Goal: Task Accomplishment & Management: Manage account settings

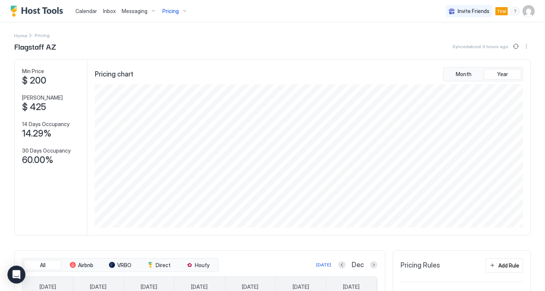
click at [173, 11] on span "Pricing" at bounding box center [170, 11] width 16 height 7
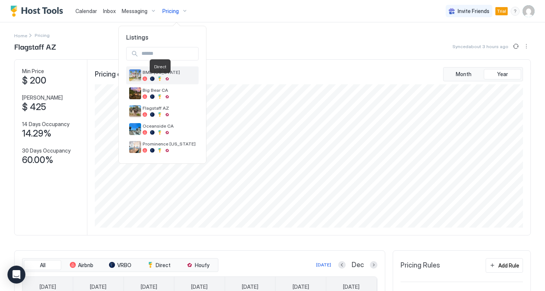
click at [160, 77] on div at bounding box center [160, 79] width 4 height 4
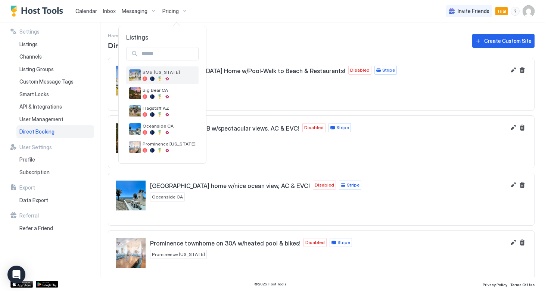
click at [150, 77] on div at bounding box center [152, 79] width 4 height 4
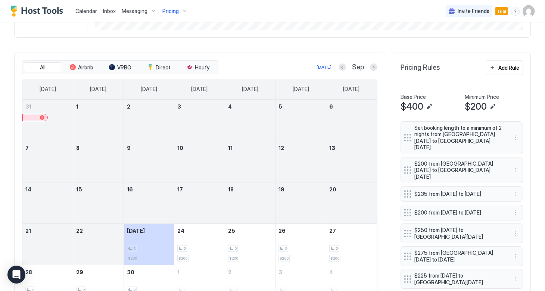
scroll to position [193, 0]
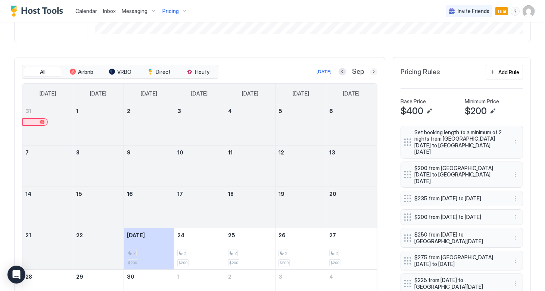
click at [371, 72] on button "Next month" at bounding box center [373, 71] width 7 height 7
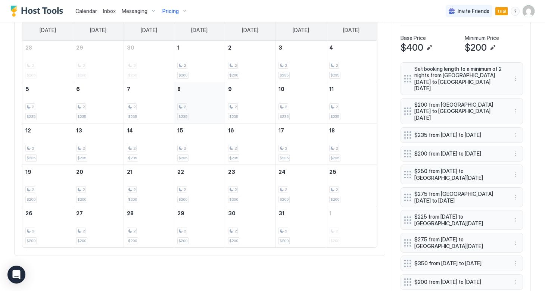
scroll to position [255, 0]
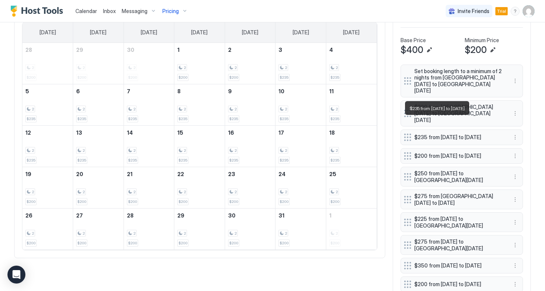
click at [423, 134] on span "$235 from [DATE] to [DATE]" at bounding box center [458, 137] width 89 height 7
click at [514, 133] on button "More options" at bounding box center [515, 137] width 9 height 9
click at [518, 135] on div "Edit" at bounding box center [522, 136] width 16 height 6
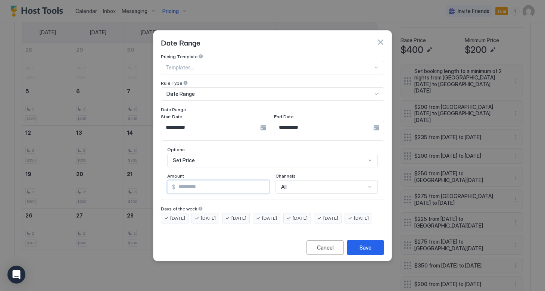
drag, startPoint x: 205, startPoint y: 178, endPoint x: 155, endPoint y: 177, distance: 50.4
click at [155, 177] on div "**********" at bounding box center [272, 142] width 238 height 177
type input "***"
click at [360, 252] on div "Save" at bounding box center [366, 248] width 12 height 8
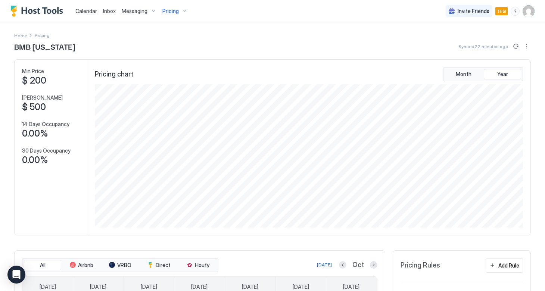
scroll to position [0, 0]
click at [170, 8] on span "Pricing" at bounding box center [170, 11] width 16 height 7
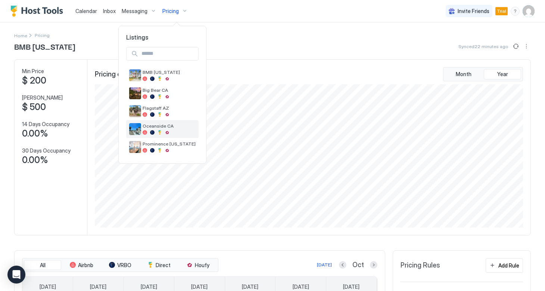
click at [154, 130] on div at bounding box center [152, 132] width 4 height 4
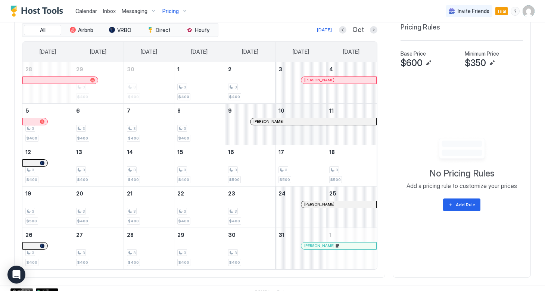
scroll to position [238, 0]
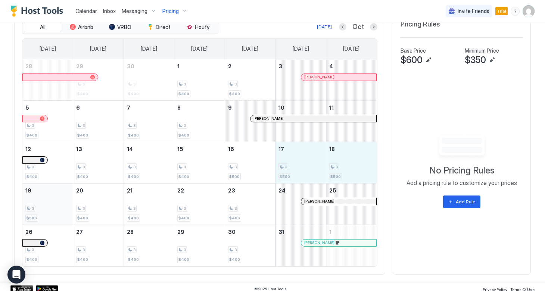
drag, startPoint x: 285, startPoint y: 166, endPoint x: 57, endPoint y: 212, distance: 232.0
click at [57, 212] on tbody "28 29 3 $400 30 3 $400 1 3 $400 2 3 $400 3 [PERSON_NAME] 4 5 3 $400 6 3 $400 7 …" at bounding box center [199, 162] width 354 height 207
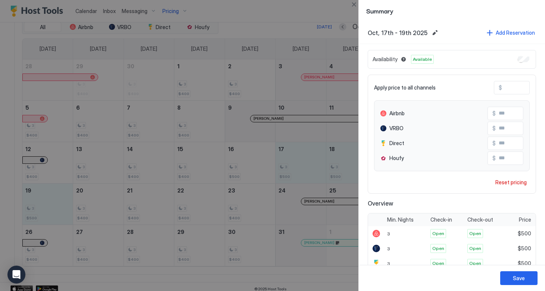
click at [397, 32] on span "Oct, 17th - 19th 2025" at bounding box center [398, 32] width 60 height 7
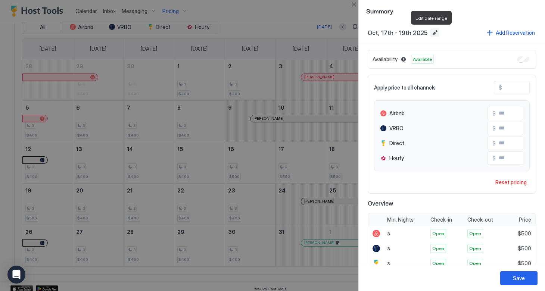
click at [431, 33] on button "Edit date range" at bounding box center [435, 32] width 9 height 9
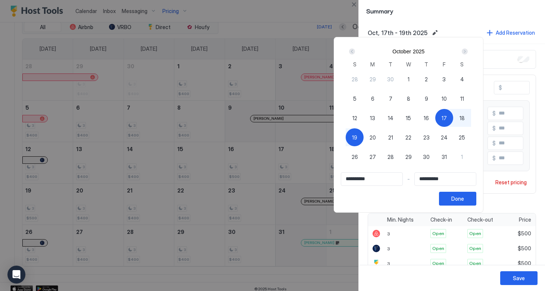
click at [429, 120] on span "16" at bounding box center [426, 118] width 5 height 8
type input "**********"
click at [476, 196] on button "Done" at bounding box center [457, 199] width 37 height 14
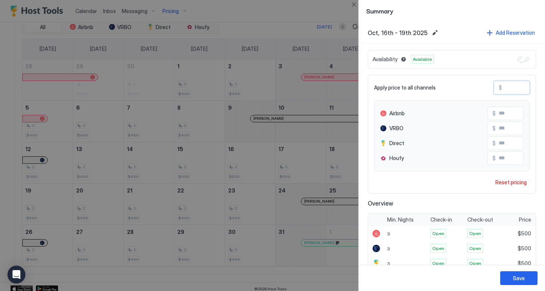
drag, startPoint x: 505, startPoint y: 86, endPoint x: 522, endPoint y: 87, distance: 17.2
click at [522, 87] on input "***" at bounding box center [532, 87] width 60 height 13
type input "*"
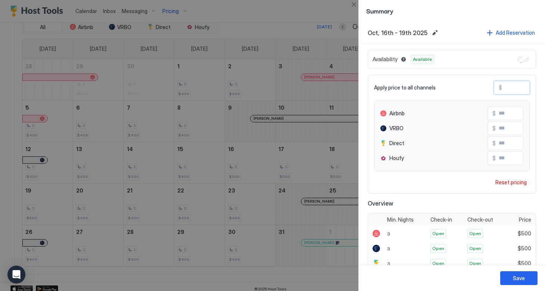
type input "*"
type input "**"
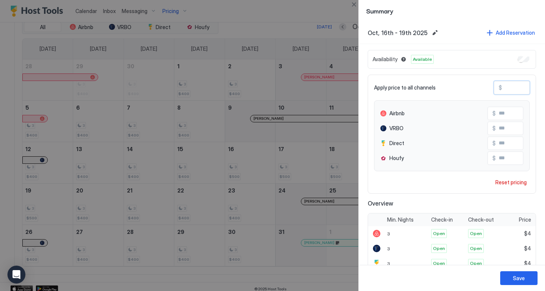
type input "**"
type input "***"
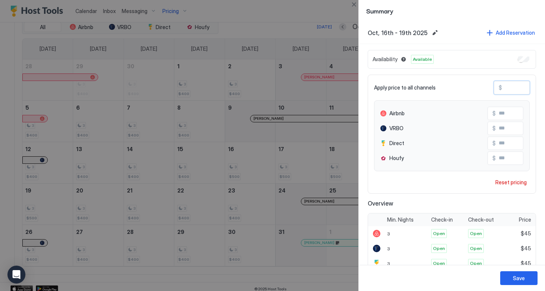
type input "***"
click at [512, 279] on button "Save" at bounding box center [518, 278] width 37 height 14
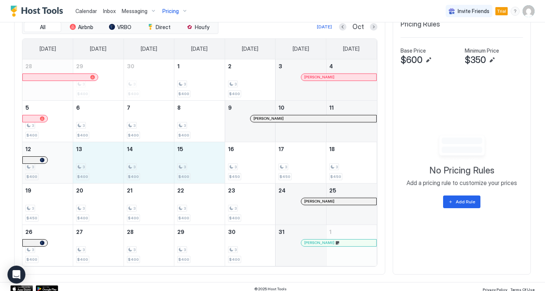
drag, startPoint x: 189, startPoint y: 167, endPoint x: 59, endPoint y: 164, distance: 130.0
click at [59, 164] on tr "12 3 $400 13 3 $400 14 3 $400 15 3 $400 16 3 $450 17 3 $450 18 3 $450" at bounding box center [199, 162] width 354 height 41
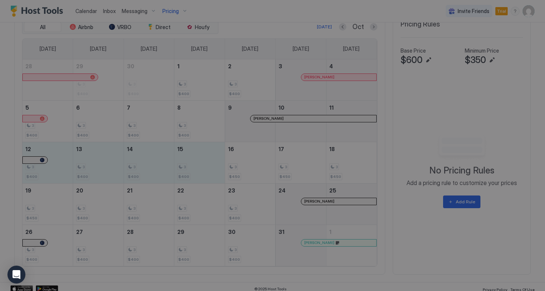
type input "***"
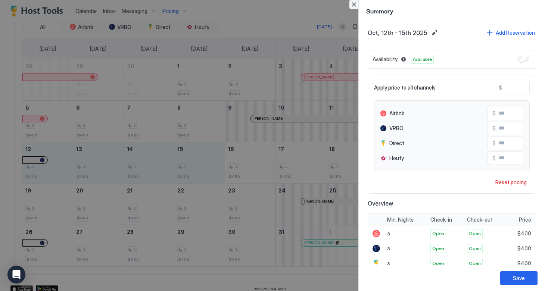
click at [353, 6] on button "Close" at bounding box center [353, 4] width 9 height 9
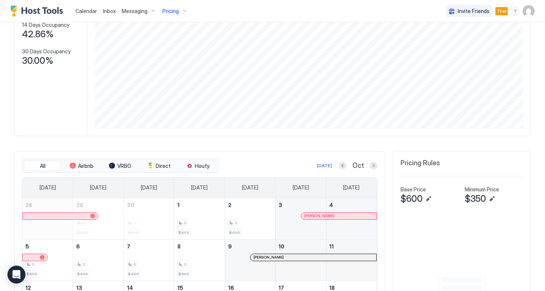
scroll to position [133, 0]
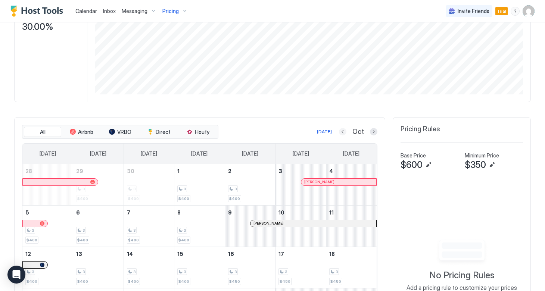
click at [345, 133] on button "Previous month" at bounding box center [342, 131] width 7 height 7
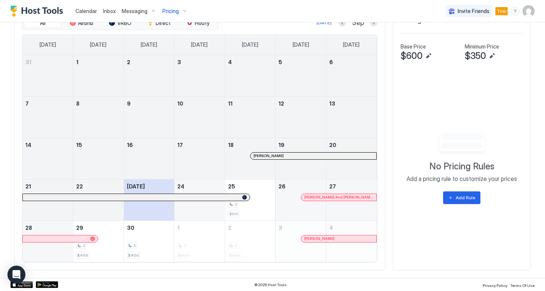
scroll to position [242, 0]
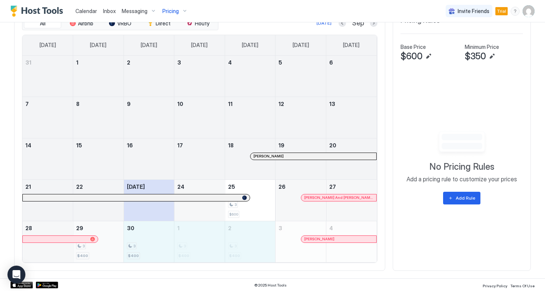
drag, startPoint x: 251, startPoint y: 257, endPoint x: 111, endPoint y: 252, distance: 140.1
click at [111, 252] on tr "28 29 3 $400 30 3 $400 1 3 $400 2 3 $400 3 [PERSON_NAME] 4" at bounding box center [199, 241] width 354 height 41
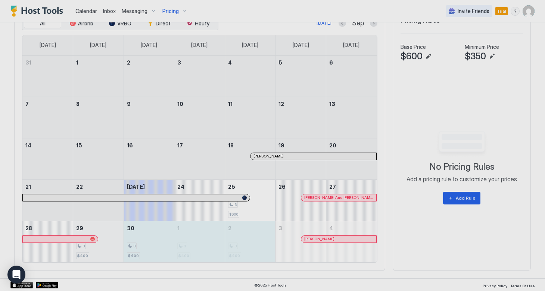
type input "***"
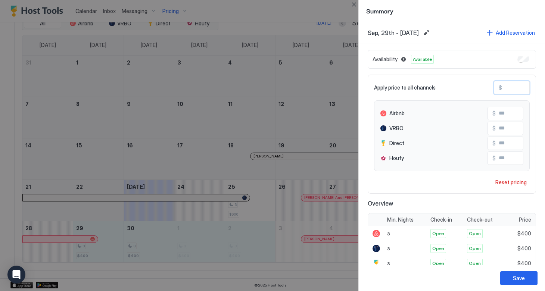
drag, startPoint x: 517, startPoint y: 87, endPoint x: 495, endPoint y: 87, distance: 22.4
click at [494, 87] on div "$ ***" at bounding box center [512, 87] width 36 height 13
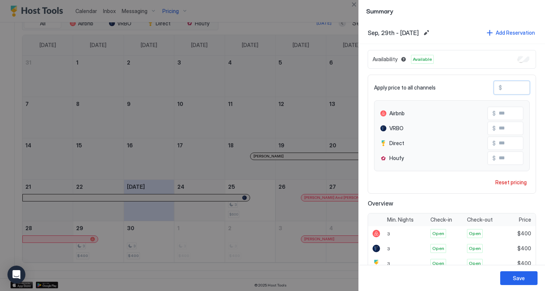
type input "*"
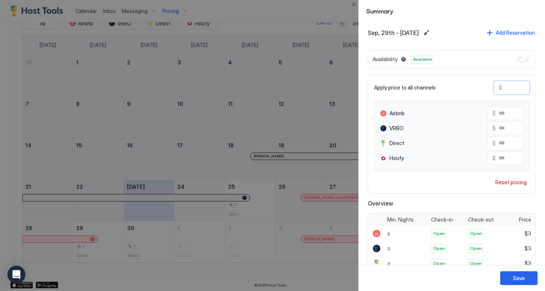
type input "**"
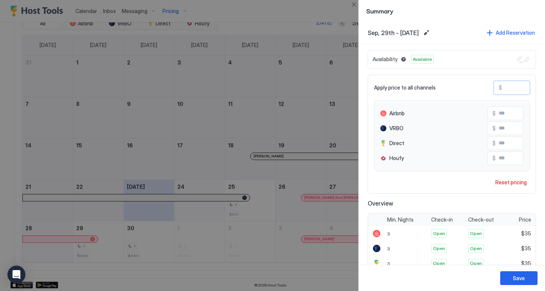
type input "***"
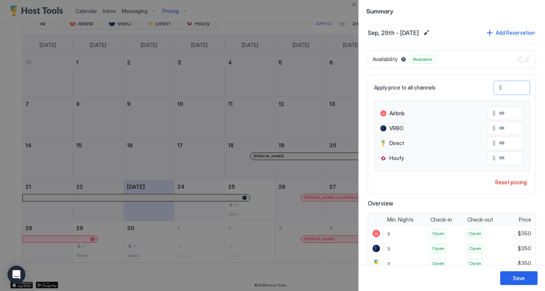
type input "***"
click at [516, 282] on div "Save" at bounding box center [519, 278] width 12 height 8
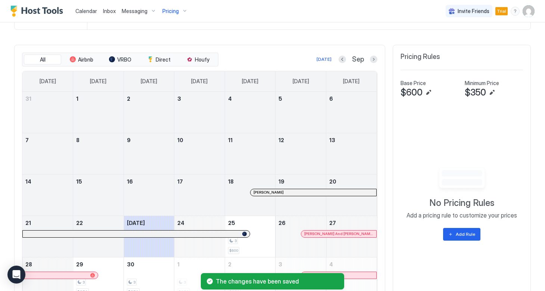
scroll to position [168, 0]
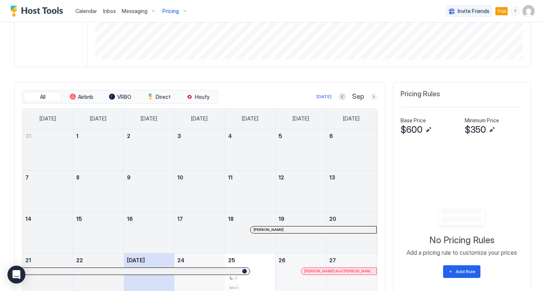
click at [375, 96] on button "Next month" at bounding box center [373, 96] width 7 height 7
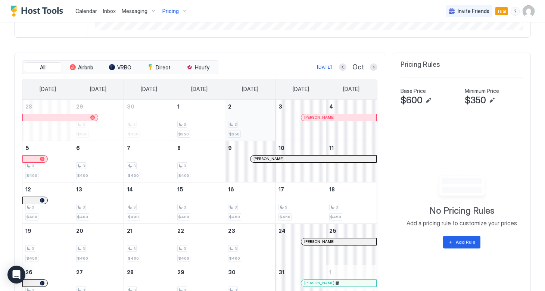
scroll to position [202, 0]
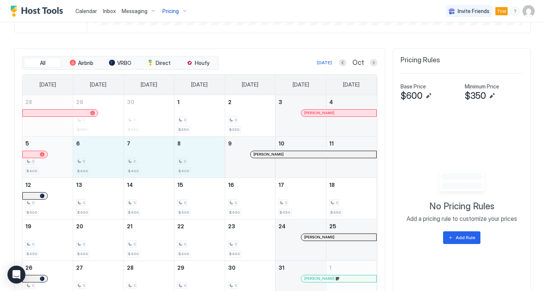
drag, startPoint x: 200, startPoint y: 161, endPoint x: 71, endPoint y: 163, distance: 128.5
click at [71, 163] on tr "5 3 $400 6 3 $400 7 3 $400 8 3 $400 9 [PERSON_NAME] 10 11" at bounding box center [199, 156] width 354 height 41
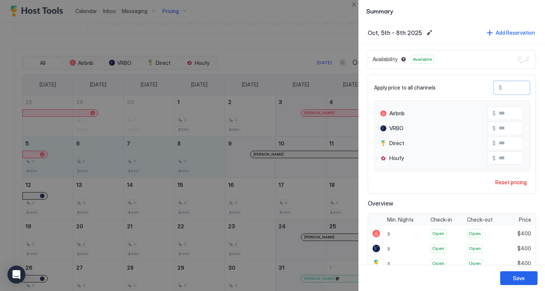
drag, startPoint x: 514, startPoint y: 88, endPoint x: 485, endPoint y: 88, distance: 28.8
click at [485, 88] on div "Apply price to all channels $ ***" at bounding box center [452, 87] width 156 height 13
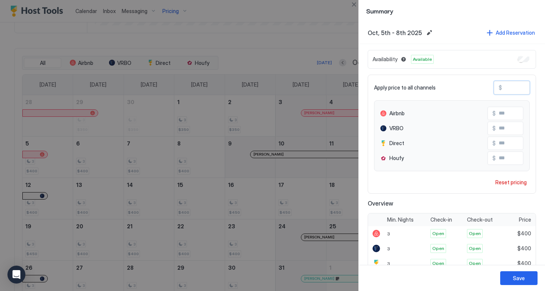
type input "*"
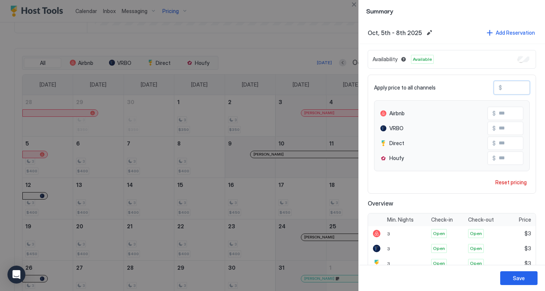
type input "**"
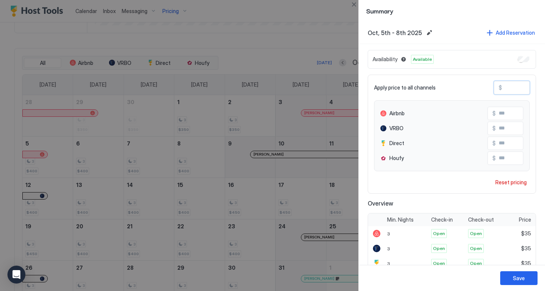
type input "***"
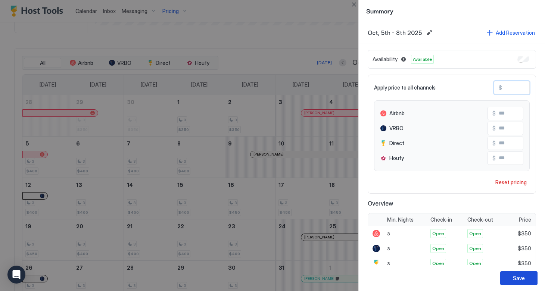
type input "***"
click at [513, 278] on button "Save" at bounding box center [518, 278] width 37 height 14
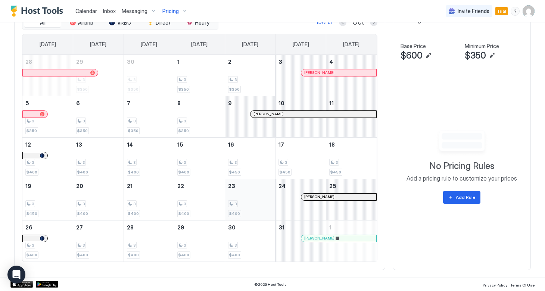
scroll to position [242, 0]
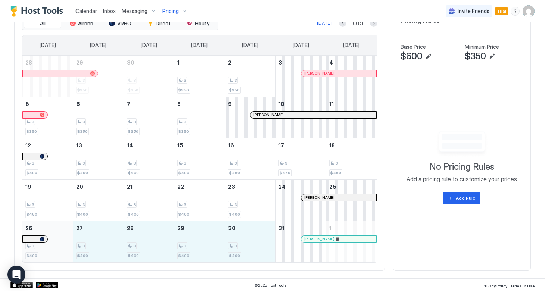
drag, startPoint x: 262, startPoint y: 235, endPoint x: 61, endPoint y: 243, distance: 200.7
click at [61, 243] on tr "26 3 $400 27 3 $400 28 3 $400 29 3 $400 30 3 $400 31 [PERSON_NAME] 1" at bounding box center [199, 241] width 354 height 41
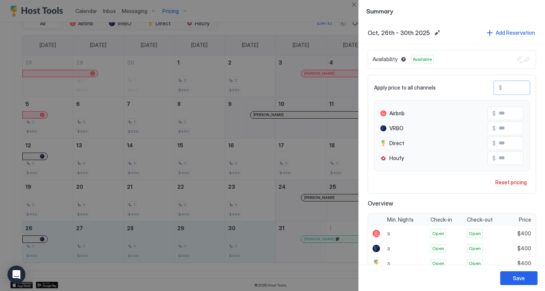
drag, startPoint x: 516, startPoint y: 88, endPoint x: 487, endPoint y: 87, distance: 29.1
click at [486, 87] on div "Apply price to all channels $ ***" at bounding box center [452, 87] width 156 height 13
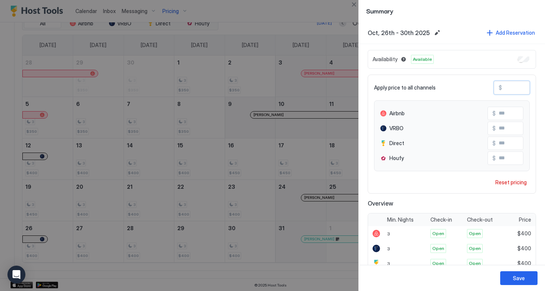
type input "*"
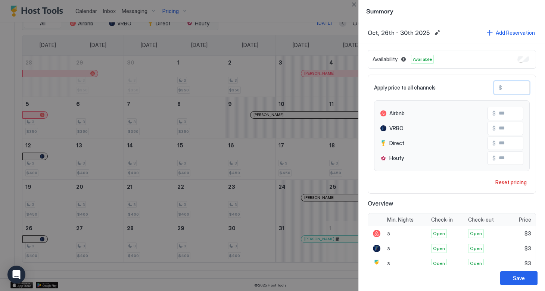
type input "**"
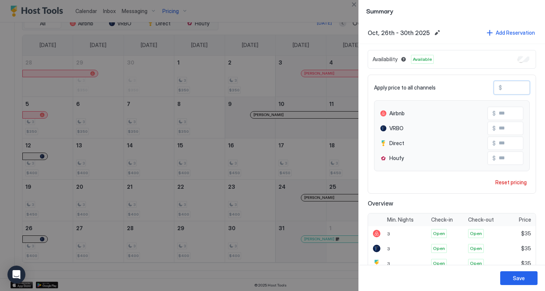
type input "***"
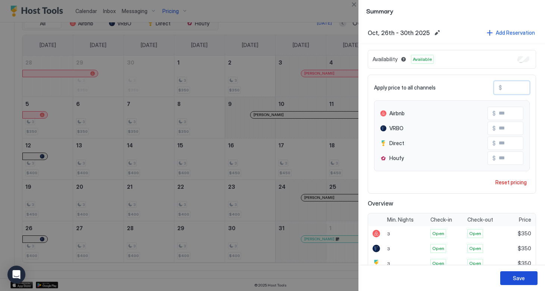
type input "***"
click at [509, 277] on button "Save" at bounding box center [518, 278] width 37 height 14
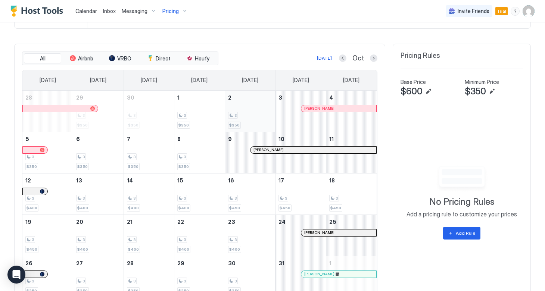
scroll to position [199, 0]
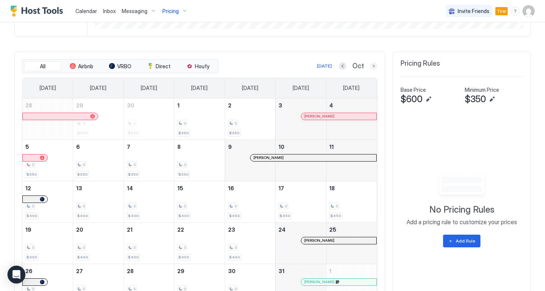
click at [376, 67] on button "Next month" at bounding box center [373, 65] width 7 height 7
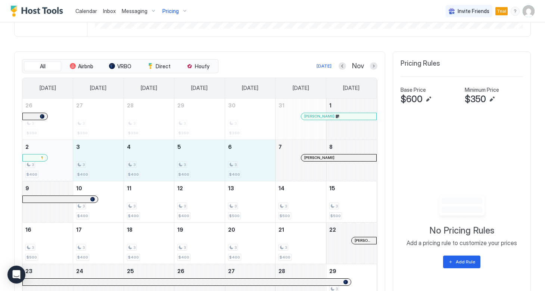
drag, startPoint x: 254, startPoint y: 153, endPoint x: 69, endPoint y: 165, distance: 186.0
click at [69, 165] on tr "2 3 $400 3 3 $400 4 3 $400 5 3 $400 6 3 $400 7 [PERSON_NAME] 8" at bounding box center [199, 160] width 354 height 41
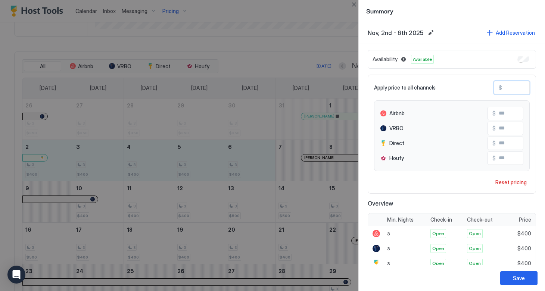
drag, startPoint x: 516, startPoint y: 86, endPoint x: 484, endPoint y: 83, distance: 32.2
click at [484, 83] on div "Apply price to all channels $ ***" at bounding box center [452, 87] width 156 height 13
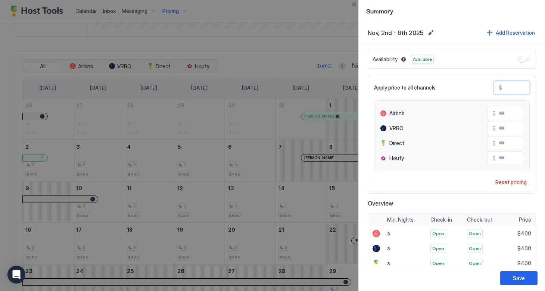
type input "*"
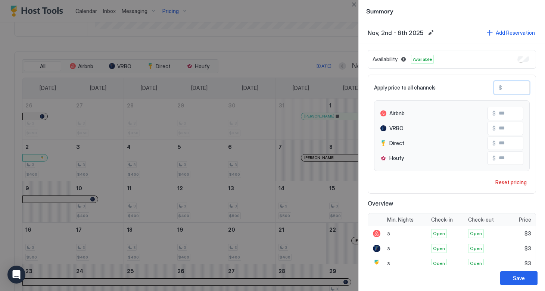
type input "**"
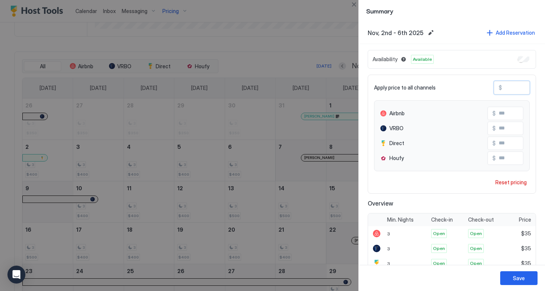
type input "***"
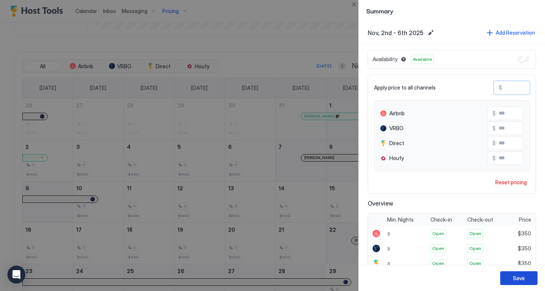
type input "***"
click at [512, 282] on button "Save" at bounding box center [518, 278] width 37 height 14
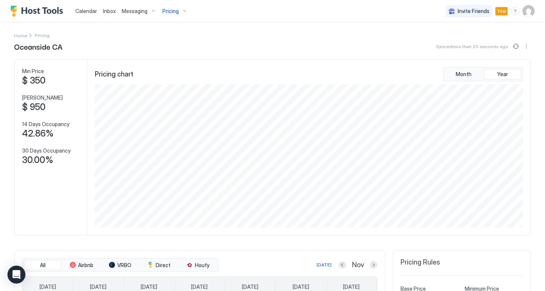
scroll to position [0, 0]
click at [181, 12] on div "Pricing" at bounding box center [174, 11] width 31 height 13
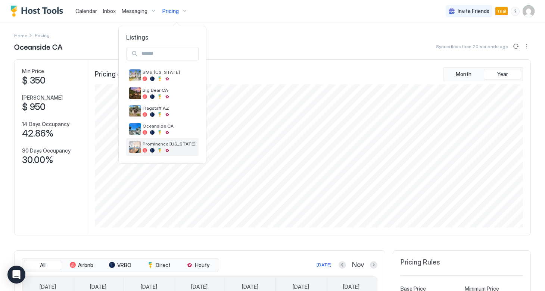
click at [155, 145] on span "Prominence [US_STATE]" at bounding box center [169, 144] width 53 height 6
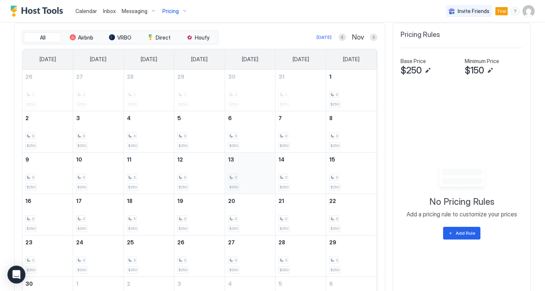
scroll to position [250, 0]
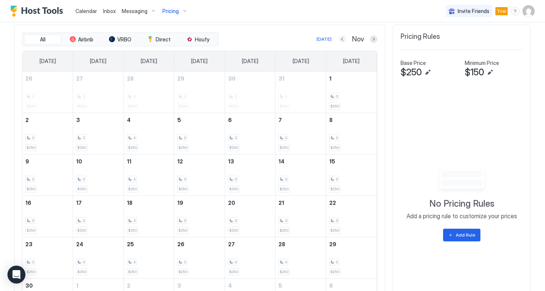
click at [341, 40] on button "Previous month" at bounding box center [342, 38] width 7 height 7
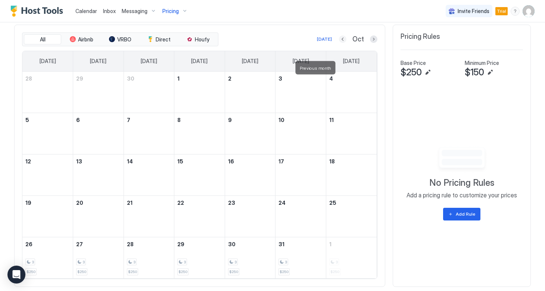
scroll to position [221, 0]
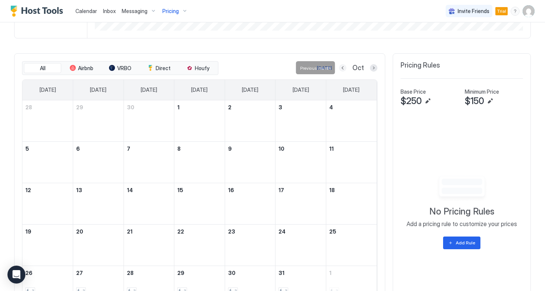
click at [344, 67] on button "Previous month" at bounding box center [342, 67] width 7 height 7
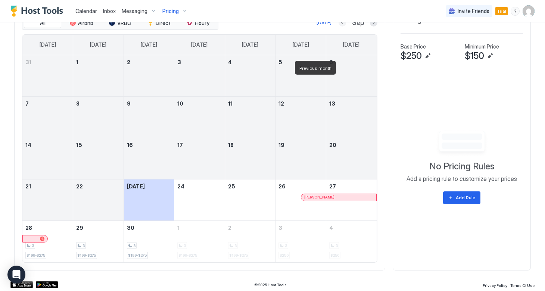
scroll to position [266, 0]
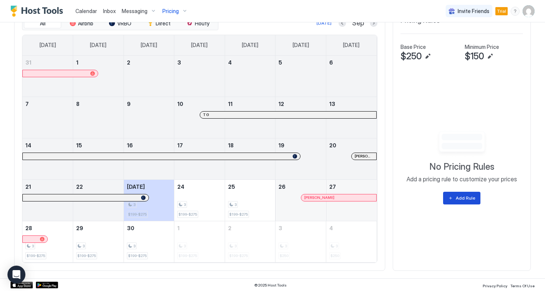
click at [453, 201] on button "Add Rule" at bounding box center [461, 198] width 37 height 13
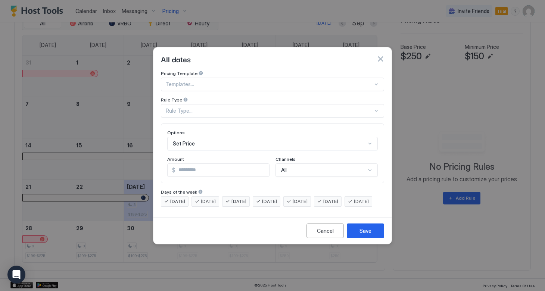
click at [214, 81] on div at bounding box center [269, 84] width 207 height 7
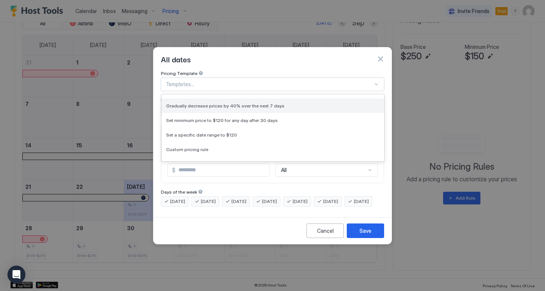
scroll to position [38, 0]
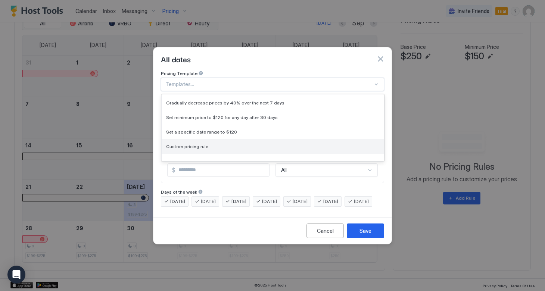
click at [197, 144] on span "Custom pricing rule" at bounding box center [187, 147] width 42 height 6
type input "***"
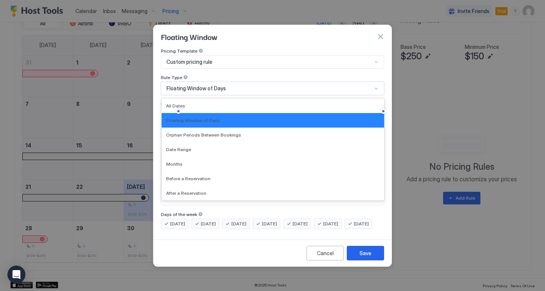
click at [198, 85] on span "Floating Window of Days" at bounding box center [196, 88] width 59 height 7
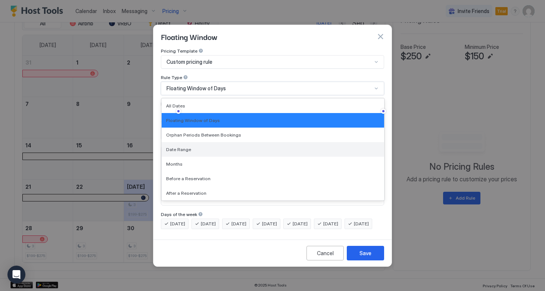
click at [186, 147] on span "Date Range" at bounding box center [178, 150] width 25 height 6
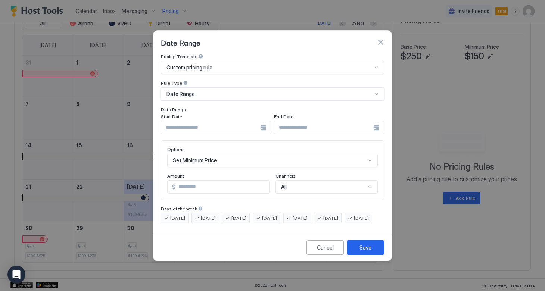
click at [264, 124] on div at bounding box center [216, 127] width 110 height 13
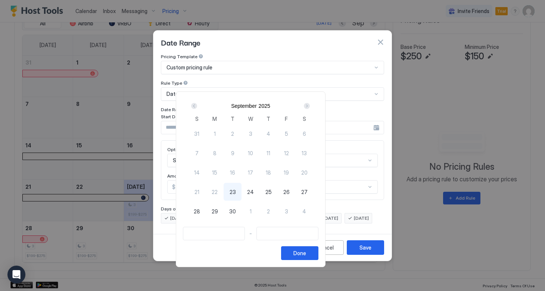
click at [310, 105] on div "Next" at bounding box center [307, 106] width 6 height 6
click at [288, 134] on span "3" at bounding box center [286, 134] width 3 height 8
type input "**********"
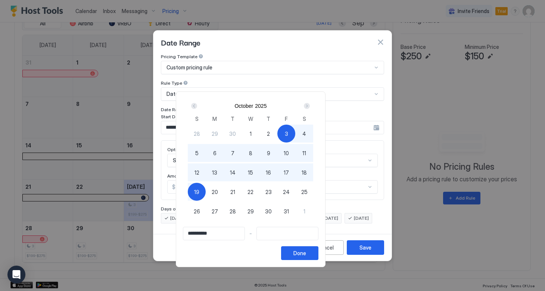
type input "**********"
click at [218, 192] on span "20" at bounding box center [215, 192] width 6 height 8
type input "**********"
click at [306, 254] on div "Done" at bounding box center [299, 253] width 13 height 8
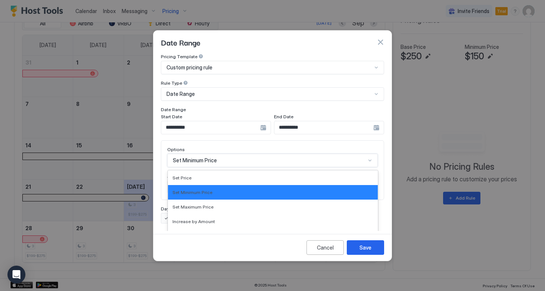
click at [212, 154] on div "Set Minimum Price selected, 2 of 17. 17 results available. Use Up and Down to c…" at bounding box center [272, 160] width 211 height 13
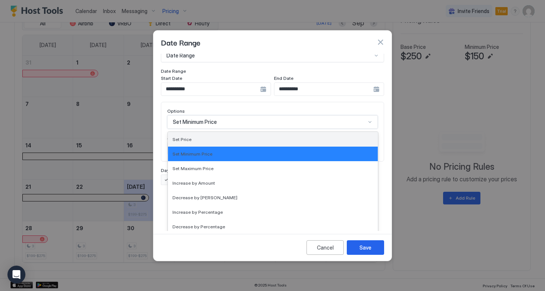
click at [202, 137] on div "Set Price" at bounding box center [273, 140] width 201 height 6
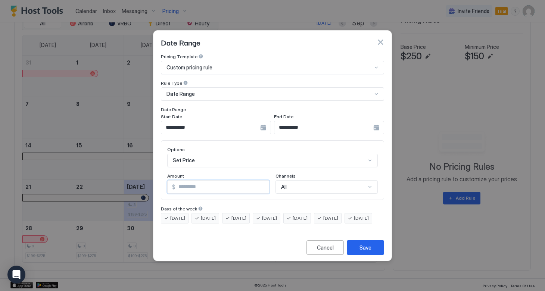
drag, startPoint x: 194, startPoint y: 181, endPoint x: 152, endPoint y: 175, distance: 41.8
click at [152, 175] on div "**********" at bounding box center [272, 145] width 545 height 291
type input "***"
click at [367, 252] on div "Save" at bounding box center [366, 248] width 12 height 8
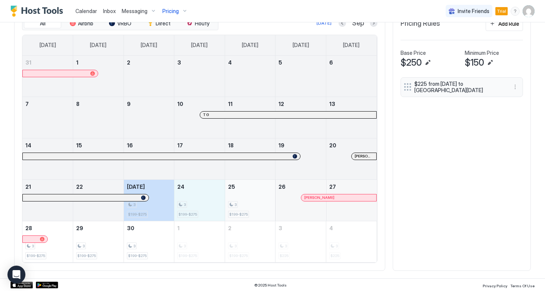
drag, startPoint x: 163, startPoint y: 206, endPoint x: 248, endPoint y: 205, distance: 84.4
click at [248, 205] on tr "21 22 [DATE] 3 $199-$275 24 3 $199-$275 25 3 $199-$275 [STREET_ADDRESS][PERSON_…" at bounding box center [199, 200] width 354 height 41
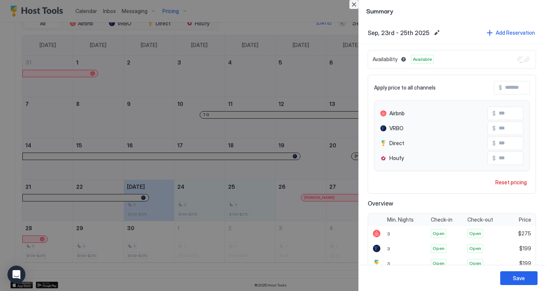
click at [355, 3] on button "Close" at bounding box center [353, 4] width 9 height 9
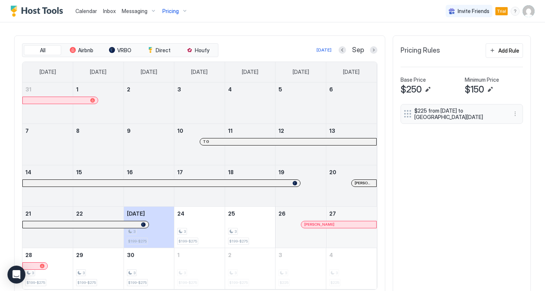
scroll to position [239, 0]
click at [503, 50] on div "Add Rule" at bounding box center [508, 51] width 21 height 8
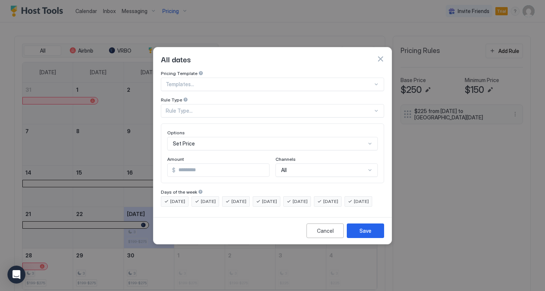
click at [272, 78] on div "Templates..." at bounding box center [272, 84] width 223 height 13
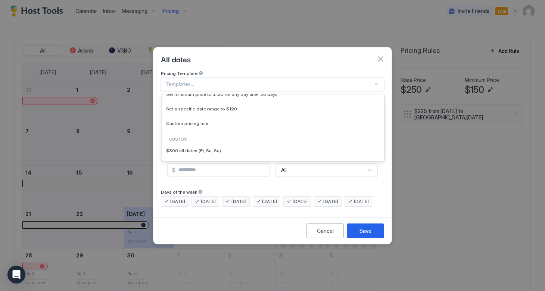
scroll to position [57, 0]
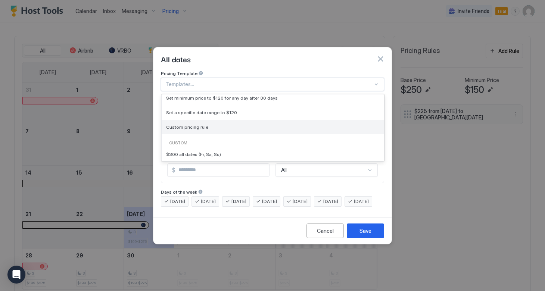
click at [225, 124] on div "Custom pricing rule" at bounding box center [273, 127] width 214 height 6
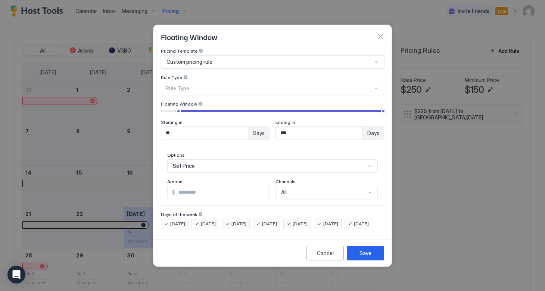
type input "***"
click at [219, 85] on span "Floating Window of Days" at bounding box center [196, 88] width 59 height 7
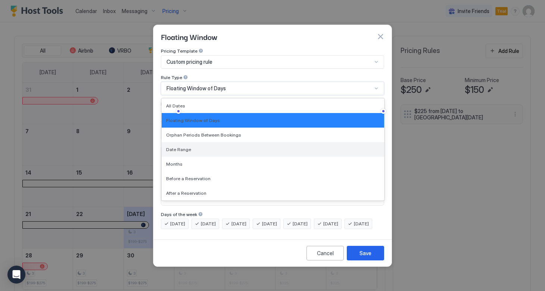
click at [190, 147] on div "Date Range" at bounding box center [273, 150] width 214 height 6
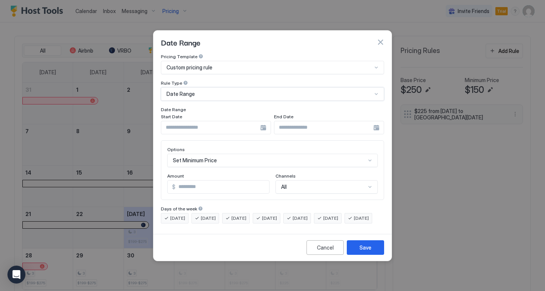
click at [259, 121] on input "Input Field" at bounding box center [210, 127] width 99 height 13
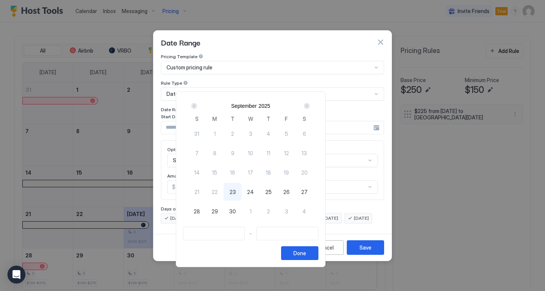
click at [236, 191] on span "23" at bounding box center [233, 192] width 6 height 8
type input "**********"
click at [310, 105] on div "Next" at bounding box center [307, 106] width 6 height 6
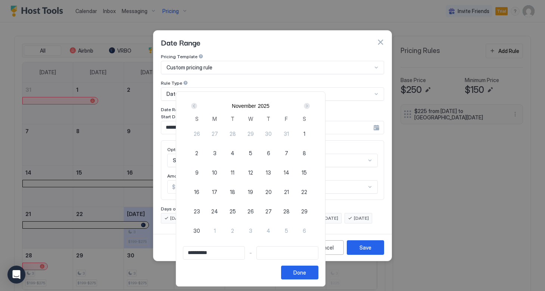
click at [310, 105] on div "Next" at bounding box center [307, 106] width 6 height 6
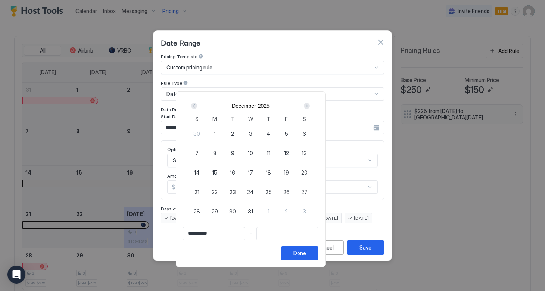
click at [310, 105] on div "Next" at bounding box center [307, 106] width 6 height 6
type input "**********"
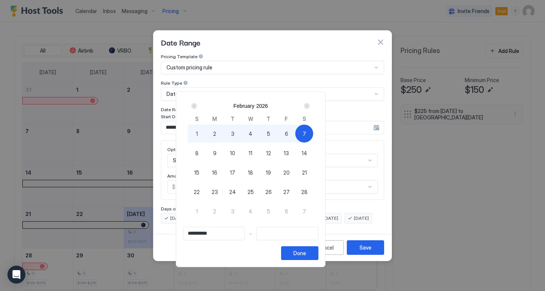
click at [313, 135] on div "7" at bounding box center [304, 134] width 18 height 18
type input "**********"
click at [319, 258] on button "Done" at bounding box center [299, 253] width 37 height 14
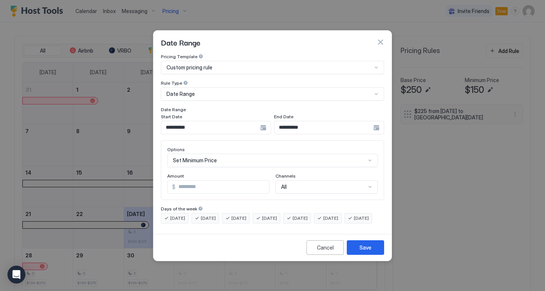
click at [249, 154] on div "Set Minimum Price" at bounding box center [272, 160] width 211 height 13
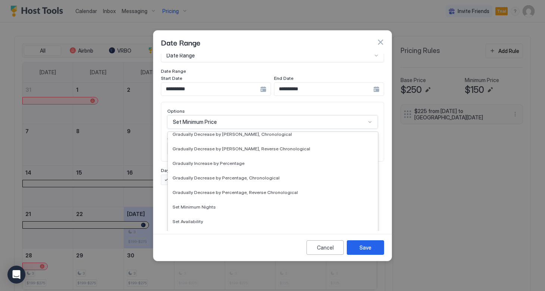
scroll to position [123, 0]
click at [231, 203] on div "Set Minimum Nights" at bounding box center [273, 206] width 201 height 6
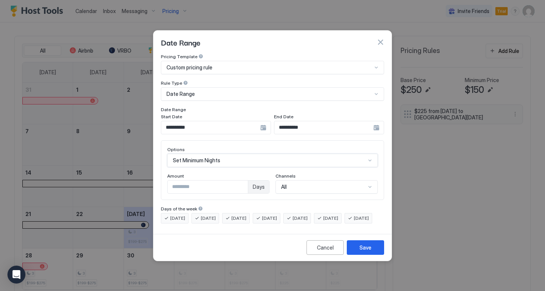
scroll to position [0, 0]
drag, startPoint x: 189, startPoint y: 178, endPoint x: 142, endPoint y: 173, distance: 47.7
click at [142, 173] on div "**********" at bounding box center [272, 145] width 545 height 291
type input "*"
click at [359, 255] on button "Save" at bounding box center [365, 247] width 37 height 15
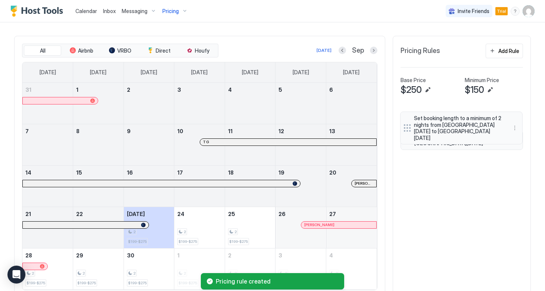
drag, startPoint x: 407, startPoint y: 140, endPoint x: 406, endPoint y: 116, distance: 24.3
click at [406, 116] on div "$225 from [DATE] to [GEOGRAPHIC_DATA][DATE] Set booking length to a minimum of …" at bounding box center [462, 133] width 122 height 56
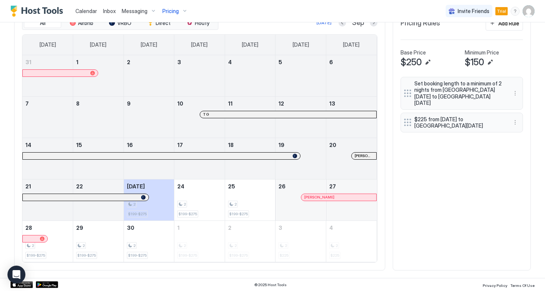
scroll to position [266, 0]
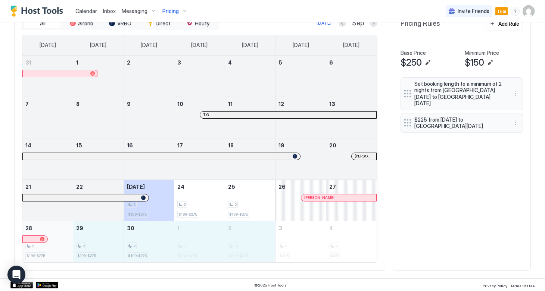
drag, startPoint x: 234, startPoint y: 252, endPoint x: 68, endPoint y: 247, distance: 165.8
click at [68, 247] on tr "28 2 $199-$275 29 2 $199-$275 30 2 $199-$275 1 2 $199-$275 2 2 $199-$275 3 2 $2…" at bounding box center [199, 241] width 354 height 41
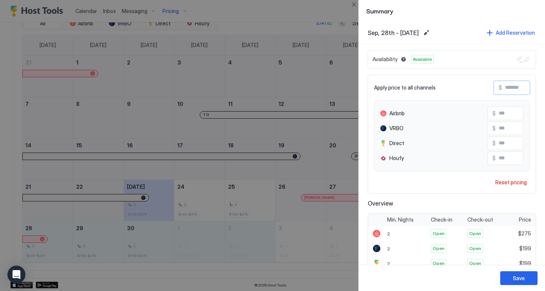
click at [512, 90] on input "Input Field" at bounding box center [532, 87] width 60 height 13
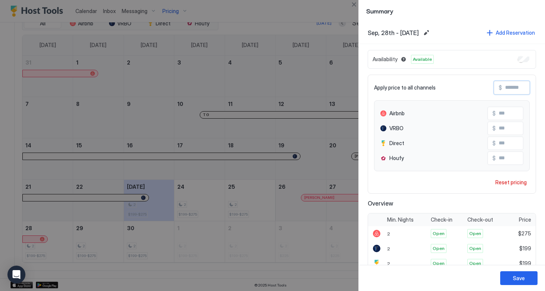
type input "*"
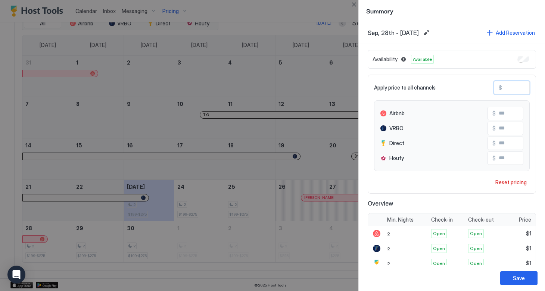
type input "**"
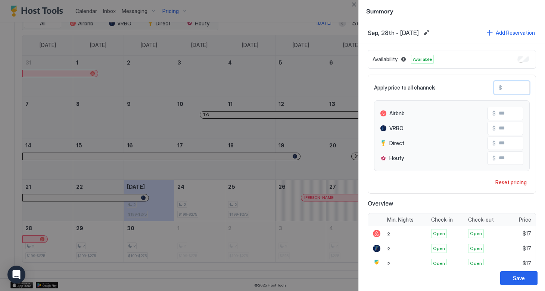
type input "***"
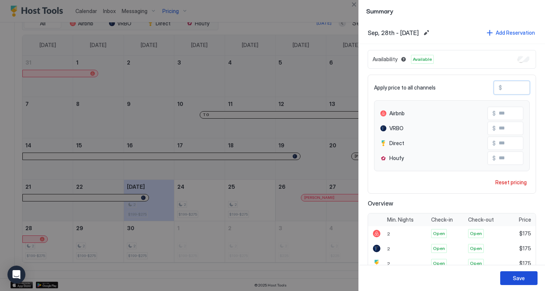
type input "***"
click at [506, 281] on button "Save" at bounding box center [518, 278] width 37 height 14
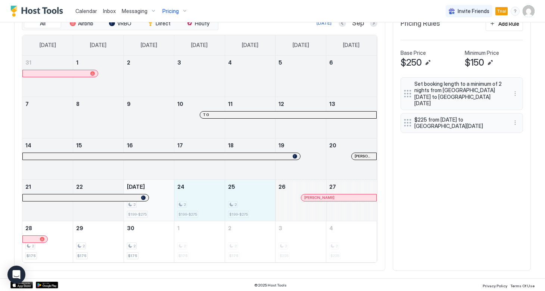
drag, startPoint x: 252, startPoint y: 201, endPoint x: 167, endPoint y: 202, distance: 85.5
click at [167, 202] on tr "21 22 [DATE] 2 $199-$275 24 2 $199-$275 25 2 $199-$275 [STREET_ADDRESS][PERSON_…" at bounding box center [199, 200] width 354 height 41
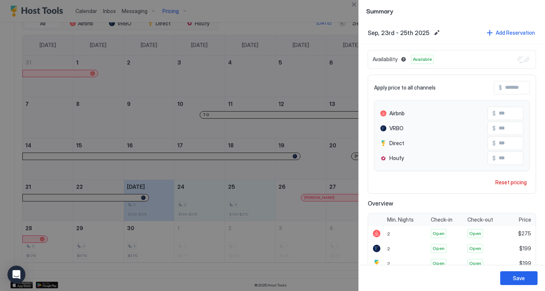
click at [506, 88] on input "Input Field" at bounding box center [532, 87] width 60 height 13
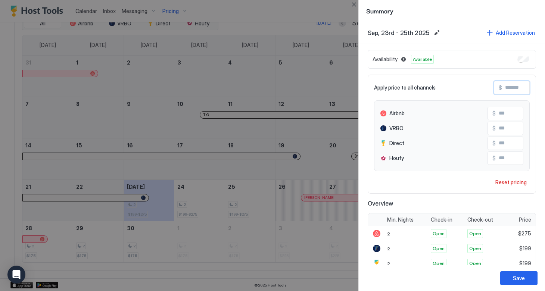
type input "*"
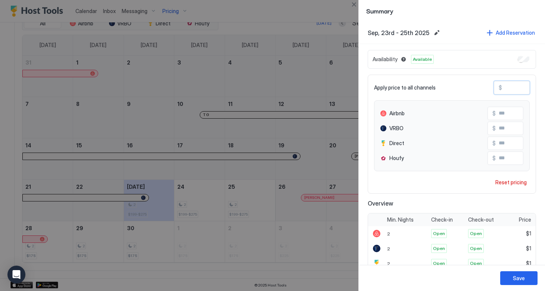
type input "**"
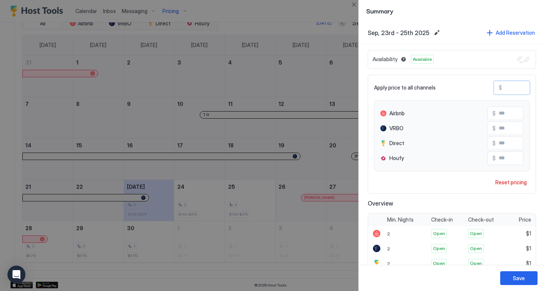
type input "***"
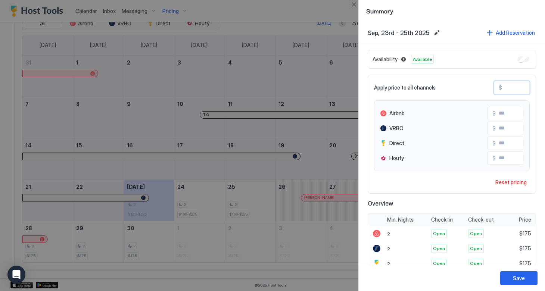
type input "***"
click at [515, 277] on div "Save" at bounding box center [519, 278] width 12 height 8
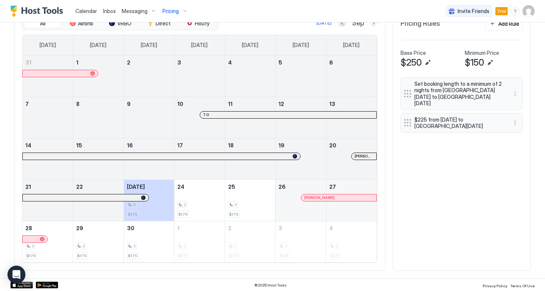
click at [374, 25] on button "Next month" at bounding box center [373, 22] width 7 height 7
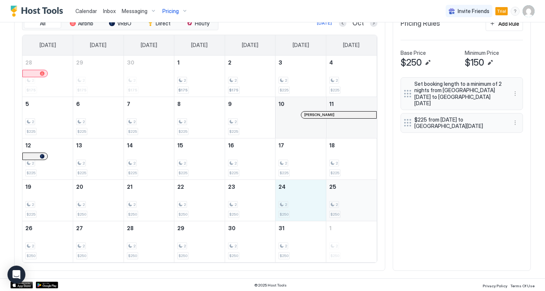
drag, startPoint x: 288, startPoint y: 201, endPoint x: 343, endPoint y: 199, distance: 55.3
click at [343, 199] on tr "19 2 $225 20 2 $250 21 2 $250 22 2 $250 23 2 $250 24 2 $250 25 2 $250" at bounding box center [199, 200] width 354 height 41
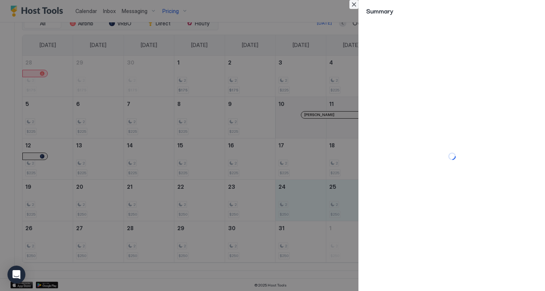
click at [353, 5] on button "Close" at bounding box center [353, 4] width 9 height 9
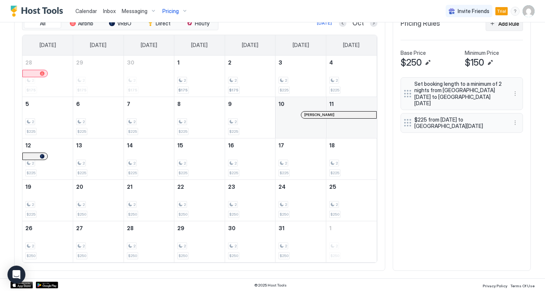
click at [504, 28] on button "Add Rule" at bounding box center [504, 23] width 37 height 15
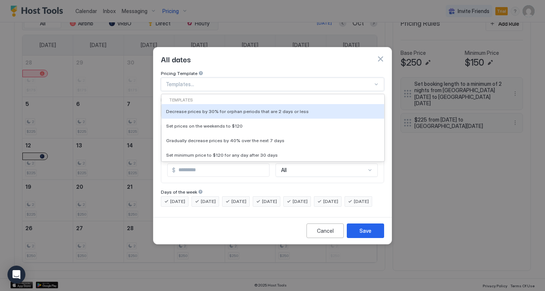
click at [218, 81] on div at bounding box center [269, 84] width 207 height 7
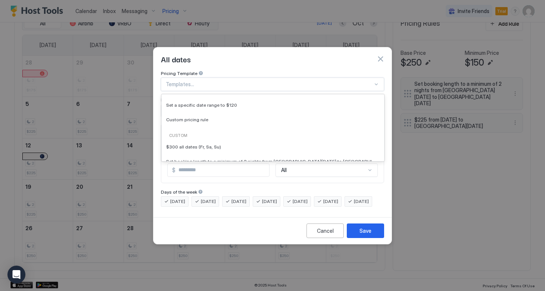
scroll to position [63, 0]
click at [196, 118] on span "Custom pricing rule" at bounding box center [187, 121] width 42 height 6
type input "***"
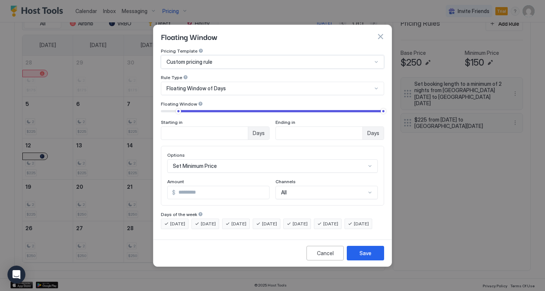
click at [237, 85] on div "Floating Window of Days" at bounding box center [270, 88] width 206 height 7
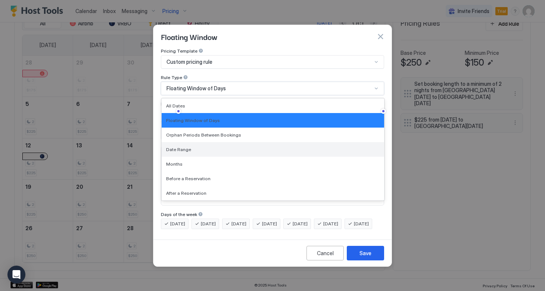
click at [186, 147] on span "Date Range" at bounding box center [178, 150] width 25 height 6
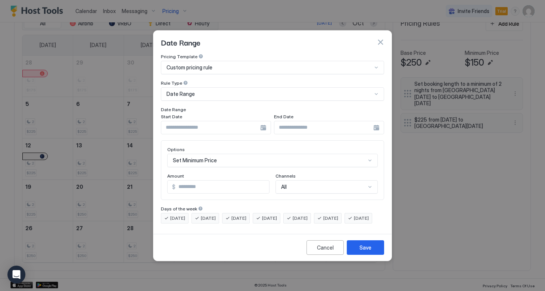
click at [261, 122] on div at bounding box center [216, 127] width 110 height 13
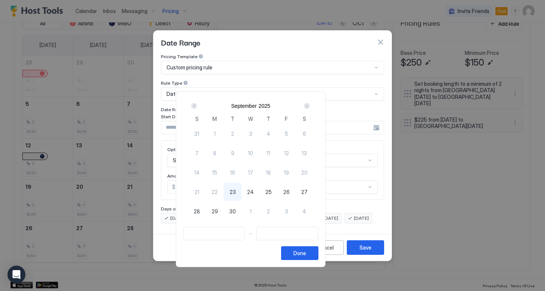
click at [311, 107] on div "Next" at bounding box center [306, 106] width 9 height 9
click at [218, 195] on span "20" at bounding box center [215, 192] width 6 height 8
type input "**********"
click at [310, 104] on div "Next" at bounding box center [307, 106] width 6 height 6
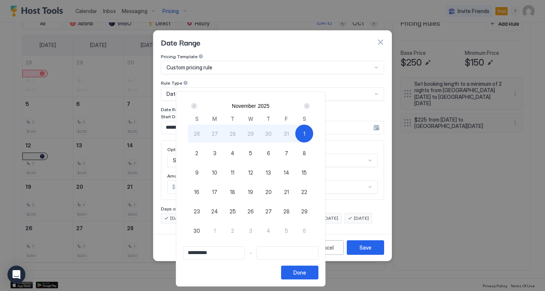
click at [311, 102] on div "Next" at bounding box center [306, 106] width 9 height 9
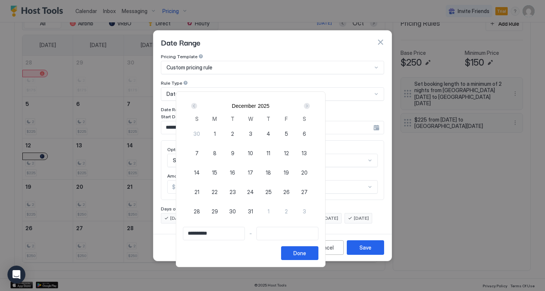
click at [310, 106] on div "Next" at bounding box center [307, 106] width 6 height 6
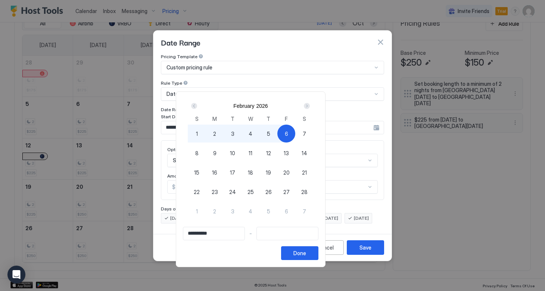
type input "**********"
click at [306, 134] on span "7" at bounding box center [304, 134] width 3 height 8
type input "**********"
click at [197, 105] on div "Prev" at bounding box center [194, 106] width 6 height 6
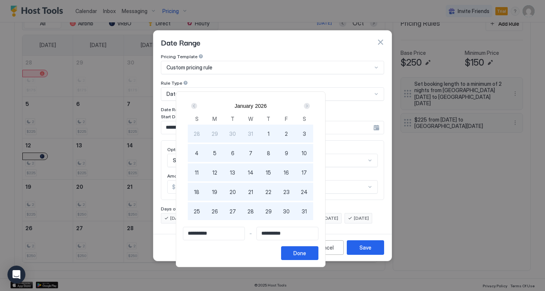
click at [197, 105] on div "Prev" at bounding box center [194, 106] width 6 height 6
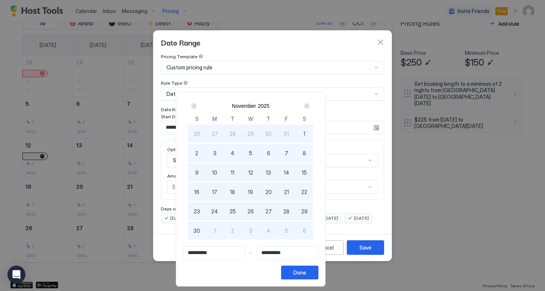
click at [289, 192] on span "21" at bounding box center [286, 192] width 5 height 8
type input "**********"
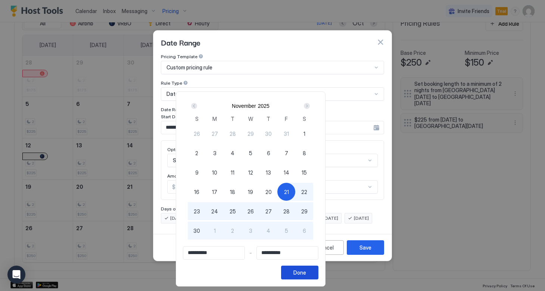
click at [306, 273] on div "Done" at bounding box center [299, 273] width 13 height 8
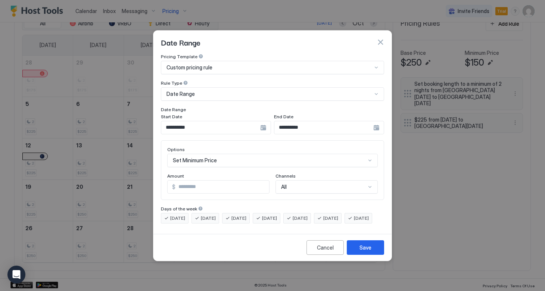
click at [311, 215] on div "[DATE]" at bounding box center [297, 218] width 28 height 10
click at [336, 215] on span "[DATE]" at bounding box center [330, 218] width 15 height 7
click at [354, 222] on span "[DATE]" at bounding box center [361, 218] width 15 height 7
click at [204, 154] on div "Set Minimum Price" at bounding box center [272, 160] width 211 height 13
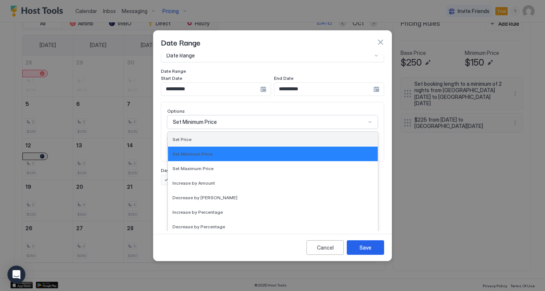
click at [194, 137] on div "Set Price" at bounding box center [273, 140] width 201 height 6
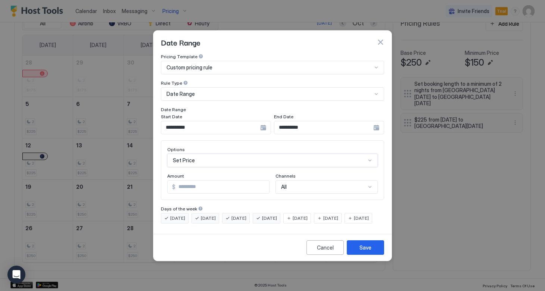
click at [260, 122] on div "**********" at bounding box center [216, 127] width 110 height 13
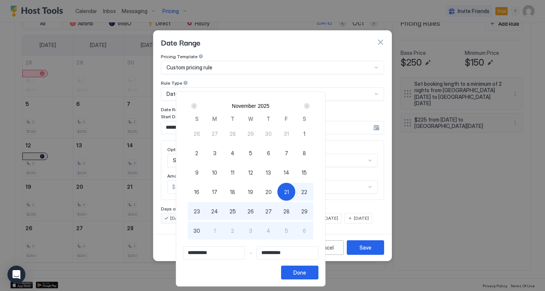
click at [197, 106] on div "Prev" at bounding box center [194, 106] width 6 height 6
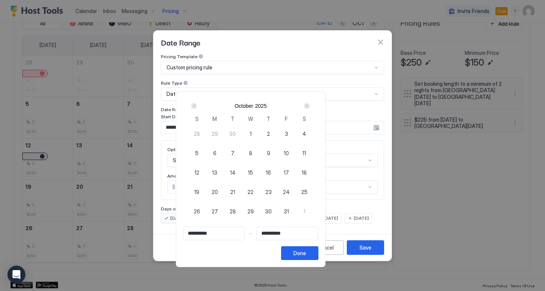
click at [218, 192] on span "20" at bounding box center [215, 192] width 6 height 8
type input "**********"
click at [310, 105] on div "Next" at bounding box center [307, 106] width 6 height 6
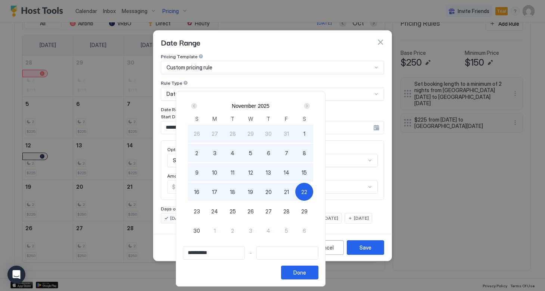
type input "**********"
click at [289, 192] on span "21" at bounding box center [286, 192] width 5 height 8
type input "**********"
click at [306, 275] on div "Done" at bounding box center [299, 273] width 13 height 8
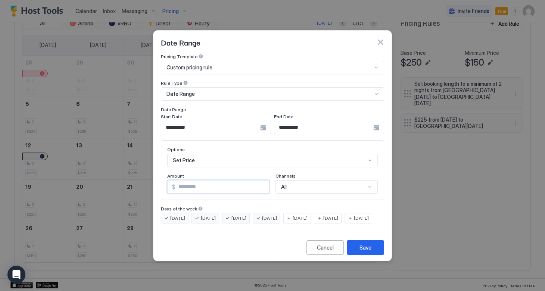
drag, startPoint x: 198, startPoint y: 181, endPoint x: 163, endPoint y: 177, distance: 35.0
click at [163, 177] on div "Options Set Price Amount $ *** Channels All" at bounding box center [272, 170] width 223 height 60
type input "***"
click at [358, 254] on button "Save" at bounding box center [365, 247] width 37 height 15
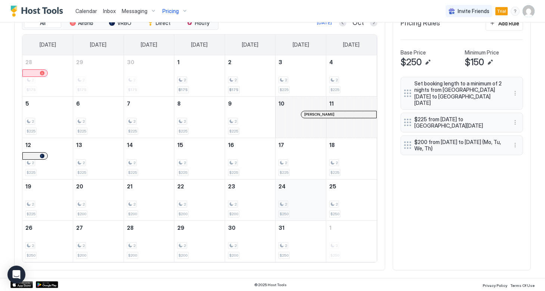
scroll to position [266, 0]
click at [498, 26] on div "Add Rule" at bounding box center [508, 24] width 21 height 8
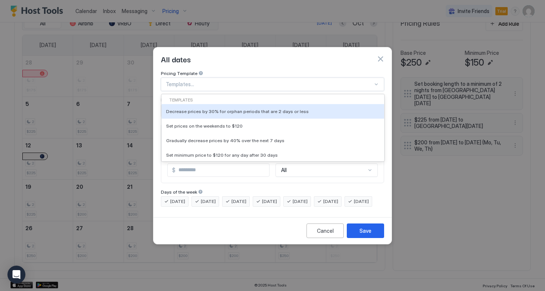
click at [233, 81] on div at bounding box center [269, 84] width 207 height 7
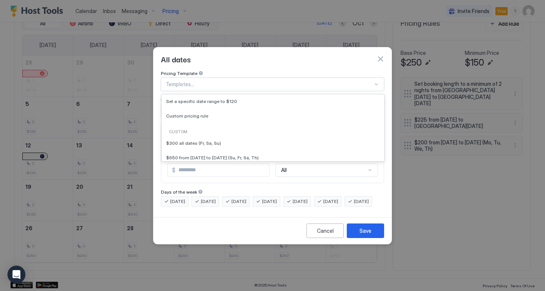
scroll to position [78, 0]
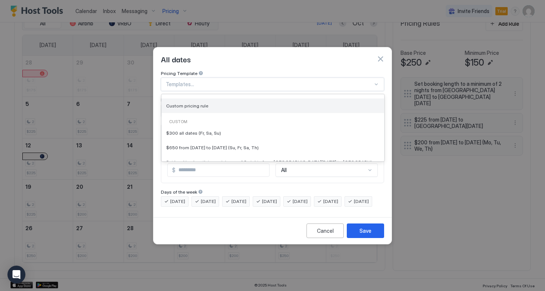
click at [203, 103] on span "Custom pricing rule" at bounding box center [187, 106] width 42 height 6
type input "***"
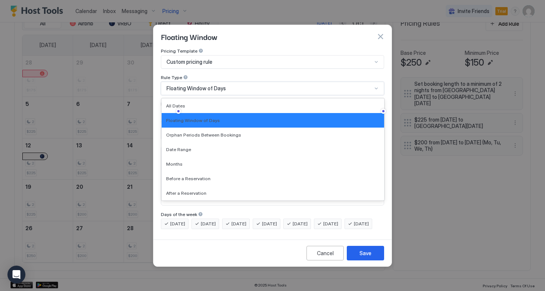
click at [210, 85] on span "Floating Window of Days" at bounding box center [196, 88] width 59 height 7
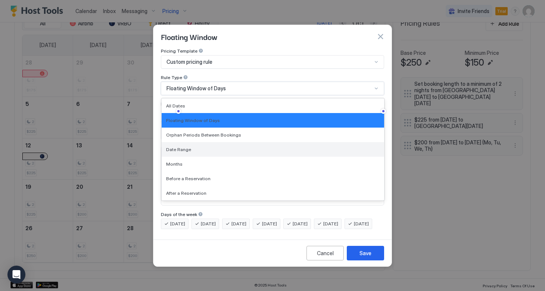
click at [183, 147] on span "Date Range" at bounding box center [178, 150] width 25 height 6
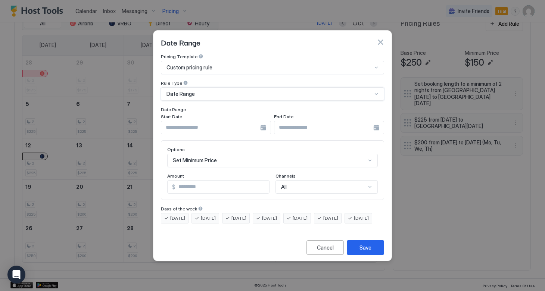
click at [263, 123] on div at bounding box center [216, 127] width 110 height 13
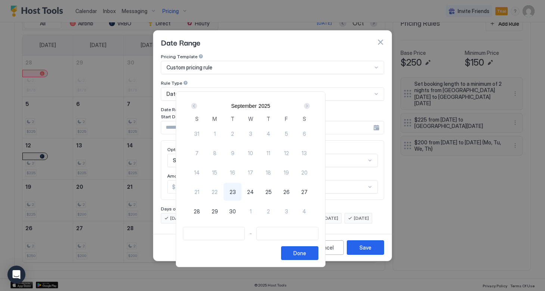
click at [310, 106] on div "Next" at bounding box center [307, 106] width 6 height 6
click at [290, 193] on span "24" at bounding box center [286, 192] width 7 height 8
type input "**********"
click at [310, 106] on div "Next" at bounding box center [307, 106] width 6 height 6
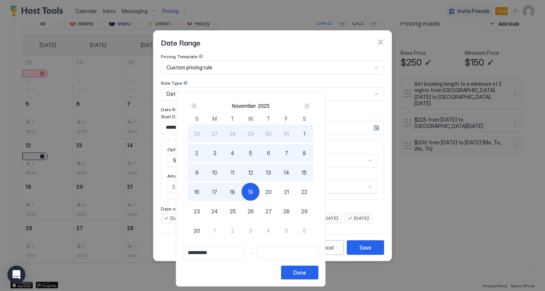
type input "**********"
click at [224, 193] on div "17" at bounding box center [215, 192] width 18 height 18
type input "**********"
click at [319, 271] on button "Done" at bounding box center [299, 273] width 37 height 14
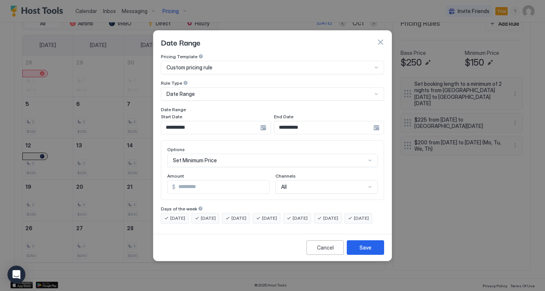
click at [177, 215] on span "[DATE]" at bounding box center [177, 218] width 15 height 7
click at [207, 215] on span "[DATE]" at bounding box center [208, 218] width 15 height 7
click at [236, 215] on span "[DATE]" at bounding box center [239, 218] width 15 height 7
click at [277, 215] on span "[DATE]" at bounding box center [269, 218] width 15 height 7
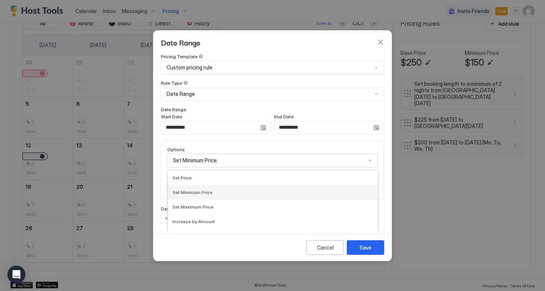
click at [202, 154] on div "Set Minimum Price selected, 2 of 17. 17 results available. Use Up and Down to c…" at bounding box center [272, 160] width 211 height 13
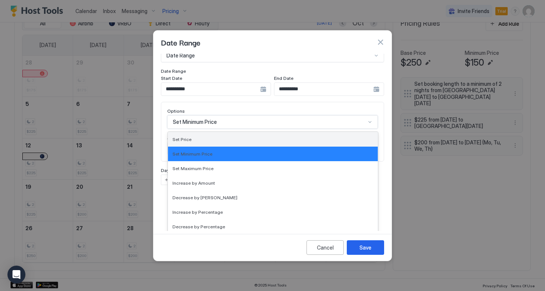
click at [195, 137] on div "Set Price" at bounding box center [273, 140] width 201 height 6
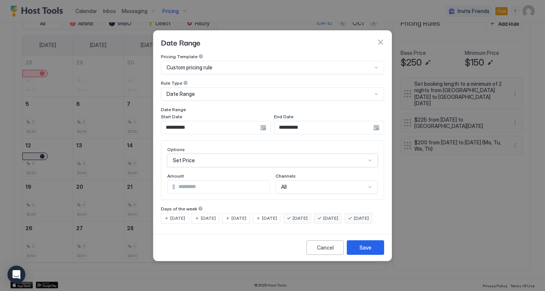
scroll to position [0, 0]
drag, startPoint x: 200, startPoint y: 183, endPoint x: 168, endPoint y: 178, distance: 32.4
click at [168, 180] on div "$ ***" at bounding box center [218, 186] width 102 height 13
type input "***"
click at [362, 252] on div "Save" at bounding box center [366, 248] width 12 height 8
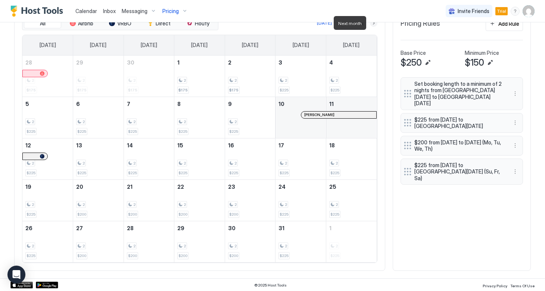
click at [372, 24] on button "Next month" at bounding box center [373, 22] width 7 height 7
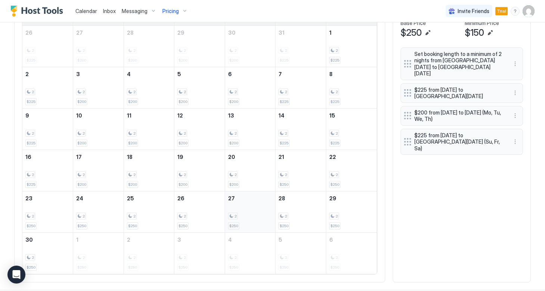
scroll to position [298, 0]
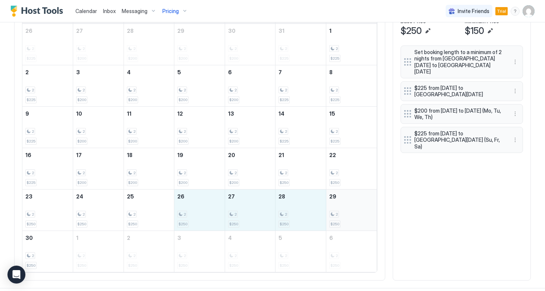
drag, startPoint x: 201, startPoint y: 214, endPoint x: 341, endPoint y: 208, distance: 140.9
click at [341, 208] on tr "23 2 $250 24 2 $250 25 2 $250 26 2 $250 27 2 $250 28 2 $250 29 2 $250" at bounding box center [199, 209] width 354 height 41
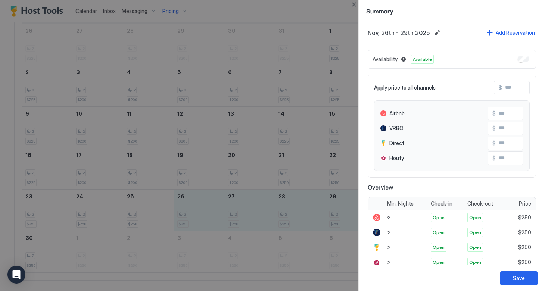
click at [503, 87] on input "Input Field" at bounding box center [532, 87] width 60 height 13
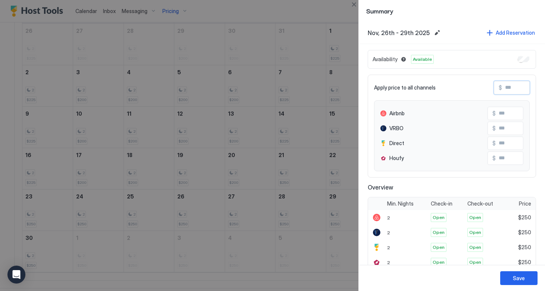
type input "*"
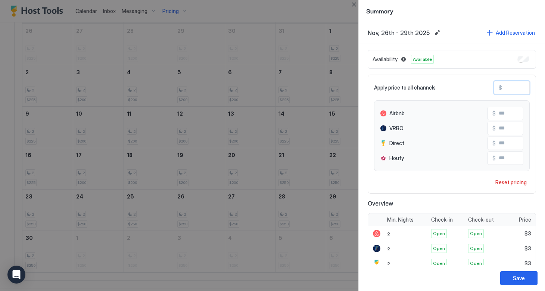
type input "**"
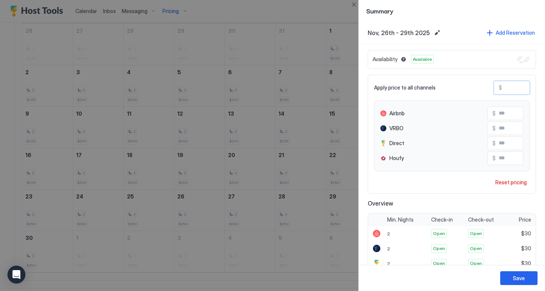
type input "***"
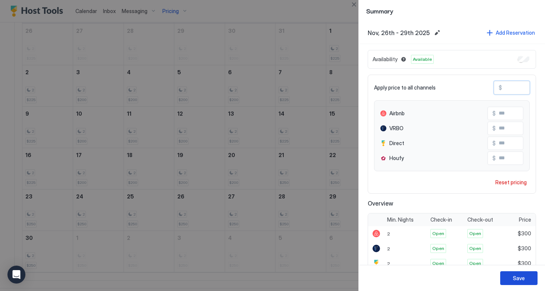
type input "***"
click at [509, 278] on button "Save" at bounding box center [518, 278] width 37 height 14
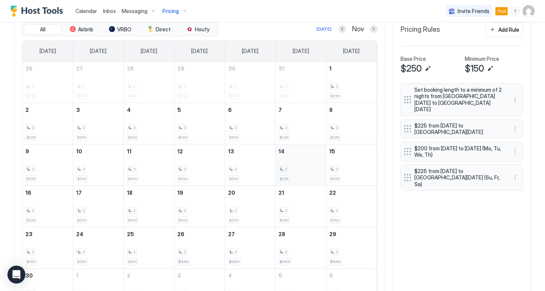
scroll to position [248, 0]
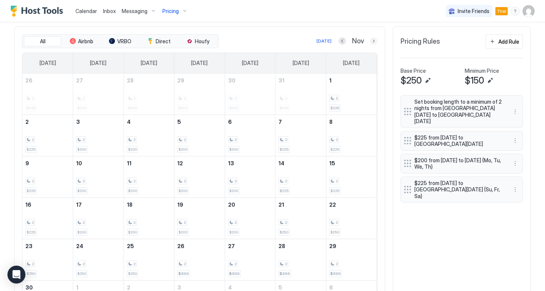
click at [375, 41] on button "Next month" at bounding box center [373, 40] width 7 height 7
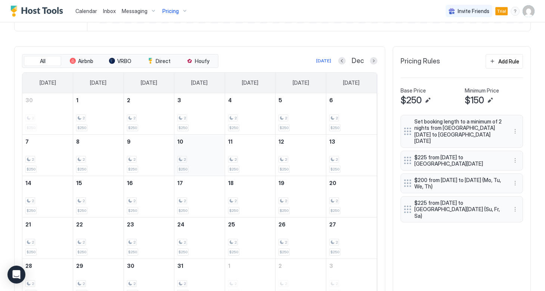
scroll to position [229, 0]
click at [95, 114] on div "2 $250" at bounding box center [98, 113] width 44 height 35
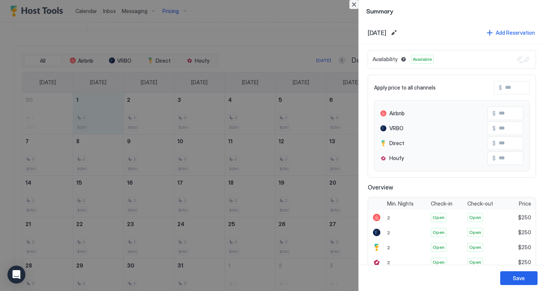
click at [356, 4] on button "Close" at bounding box center [353, 4] width 9 height 9
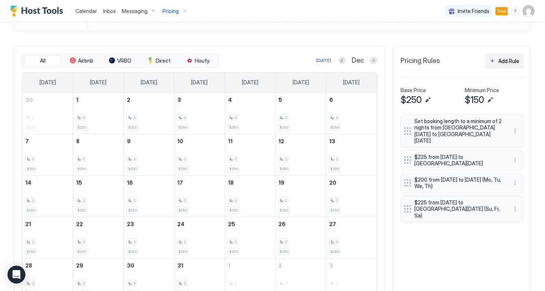
click at [496, 61] on button "Add Rule" at bounding box center [504, 61] width 37 height 15
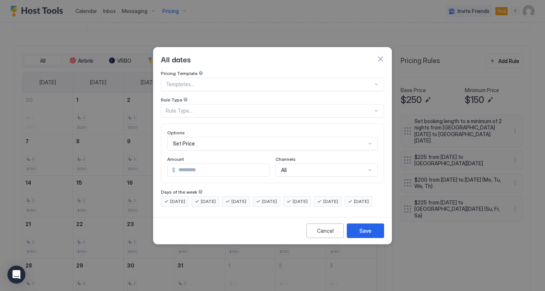
click at [203, 81] on div at bounding box center [269, 84] width 207 height 7
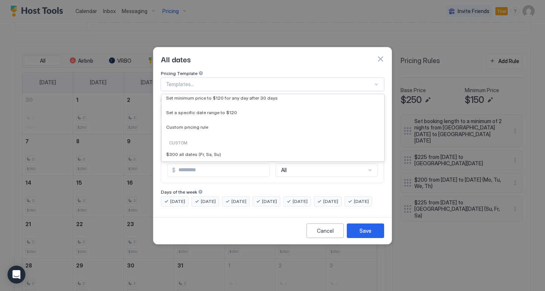
scroll to position [65, 0]
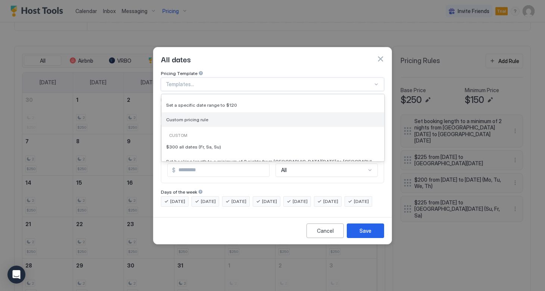
click at [189, 117] on span "Custom pricing rule" at bounding box center [187, 120] width 42 height 6
type input "***"
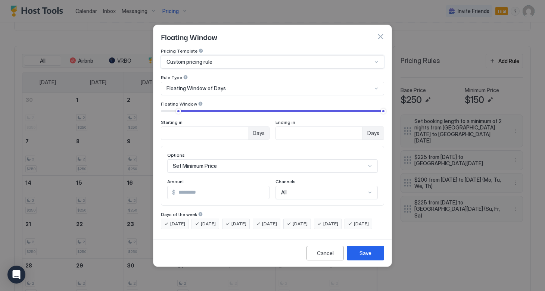
click at [199, 85] on span "Floating Window of Days" at bounding box center [196, 88] width 59 height 7
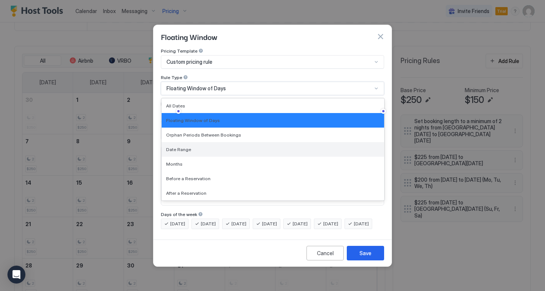
click at [176, 147] on span "Date Range" at bounding box center [178, 150] width 25 height 6
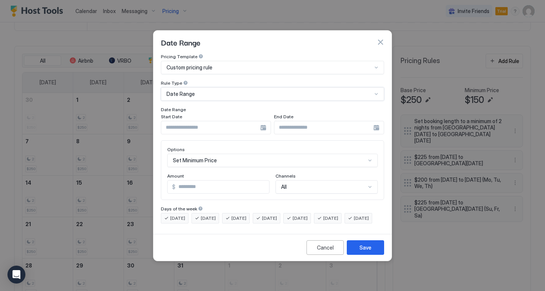
click at [180, 122] on input "Input Field" at bounding box center [210, 127] width 99 height 13
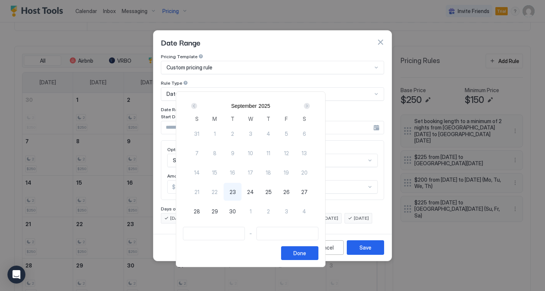
click at [311, 108] on div "Next" at bounding box center [306, 106] width 9 height 9
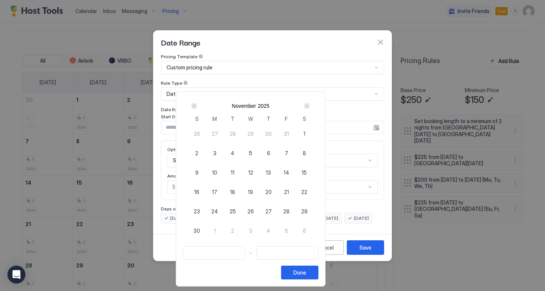
click at [311, 108] on div "Next" at bounding box center [306, 106] width 9 height 9
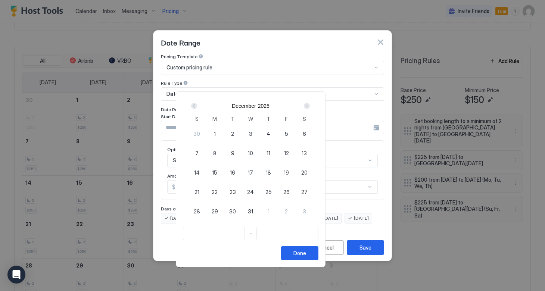
click at [224, 133] on div "1" at bounding box center [215, 134] width 18 height 18
type input "**********"
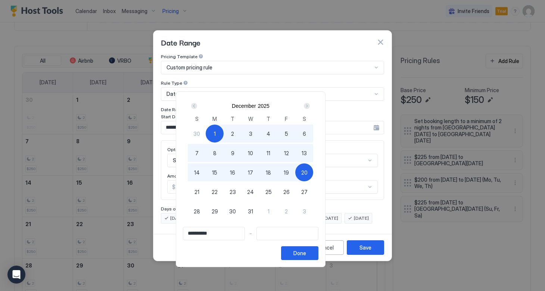
type input "**********"
click at [295, 171] on div "19" at bounding box center [286, 173] width 18 height 18
type input "**********"
click at [306, 256] on div "Done" at bounding box center [299, 253] width 13 height 8
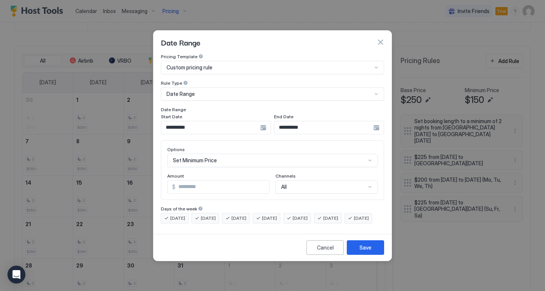
click at [243, 154] on div "Set Minimum Price" at bounding box center [272, 160] width 211 height 13
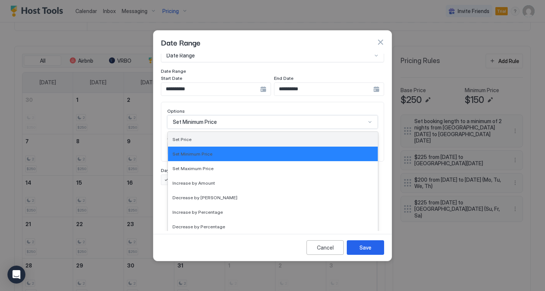
click at [195, 132] on div "Set Price" at bounding box center [273, 139] width 210 height 15
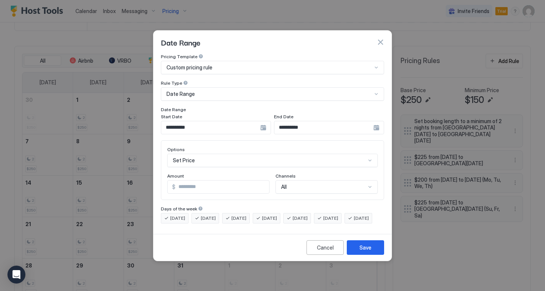
click at [306, 213] on div "[DATE]" at bounding box center [297, 218] width 28 height 10
click at [338, 215] on span "[DATE]" at bounding box center [330, 218] width 15 height 7
click at [354, 222] on span "[DATE]" at bounding box center [361, 218] width 15 height 7
click at [199, 154] on div "Set Price" at bounding box center [272, 160] width 211 height 13
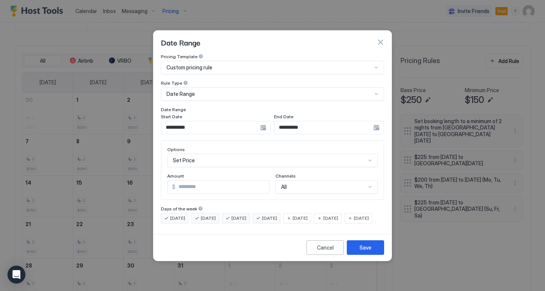
click at [233, 44] on div "Date Range" at bounding box center [272, 42] width 238 height 23
drag, startPoint x: 196, startPoint y: 180, endPoint x: 145, endPoint y: 175, distance: 50.7
click at [145, 175] on div "**********" at bounding box center [272, 145] width 545 height 291
type input "***"
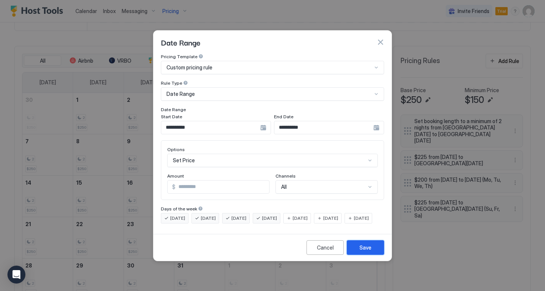
click at [368, 252] on div "Save" at bounding box center [366, 248] width 12 height 8
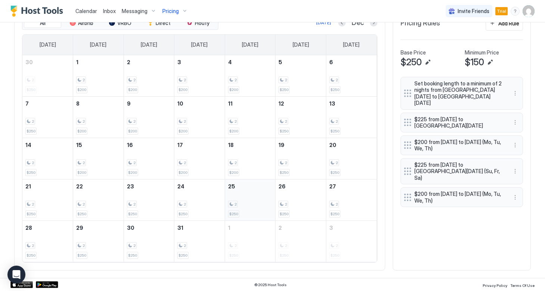
scroll to position [266, 0]
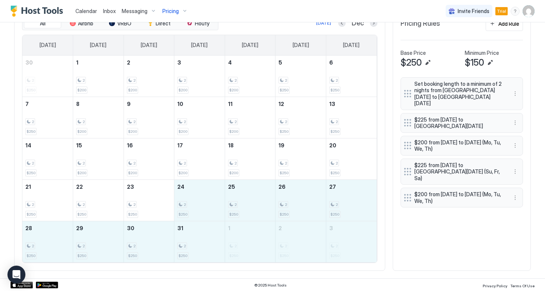
drag, startPoint x: 194, startPoint y: 201, endPoint x: 338, endPoint y: 227, distance: 145.7
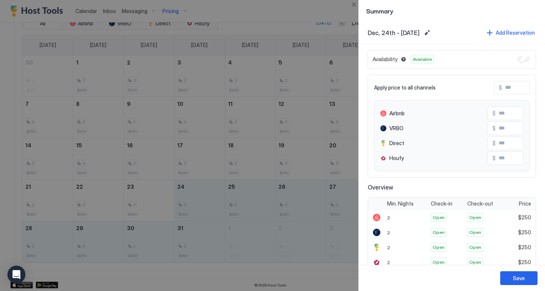
click at [507, 89] on input "Input Field" at bounding box center [532, 87] width 60 height 13
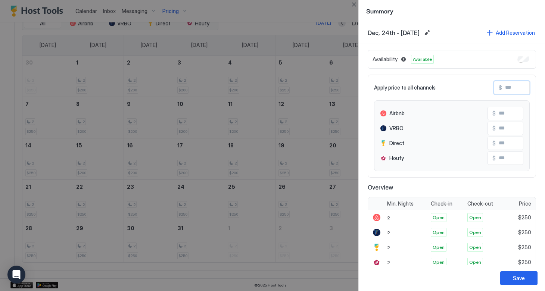
type input "*"
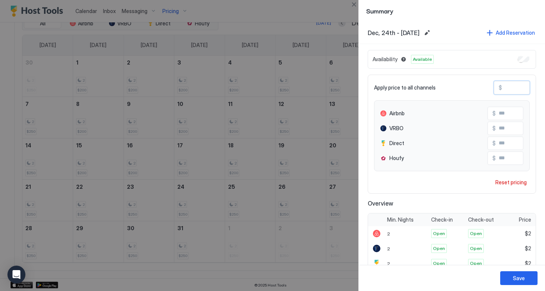
type input "**"
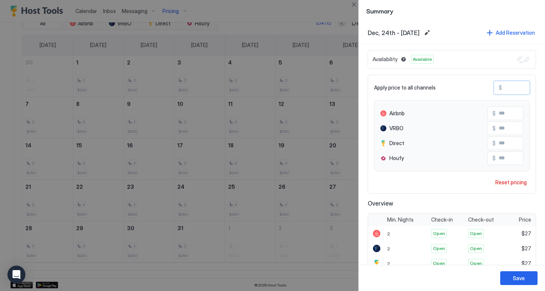
type input "***"
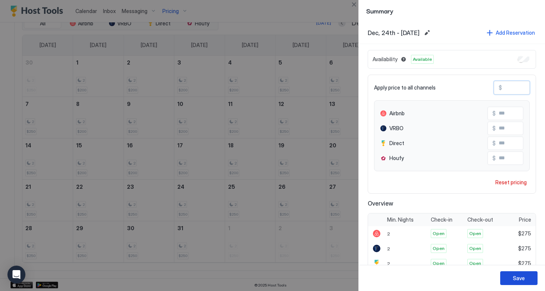
type input "***"
click at [510, 279] on button "Save" at bounding box center [518, 278] width 37 height 14
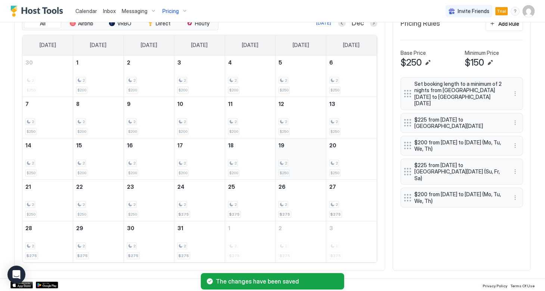
scroll to position [257, 0]
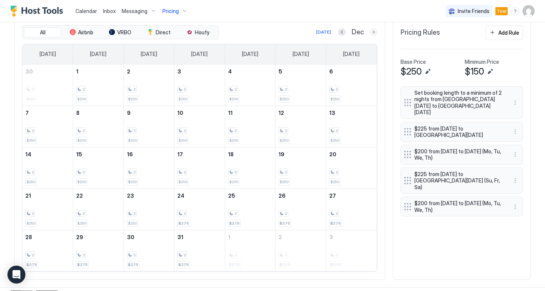
click at [375, 32] on button "Next month" at bounding box center [373, 31] width 7 height 7
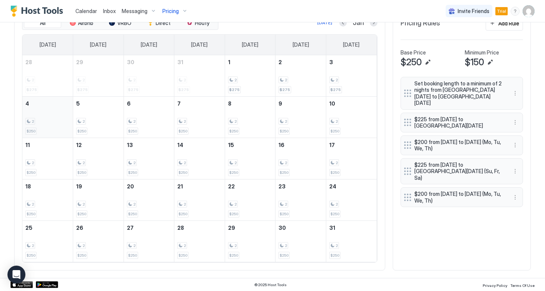
scroll to position [266, 0]
click at [501, 26] on div "Add Rule" at bounding box center [508, 24] width 21 height 8
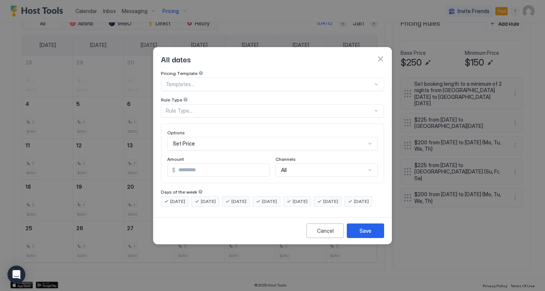
click at [254, 81] on div at bounding box center [269, 84] width 207 height 7
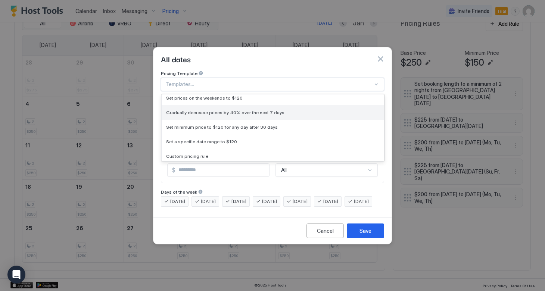
scroll to position [54, 0]
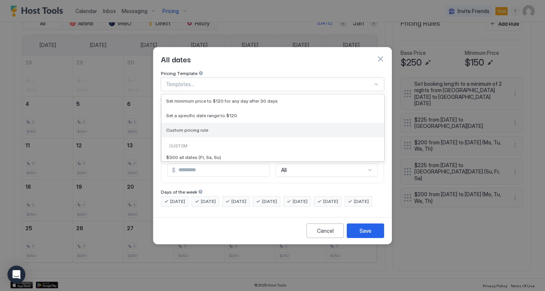
click at [193, 127] on span "Custom pricing rule" at bounding box center [187, 130] width 42 height 6
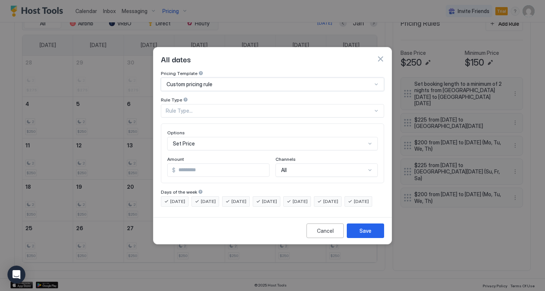
type input "***"
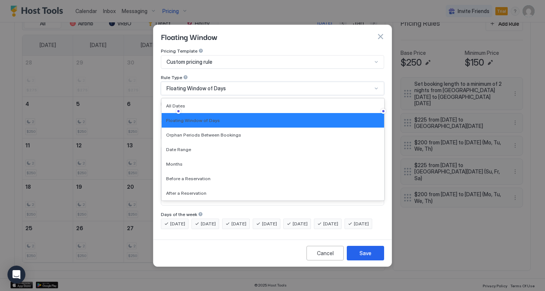
click at [225, 85] on div "Floating Window of Days" at bounding box center [270, 88] width 206 height 7
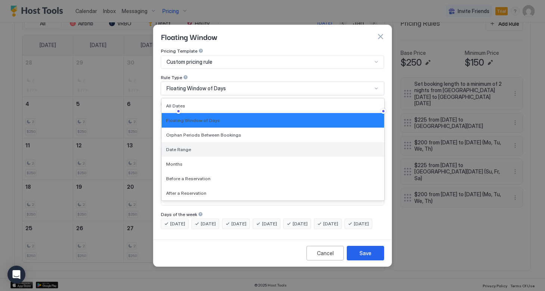
click at [178, 147] on span "Date Range" at bounding box center [178, 150] width 25 height 6
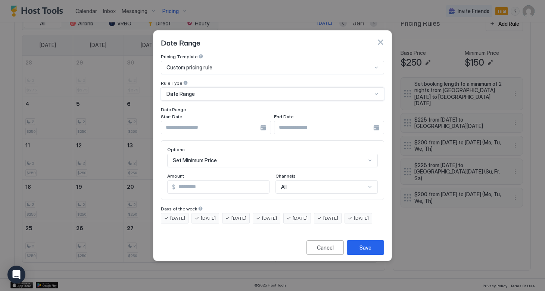
click at [261, 122] on div at bounding box center [216, 127] width 110 height 13
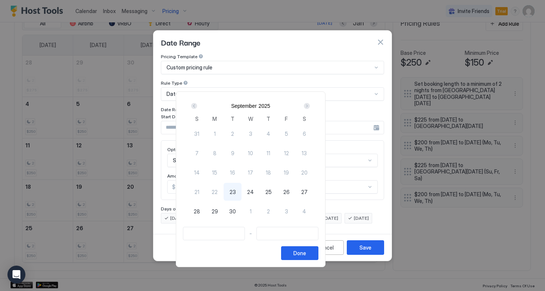
click at [310, 106] on div "Next" at bounding box center [307, 106] width 6 height 6
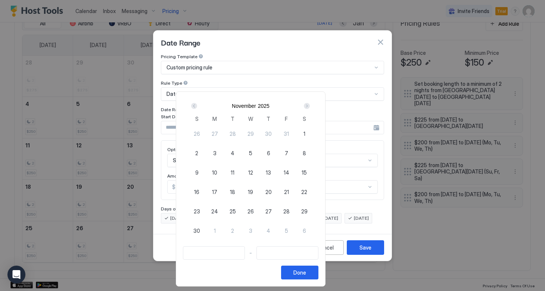
click at [310, 106] on div "Next" at bounding box center [307, 106] width 6 height 6
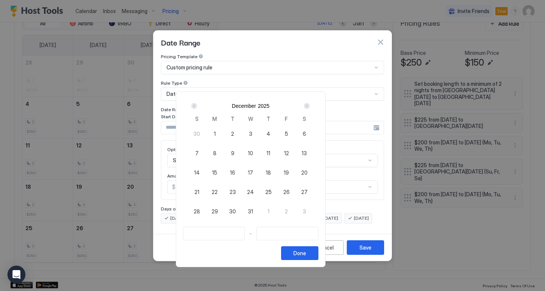
click at [310, 106] on div "Next" at bounding box center [307, 106] width 6 height 6
click at [206, 153] on div "4" at bounding box center [197, 153] width 18 height 18
type input "**********"
click at [310, 106] on div "Next" at bounding box center [307, 106] width 6 height 6
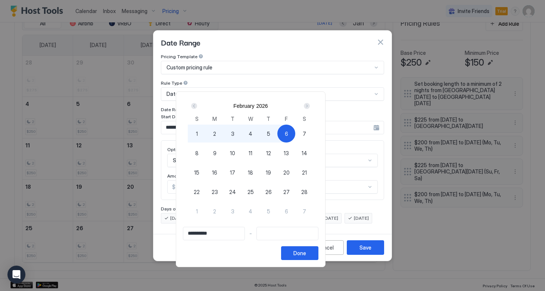
type input "**********"
click at [313, 136] on div "7" at bounding box center [304, 134] width 18 height 18
type input "**********"
click at [306, 252] on div "Done" at bounding box center [299, 253] width 13 height 8
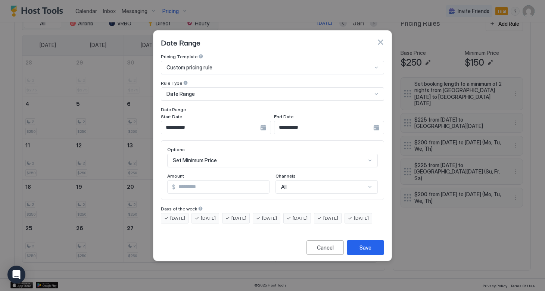
click at [222, 155] on div "Set Minimum Price" at bounding box center [272, 160] width 211 height 13
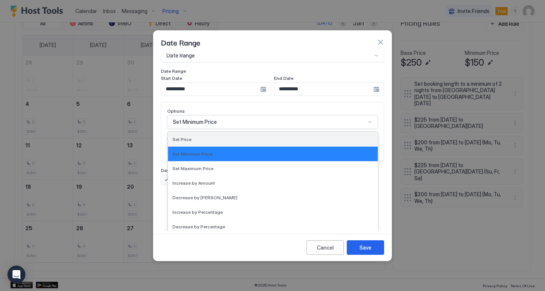
click at [193, 137] on div "Set Price" at bounding box center [273, 140] width 201 height 6
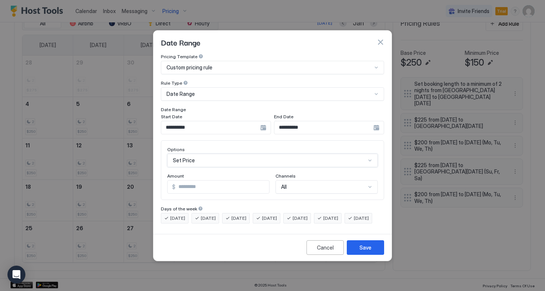
scroll to position [0, 0]
drag, startPoint x: 194, startPoint y: 180, endPoint x: 135, endPoint y: 174, distance: 59.3
click at [135, 174] on div "**********" at bounding box center [272, 145] width 545 height 291
type input "***"
click at [366, 255] on button "Save" at bounding box center [365, 247] width 37 height 15
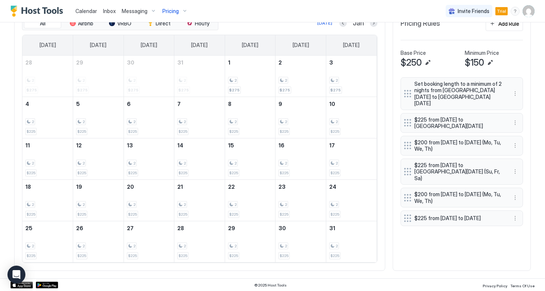
click at [373, 22] on div "Calendar Inbox Messaging Pricing Invite Friends Trial CB" at bounding box center [272, 11] width 545 height 22
click at [373, 24] on button "Next month" at bounding box center [373, 22] width 7 height 7
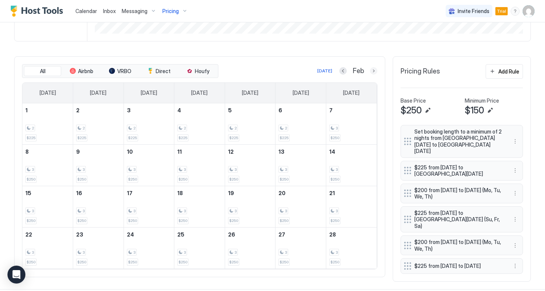
click at [375, 70] on button "Next month" at bounding box center [373, 70] width 7 height 7
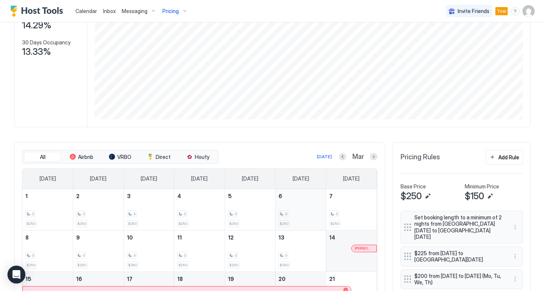
scroll to position [129, 0]
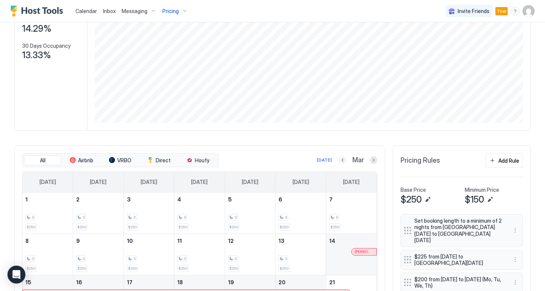
click at [344, 159] on button "Previous month" at bounding box center [342, 159] width 7 height 7
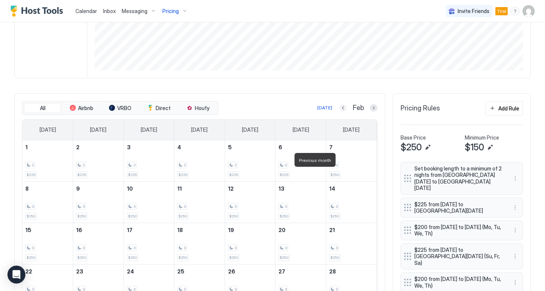
scroll to position [187, 0]
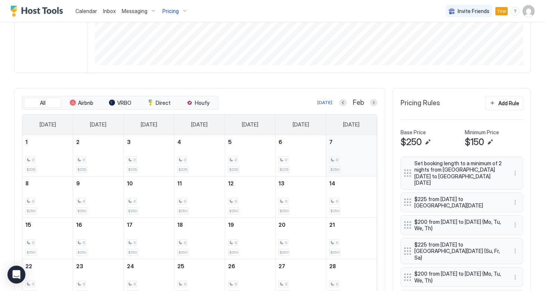
click at [344, 158] on div "3" at bounding box center [351, 159] width 44 height 7
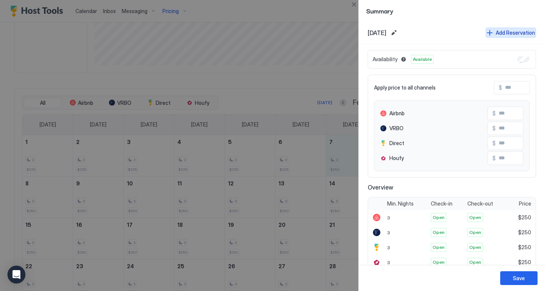
click at [489, 32] on button "Add Reservation" at bounding box center [511, 33] width 50 height 10
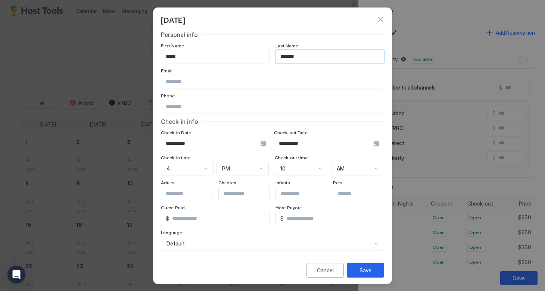
scroll to position [53, 0]
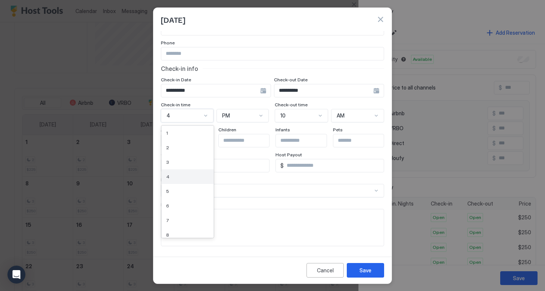
drag, startPoint x: 185, startPoint y: 170, endPoint x: 175, endPoint y: 170, distance: 10.5
click at [174, 122] on div "4 selected, 4 of 12. 12 results available. Use Up and Down to choose options, p…" at bounding box center [187, 115] width 53 height 13
click at [174, 159] on div "3" at bounding box center [187, 162] width 43 height 6
click at [181, 143] on input "Input Field" at bounding box center [191, 140] width 61 height 13
drag, startPoint x: 192, startPoint y: 167, endPoint x: 159, endPoint y: 162, distance: 33.9
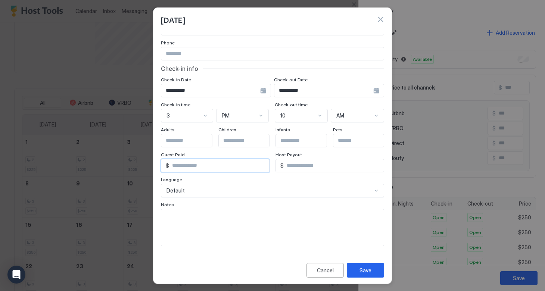
click at [159, 162] on div "**********" at bounding box center [272, 142] width 238 height 223
click at [303, 167] on input "*" at bounding box center [334, 165] width 100 height 13
click at [241, 224] on textarea "Input Field" at bounding box center [272, 227] width 223 height 37
click at [378, 90] on div "**********" at bounding box center [329, 90] width 110 height 13
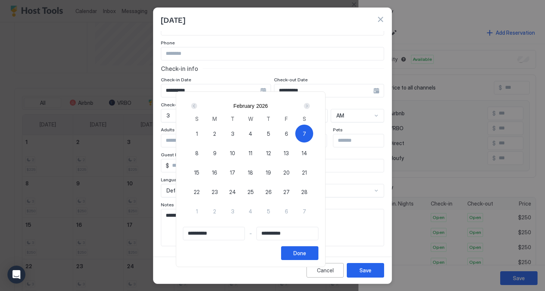
click at [308, 190] on span "28" at bounding box center [304, 192] width 6 height 8
click at [306, 132] on span "7" at bounding box center [304, 134] width 3 height 8
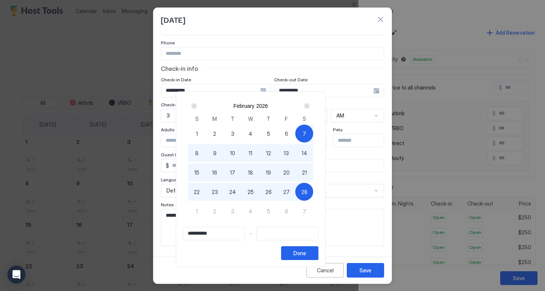
click at [308, 188] on span "28" at bounding box center [304, 192] width 6 height 8
click at [306, 251] on div "Done" at bounding box center [299, 253] width 13 height 8
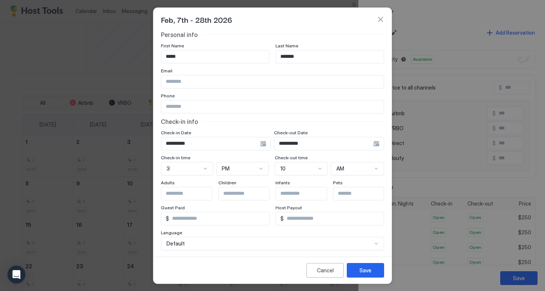
scroll to position [0, 0]
click at [191, 82] on input "Input Field" at bounding box center [272, 81] width 223 height 13
paste input "**********"
click at [367, 269] on div "Save" at bounding box center [366, 271] width 12 height 8
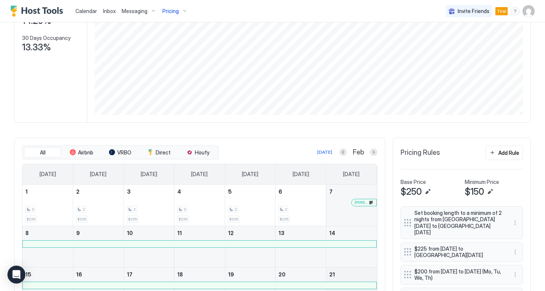
scroll to position [130, 0]
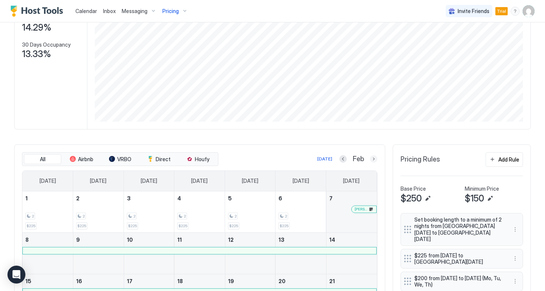
click at [375, 158] on button "Next month" at bounding box center [373, 158] width 7 height 7
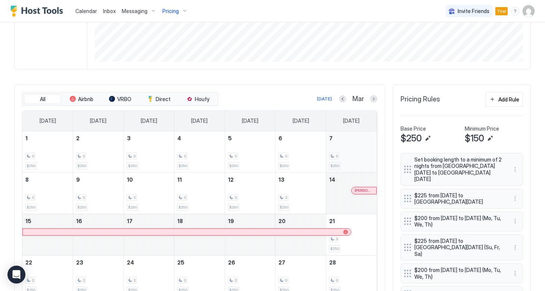
scroll to position [191, 0]
click at [291, 157] on div "3" at bounding box center [301, 155] width 44 height 7
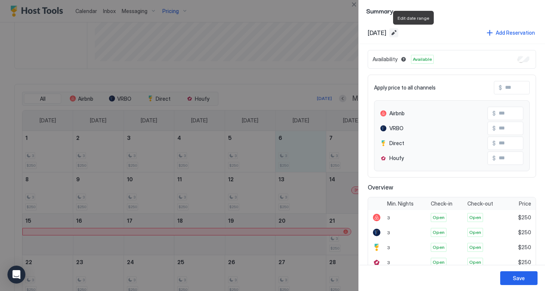
click at [398, 30] on button "Edit date range" at bounding box center [393, 32] width 9 height 9
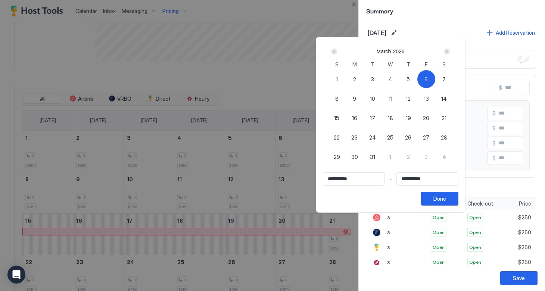
click at [429, 100] on span "13" at bounding box center [426, 99] width 5 height 8
click at [428, 83] on span "6" at bounding box center [426, 79] width 3 height 8
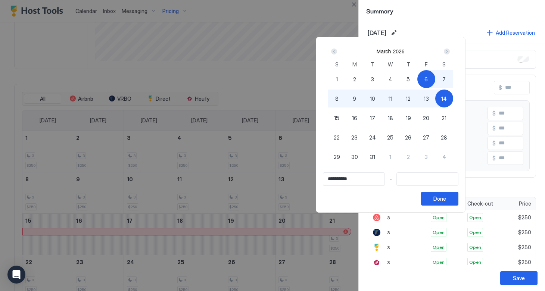
click at [453, 97] on div "14" at bounding box center [444, 99] width 18 height 18
click at [435, 78] on div "6" at bounding box center [426, 79] width 18 height 18
click at [429, 99] on span "13" at bounding box center [426, 99] width 5 height 8
click at [459, 203] on button "Done" at bounding box center [439, 199] width 37 height 14
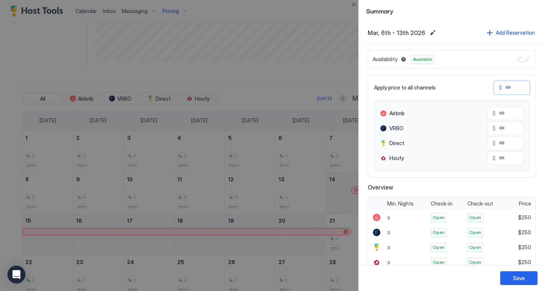
click at [512, 89] on input "Input Field" at bounding box center [532, 87] width 60 height 13
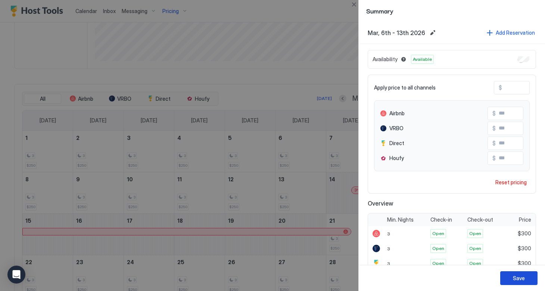
click at [513, 277] on button "Save" at bounding box center [518, 278] width 37 height 14
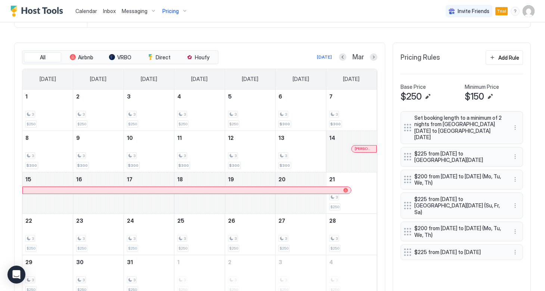
scroll to position [249, 0]
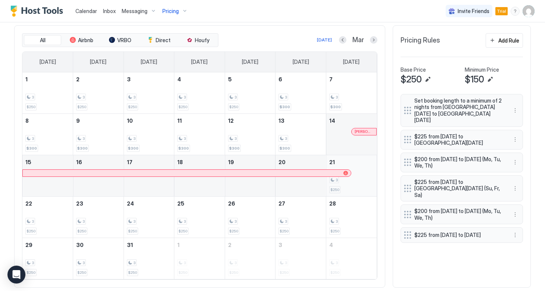
click at [352, 186] on div "3 $250" at bounding box center [351, 175] width 44 height 35
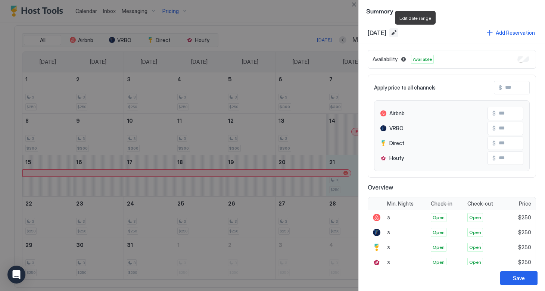
click at [398, 33] on button "Edit date range" at bounding box center [393, 32] width 9 height 9
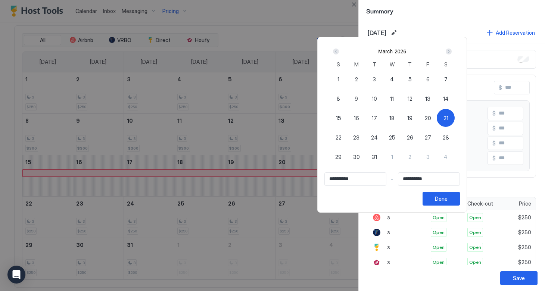
click at [452, 52] on div "Next" at bounding box center [449, 52] width 6 height 6
click at [411, 78] on span "2" at bounding box center [409, 79] width 3 height 8
click at [339, 51] on div "Prev" at bounding box center [336, 52] width 6 height 6
click at [448, 117] on span "21" at bounding box center [446, 118] width 5 height 8
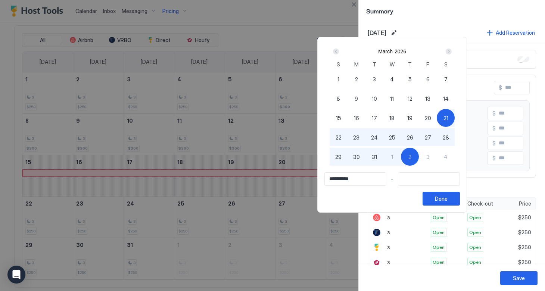
click at [411, 158] on span "2" at bounding box center [409, 157] width 3 height 8
click at [460, 198] on button "Done" at bounding box center [441, 199] width 37 height 14
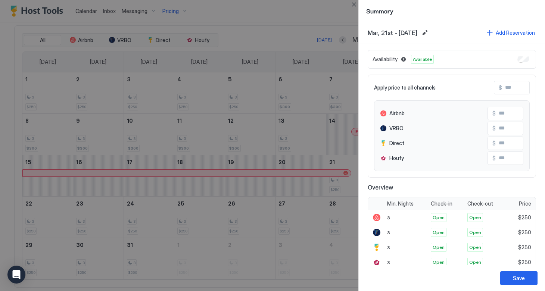
click at [501, 88] on span "$" at bounding box center [500, 87] width 3 height 7
click at [505, 87] on input "Input Field" at bounding box center [532, 87] width 60 height 13
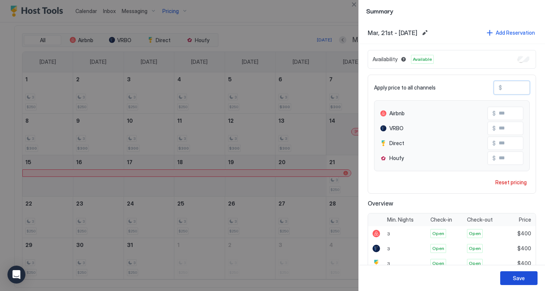
click at [511, 275] on button "Save" at bounding box center [518, 278] width 37 height 14
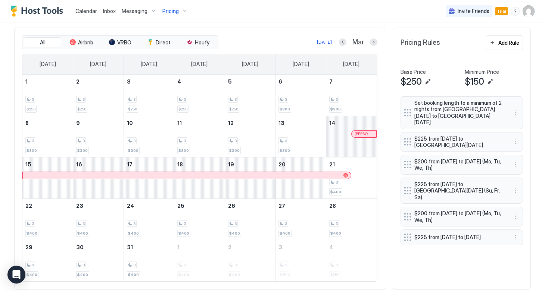
scroll to position [240, 0]
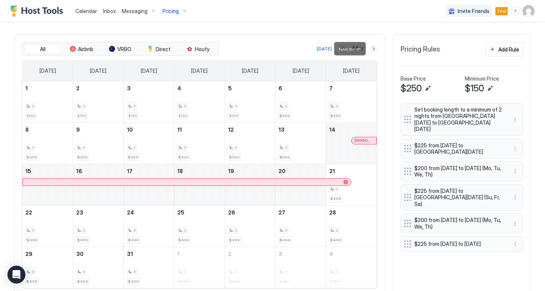
click at [373, 46] on button "Next month" at bounding box center [373, 48] width 7 height 7
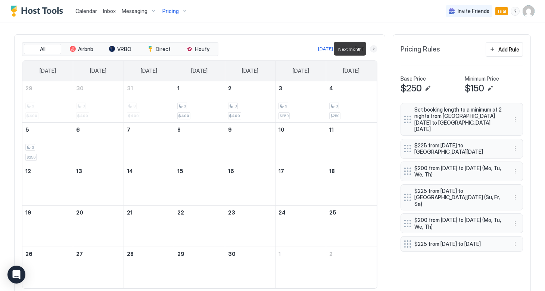
scroll to position [221, 0]
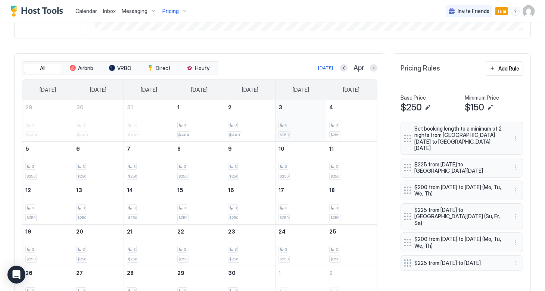
click at [292, 132] on div "3 $250" at bounding box center [301, 120] width 44 height 35
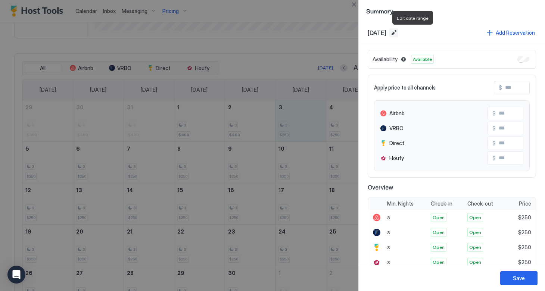
click at [398, 32] on button "Edit date range" at bounding box center [393, 32] width 9 height 9
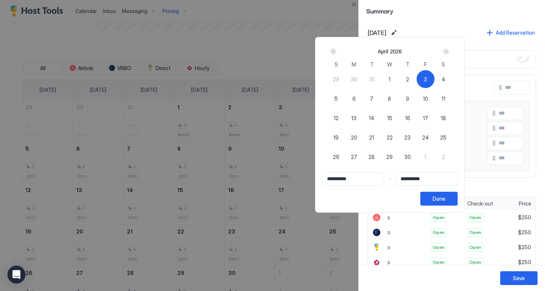
click at [427, 78] on span "3" at bounding box center [425, 79] width 3 height 8
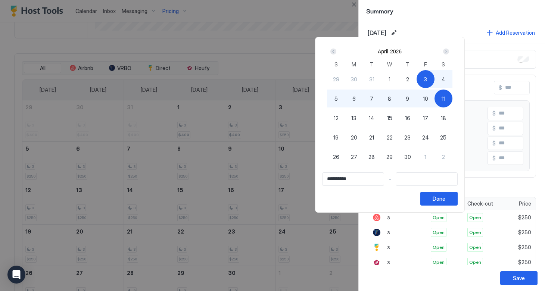
click at [445, 99] on span "11" at bounding box center [444, 99] width 4 height 8
click at [458, 199] on button "Done" at bounding box center [438, 199] width 37 height 14
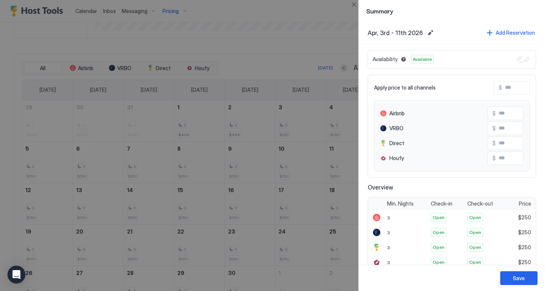
click at [501, 88] on span "$" at bounding box center [500, 87] width 3 height 7
click at [507, 90] on input "Input Field" at bounding box center [532, 87] width 60 height 13
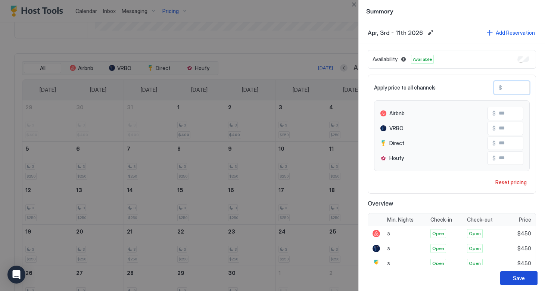
click at [513, 275] on div "Save" at bounding box center [519, 278] width 12 height 8
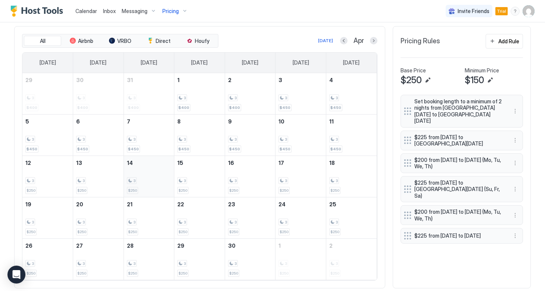
scroll to position [257, 0]
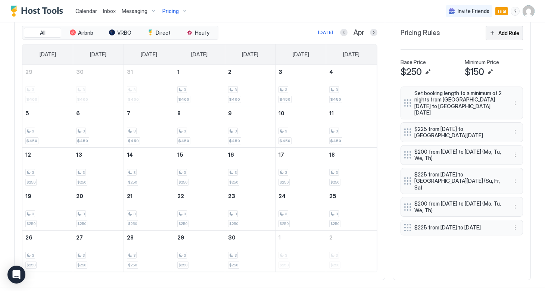
click at [495, 36] on button "Add Rule" at bounding box center [504, 33] width 37 height 15
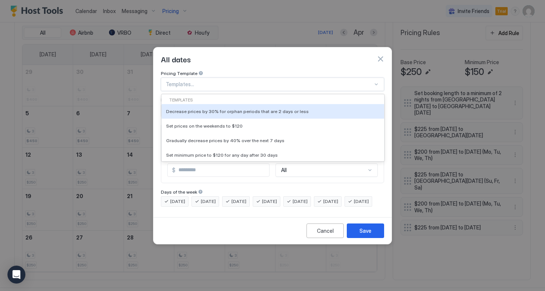
click at [231, 81] on div at bounding box center [269, 84] width 207 height 7
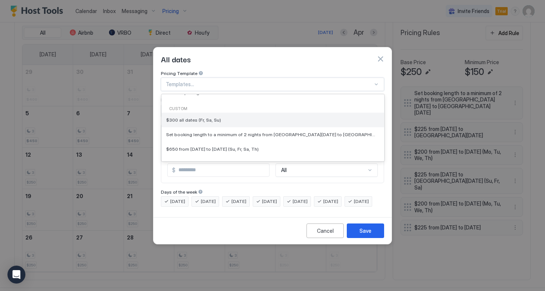
scroll to position [75, 0]
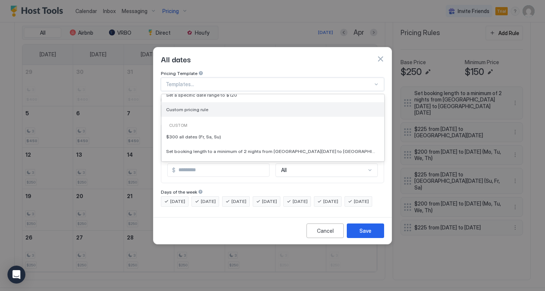
click at [203, 107] on span "Custom pricing rule" at bounding box center [187, 110] width 42 height 6
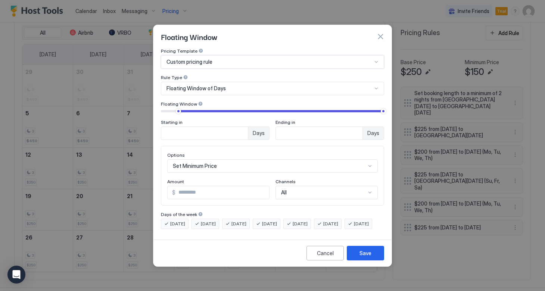
click at [206, 85] on span "Floating Window of Days" at bounding box center [196, 88] width 59 height 7
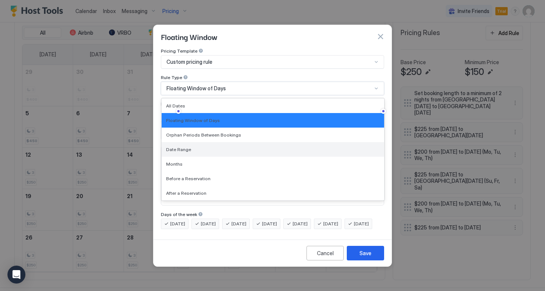
click at [186, 147] on span "Date Range" at bounding box center [178, 150] width 25 height 6
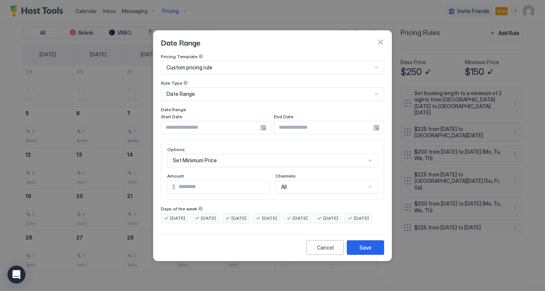
click at [262, 124] on div at bounding box center [216, 127] width 110 height 13
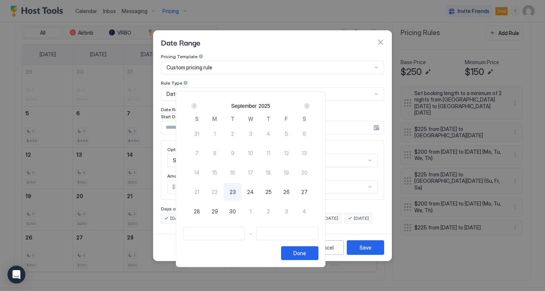
click at [310, 109] on div "Next" at bounding box center [307, 106] width 6 height 6
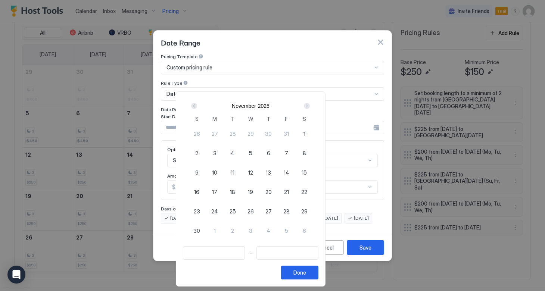
click at [310, 109] on div "Next" at bounding box center [307, 106] width 6 height 6
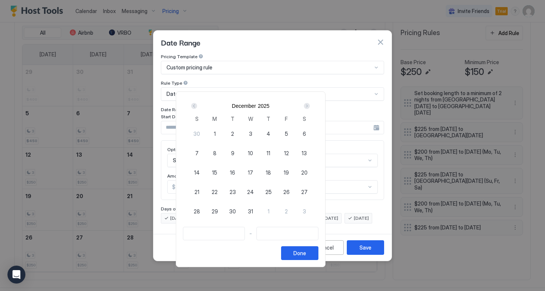
click at [310, 109] on div "Next" at bounding box center [307, 106] width 6 height 6
click at [199, 174] on span "12" at bounding box center [197, 173] width 5 height 8
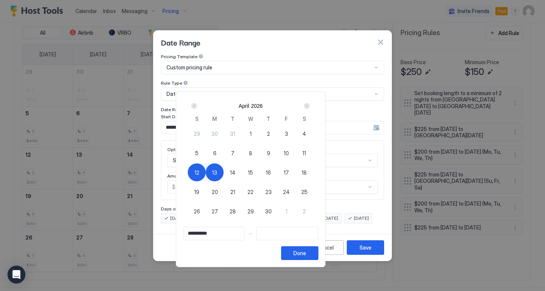
click at [310, 106] on div "Next" at bounding box center [307, 106] width 6 height 6
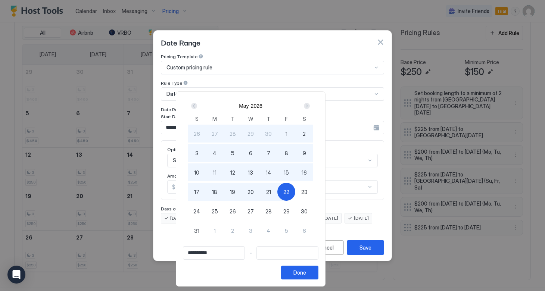
click at [295, 195] on div "22" at bounding box center [286, 192] width 18 height 18
click at [319, 276] on button "Done" at bounding box center [299, 273] width 37 height 14
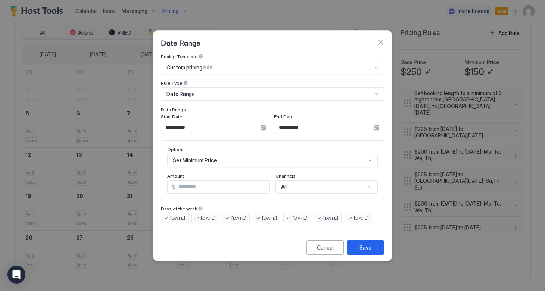
click at [308, 215] on span "[DATE]" at bounding box center [300, 218] width 15 height 7
click at [338, 215] on span "[DATE]" at bounding box center [330, 218] width 15 height 7
click at [354, 222] on span "[DATE]" at bounding box center [361, 218] width 15 height 7
click at [217, 154] on div "Set Minimum Price" at bounding box center [272, 160] width 211 height 13
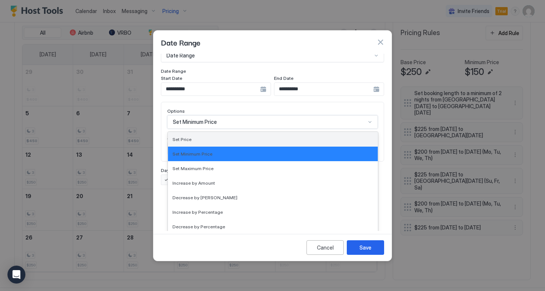
click at [192, 137] on div "Set Price" at bounding box center [273, 140] width 201 height 6
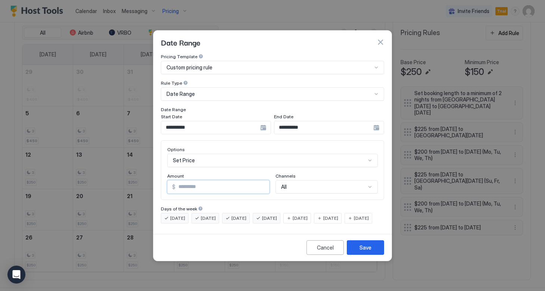
drag, startPoint x: 199, startPoint y: 182, endPoint x: 165, endPoint y: 179, distance: 34.1
click at [165, 179] on div "Options Set Price Amount $ *** Channels All" at bounding box center [272, 170] width 223 height 60
click at [362, 252] on div "Save" at bounding box center [366, 248] width 12 height 8
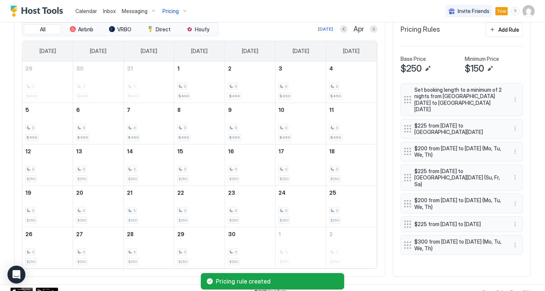
scroll to position [261, 0]
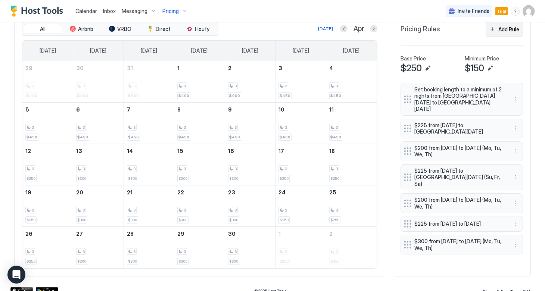
click at [496, 32] on button "Add Rule" at bounding box center [504, 29] width 37 height 15
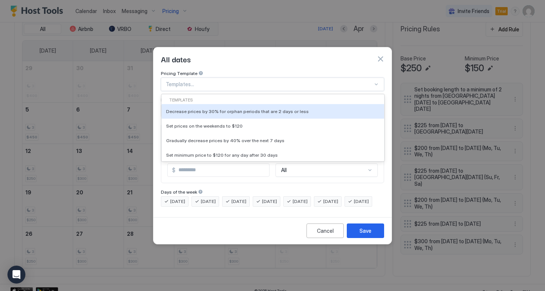
click at [267, 78] on div "Templates..." at bounding box center [272, 84] width 223 height 13
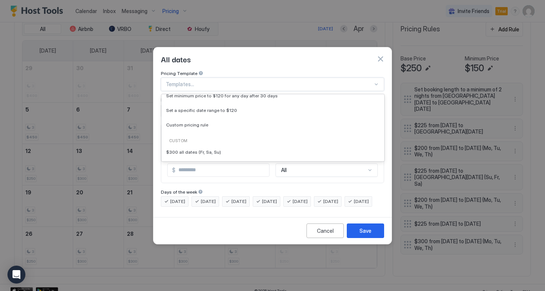
scroll to position [59, 0]
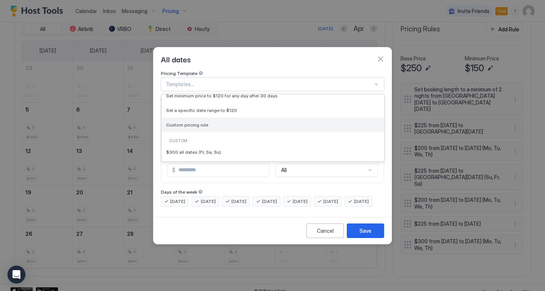
click at [206, 122] on div "Custom pricing rule" at bounding box center [273, 125] width 214 height 6
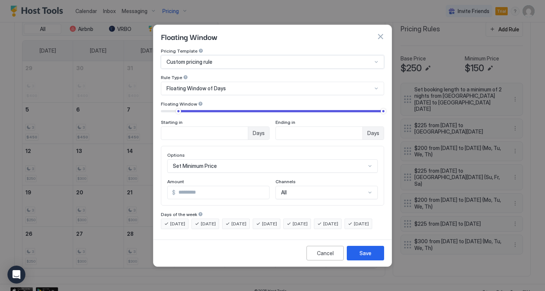
click at [206, 85] on span "Floating Window of Days" at bounding box center [196, 88] width 59 height 7
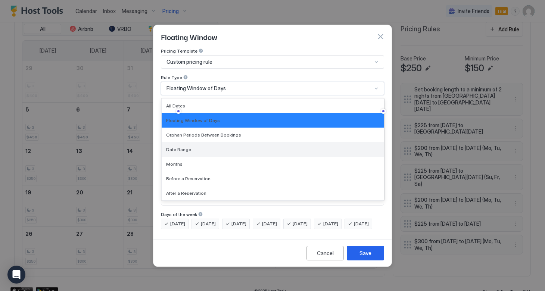
click at [190, 147] on div "Date Range" at bounding box center [273, 150] width 214 height 6
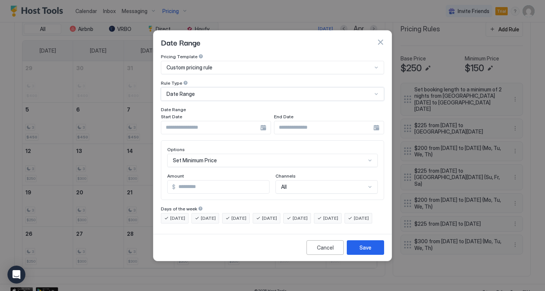
click at [264, 122] on div at bounding box center [216, 127] width 110 height 13
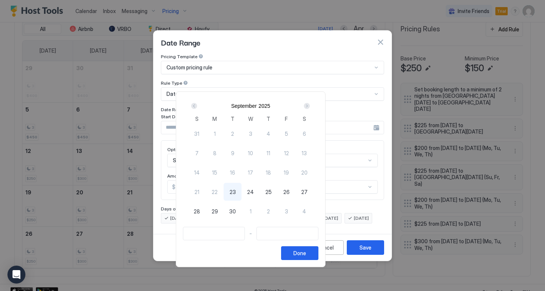
click at [310, 107] on div "Next" at bounding box center [307, 106] width 6 height 6
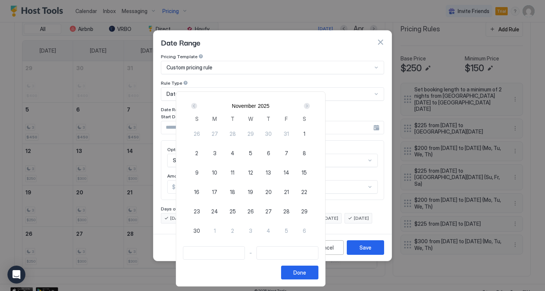
click at [310, 107] on div "Next" at bounding box center [307, 106] width 6 height 6
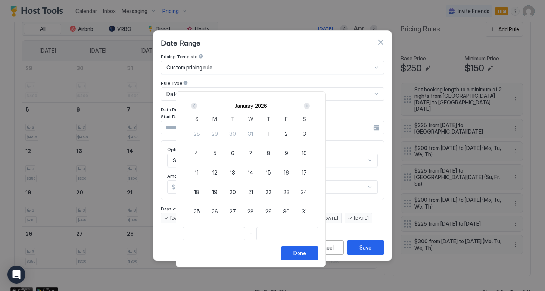
click at [310, 107] on div "Next" at bounding box center [307, 106] width 6 height 6
click at [206, 172] on div "12" at bounding box center [197, 173] width 18 height 18
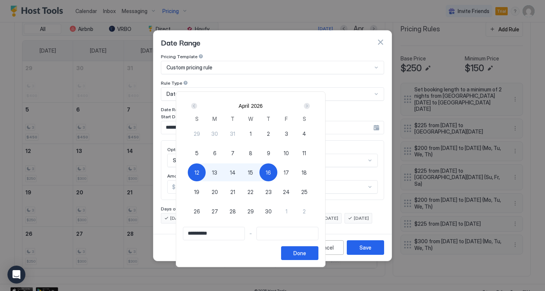
click at [310, 109] on div "Next" at bounding box center [307, 106] width 6 height 6
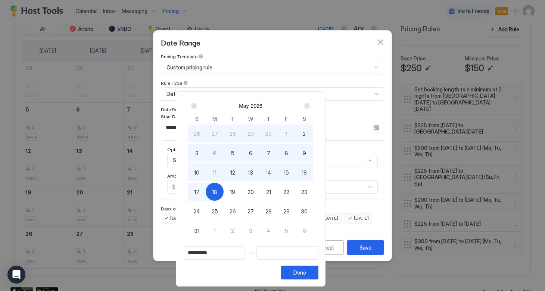
click at [217, 190] on span "18" at bounding box center [214, 192] width 5 height 8
click at [306, 271] on div "Done" at bounding box center [299, 273] width 13 height 8
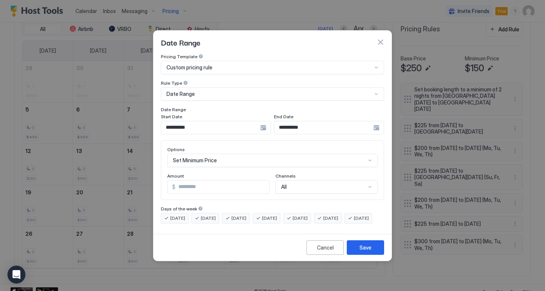
click at [277, 215] on span "[DATE]" at bounding box center [269, 218] width 15 height 7
click at [246, 215] on span "[DATE]" at bounding box center [239, 218] width 15 height 7
click at [207, 215] on span "[DATE]" at bounding box center [208, 218] width 15 height 7
click at [177, 215] on span "[DATE]" at bounding box center [177, 218] width 15 height 7
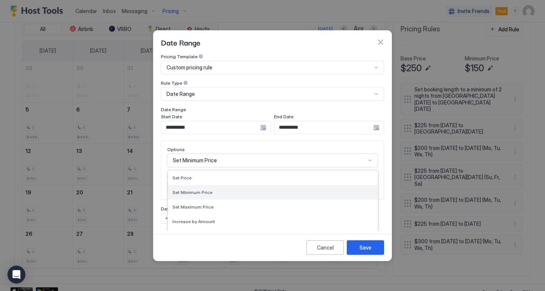
click at [229, 154] on div "Set Minimum Price selected, 2 of 17. 17 results available. Use Up and Down to c…" at bounding box center [272, 160] width 211 height 13
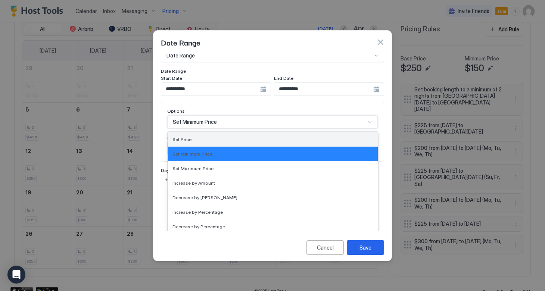
click at [196, 137] on div "Set Price" at bounding box center [273, 140] width 201 height 6
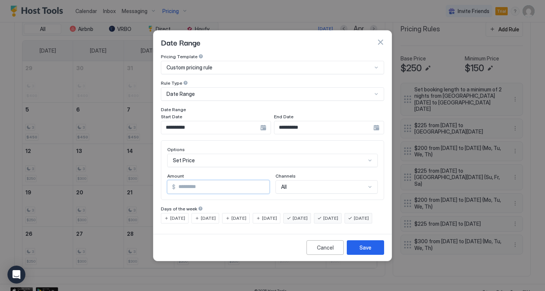
drag, startPoint x: 201, startPoint y: 180, endPoint x: 154, endPoint y: 176, distance: 46.8
click at [154, 176] on div "**********" at bounding box center [272, 142] width 238 height 177
click at [371, 252] on div "Save" at bounding box center [366, 248] width 12 height 8
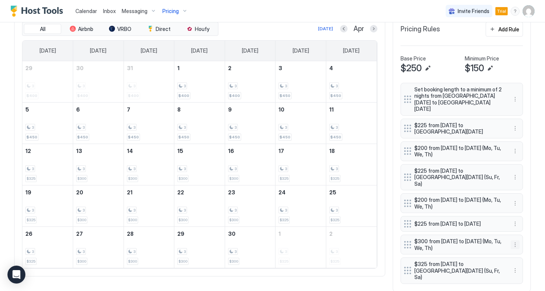
click at [515, 240] on button "More options" at bounding box center [515, 244] width 9 height 9
click at [518, 245] on div "Edit" at bounding box center [522, 244] width 16 height 6
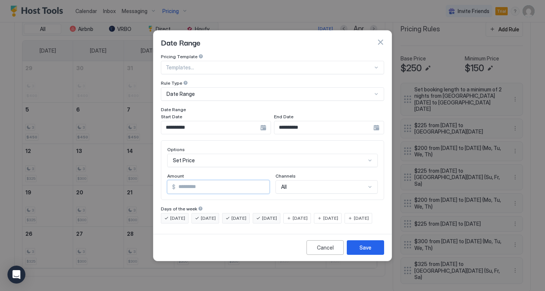
drag, startPoint x: 197, startPoint y: 181, endPoint x: 152, endPoint y: 177, distance: 44.6
click at [152, 177] on div "**********" at bounding box center [272, 145] width 545 height 291
click at [261, 121] on div "**********" at bounding box center [216, 127] width 110 height 13
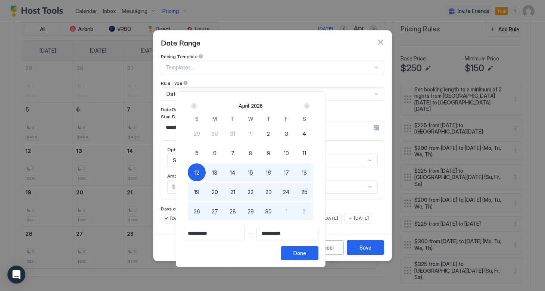
click at [217, 173] on span "13" at bounding box center [214, 173] width 5 height 8
click at [310, 106] on div "Next" at bounding box center [307, 106] width 6 height 6
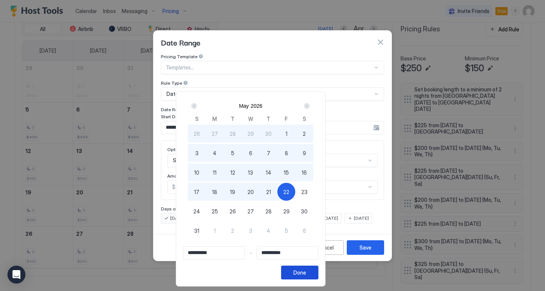
click at [306, 273] on div "Done" at bounding box center [299, 273] width 13 height 8
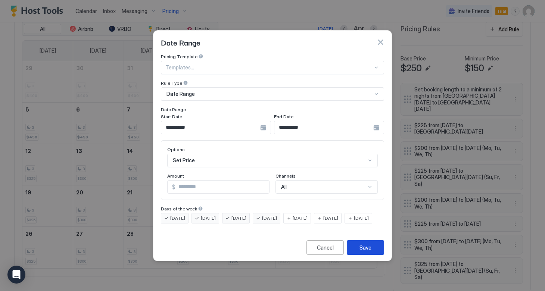
click at [368, 251] on div "Save" at bounding box center [366, 248] width 12 height 8
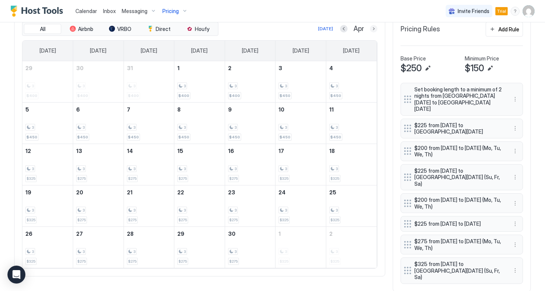
click at [372, 29] on button "Next month" at bounding box center [373, 28] width 7 height 7
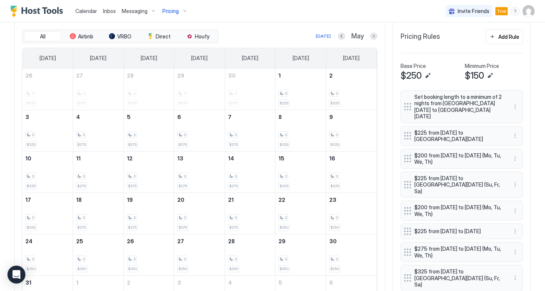
scroll to position [251, 0]
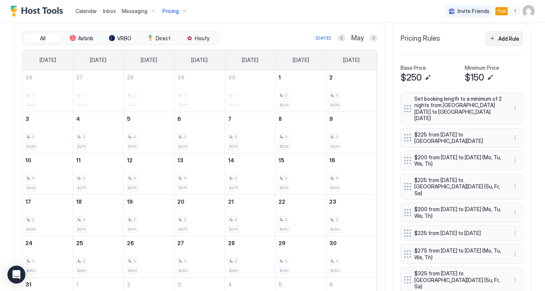
click at [493, 43] on button "Add Rule" at bounding box center [504, 38] width 37 height 15
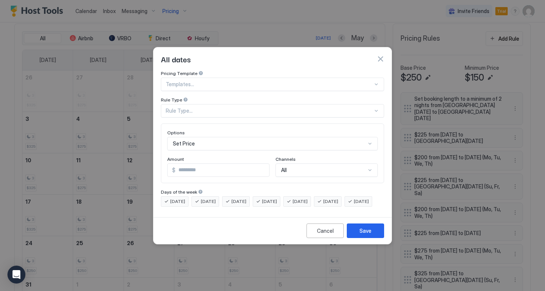
click at [252, 81] on div at bounding box center [269, 84] width 207 height 7
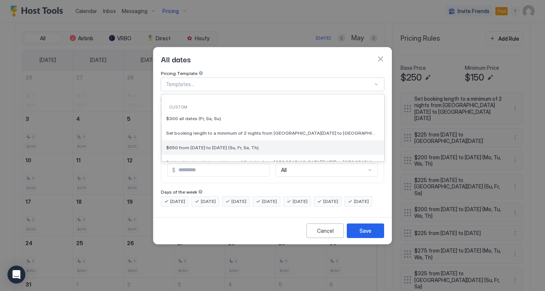
scroll to position [81, 0]
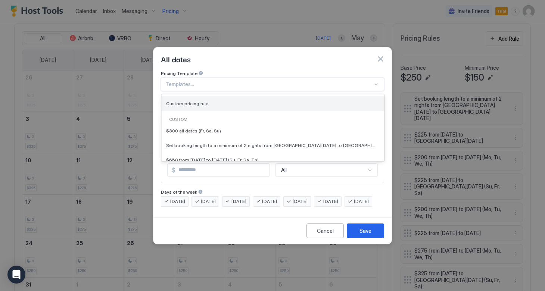
click at [196, 101] on span "Custom pricing rule" at bounding box center [187, 104] width 42 height 6
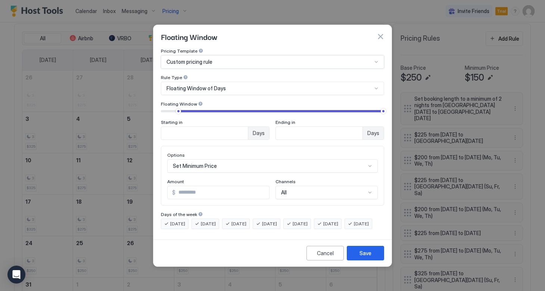
click at [230, 85] on div "Floating Window of Days" at bounding box center [270, 88] width 206 height 7
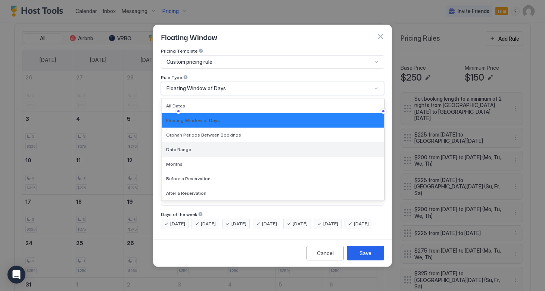
click at [182, 147] on span "Date Range" at bounding box center [178, 150] width 25 height 6
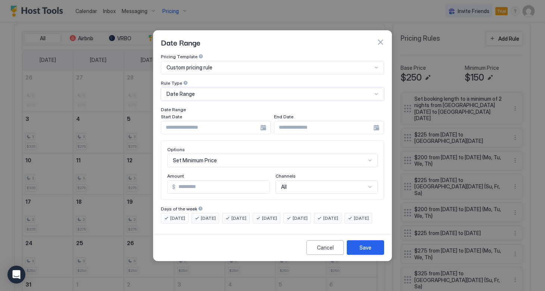
click at [260, 121] on div at bounding box center [216, 127] width 110 height 13
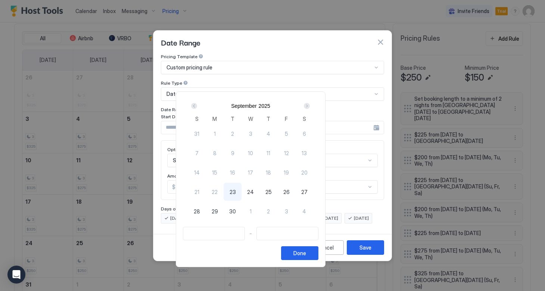
click at [310, 107] on div "Next" at bounding box center [307, 106] width 6 height 6
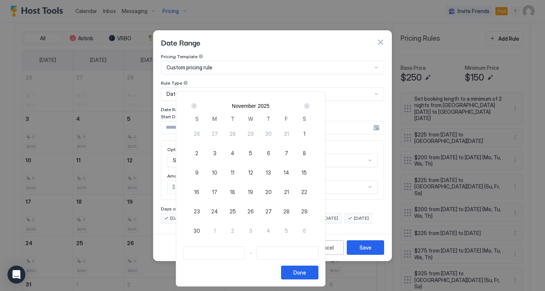
click at [310, 107] on div "Next" at bounding box center [307, 106] width 6 height 6
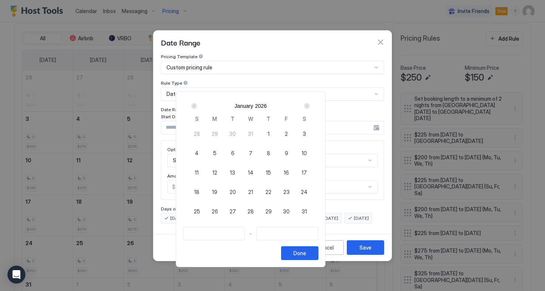
click at [310, 107] on div "Next" at bounding box center [307, 106] width 6 height 6
click at [310, 106] on div "Next" at bounding box center [307, 106] width 6 height 6
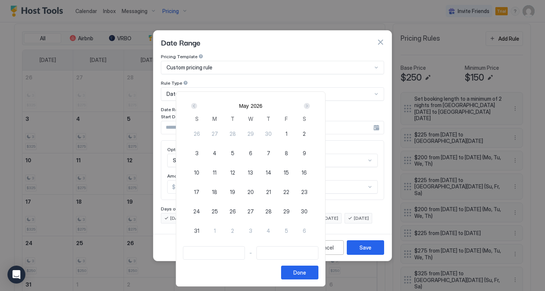
click at [289, 190] on span "22" at bounding box center [286, 192] width 6 height 8
click at [310, 106] on div "Next" at bounding box center [307, 106] width 6 height 6
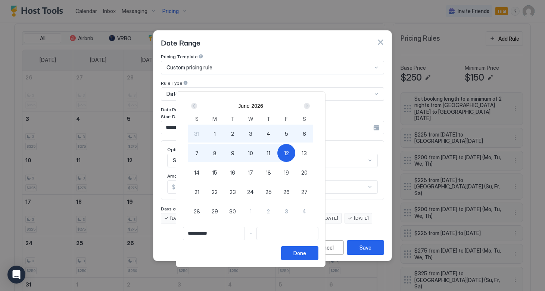
click at [289, 154] on span "12" at bounding box center [286, 153] width 5 height 8
click at [306, 251] on div "Done" at bounding box center [299, 253] width 13 height 8
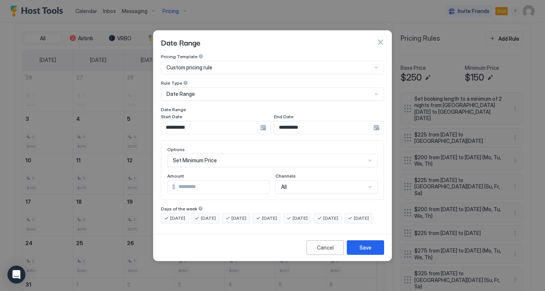
click at [203, 154] on div "Set Minimum Price" at bounding box center [272, 160] width 211 height 13
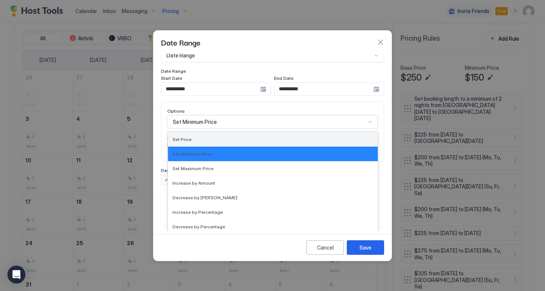
click at [193, 137] on div "Set Price" at bounding box center [273, 140] width 201 height 6
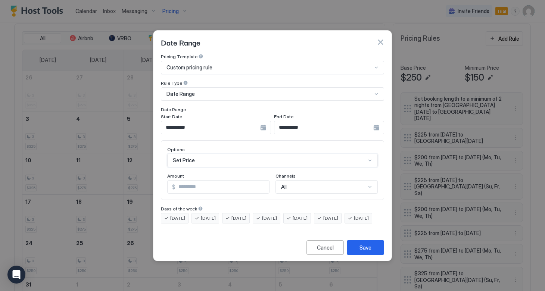
scroll to position [0, 0]
drag, startPoint x: 195, startPoint y: 180, endPoint x: 142, endPoint y: 175, distance: 52.9
click at [142, 175] on div "**********" at bounding box center [272, 145] width 545 height 291
click at [366, 252] on div "Save" at bounding box center [366, 248] width 12 height 8
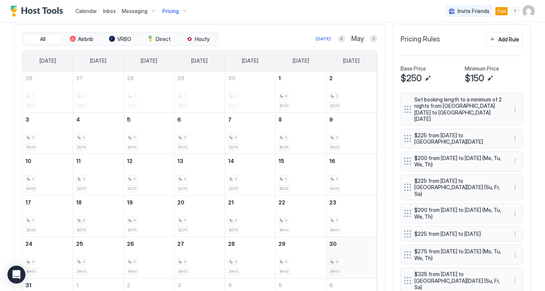
scroll to position [243, 0]
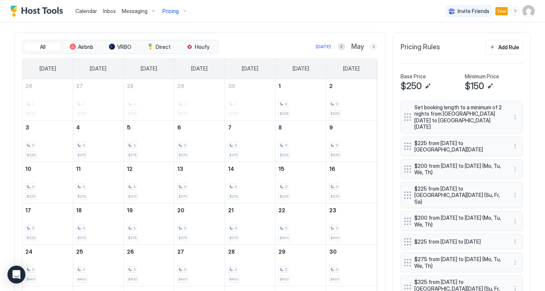
click at [372, 46] on button "Next month" at bounding box center [373, 46] width 7 height 7
click at [505, 49] on div "Add Rule" at bounding box center [508, 47] width 21 height 8
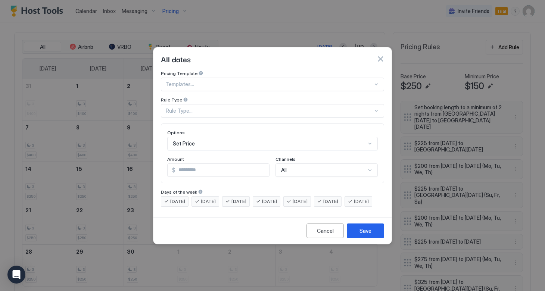
click at [282, 81] on div at bounding box center [269, 84] width 207 height 7
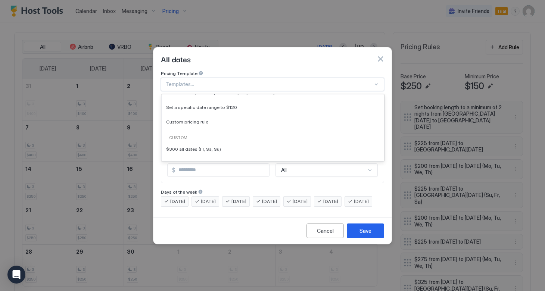
scroll to position [72, 0]
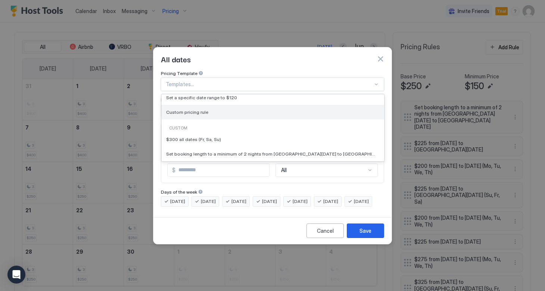
click at [203, 109] on span "Custom pricing rule" at bounding box center [187, 112] width 42 height 6
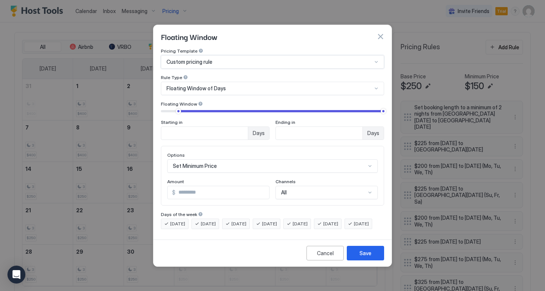
click at [226, 85] on div "Floating Window of Days" at bounding box center [270, 88] width 206 height 7
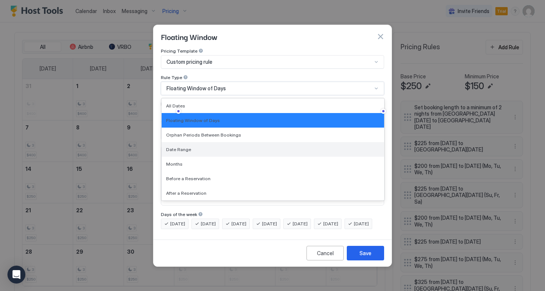
click at [189, 147] on div "Date Range" at bounding box center [273, 150] width 214 height 6
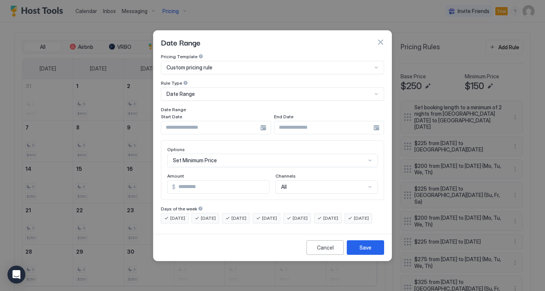
click at [264, 121] on div at bounding box center [216, 127] width 110 height 13
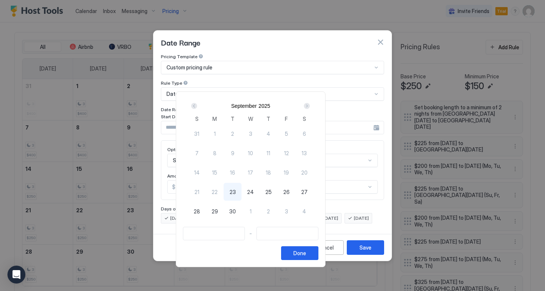
click at [310, 106] on div "Next" at bounding box center [307, 106] width 6 height 6
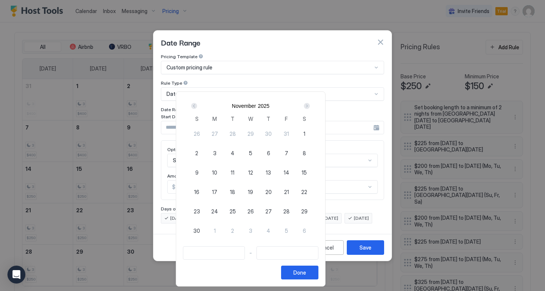
click at [310, 106] on div "Next" at bounding box center [307, 106] width 6 height 6
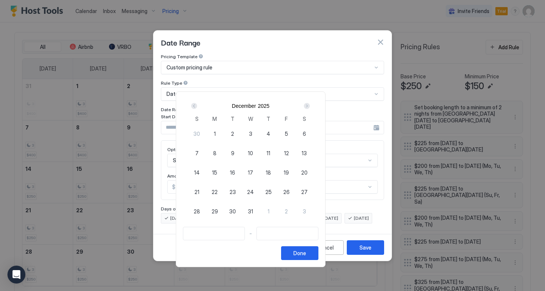
click at [310, 106] on div "Next" at bounding box center [307, 106] width 6 height 6
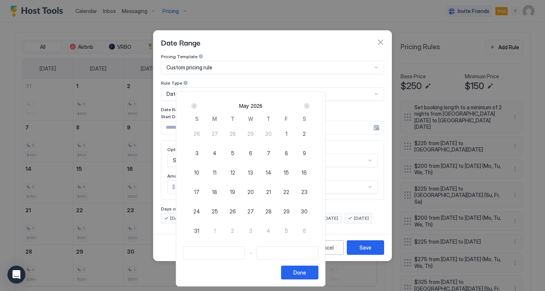
click at [310, 106] on div "Next" at bounding box center [307, 106] width 6 height 6
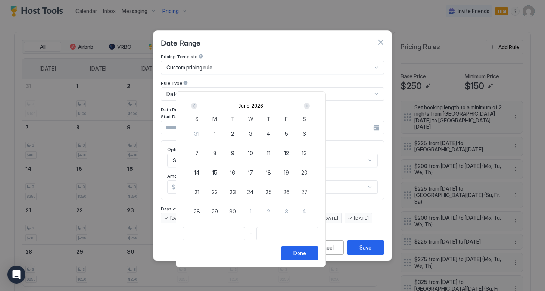
click at [289, 154] on span "12" at bounding box center [286, 153] width 5 height 8
click at [310, 108] on div "Next" at bounding box center [307, 106] width 6 height 6
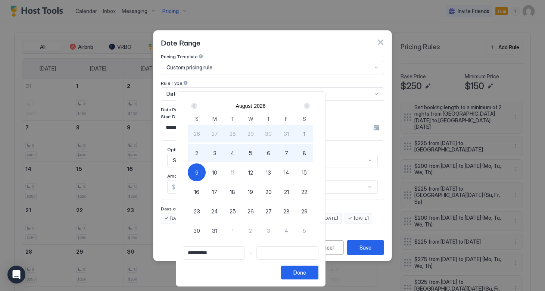
click at [199, 174] on span "9" at bounding box center [196, 173] width 3 height 8
click at [306, 273] on div "Done" at bounding box center [299, 273] width 13 height 8
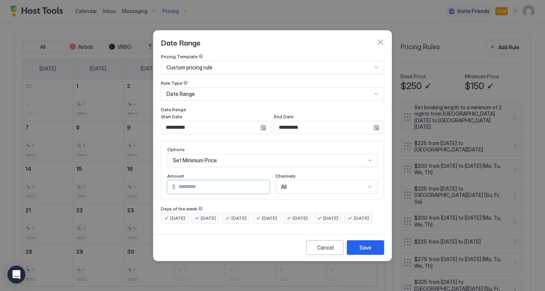
drag, startPoint x: 242, startPoint y: 183, endPoint x: 155, endPoint y: 175, distance: 88.1
click at [155, 175] on div "**********" at bounding box center [272, 142] width 238 height 177
click at [370, 252] on div "Save" at bounding box center [366, 248] width 12 height 8
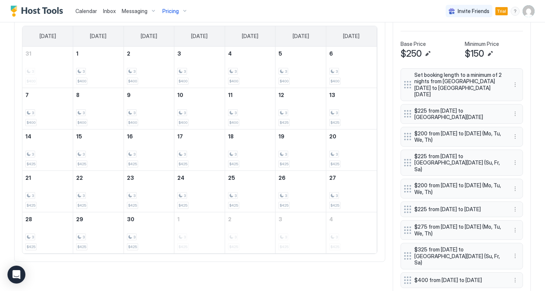
scroll to position [249, 0]
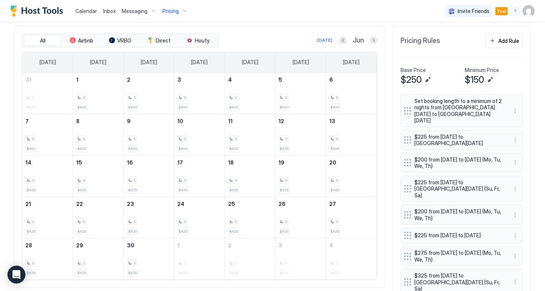
click at [370, 39] on button "Next month" at bounding box center [373, 40] width 7 height 7
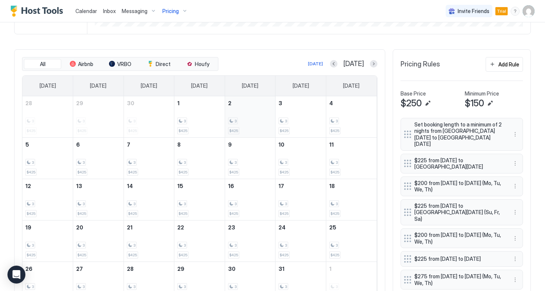
scroll to position [224, 0]
click at [338, 65] on button "Previous month" at bounding box center [333, 64] width 7 height 7
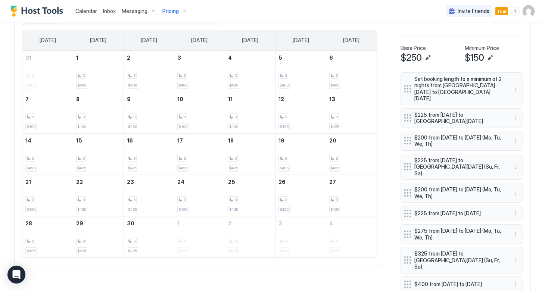
scroll to position [248, 0]
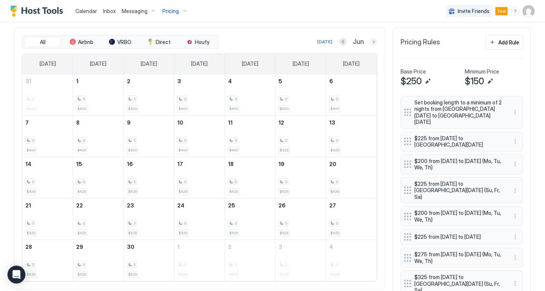
click at [373, 41] on button "Next month" at bounding box center [373, 41] width 7 height 7
click at [196, 101] on div "3" at bounding box center [199, 99] width 44 height 7
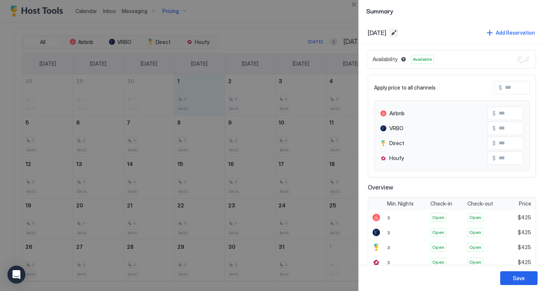
click at [398, 33] on button "Edit date range" at bounding box center [393, 32] width 9 height 9
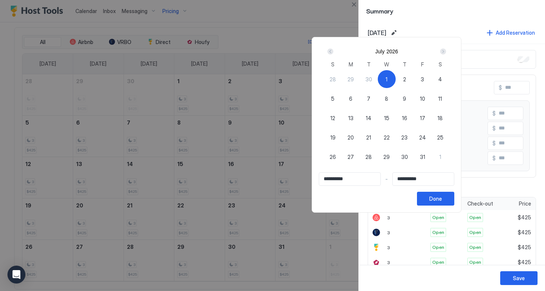
click at [335, 118] on span "12" at bounding box center [332, 118] width 5 height 8
click at [396, 79] on div "1" at bounding box center [387, 79] width 18 height 18
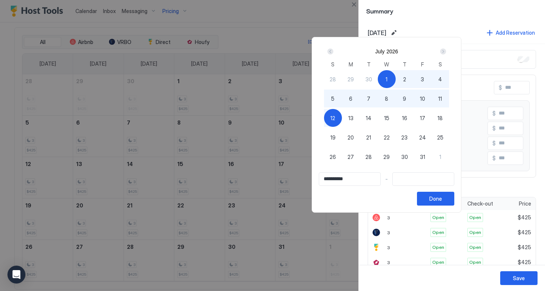
click at [342, 122] on div "12" at bounding box center [333, 118] width 18 height 18
click at [454, 198] on button "Done" at bounding box center [435, 199] width 37 height 14
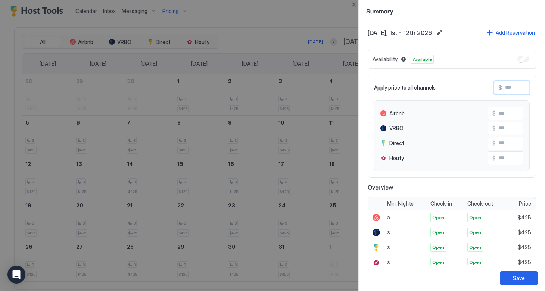
click at [505, 92] on input "Input Field" at bounding box center [532, 87] width 60 height 13
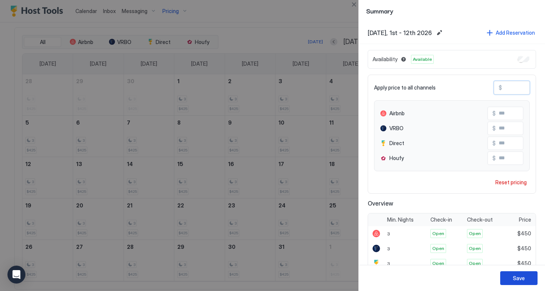
click at [511, 276] on button "Save" at bounding box center [518, 278] width 37 height 14
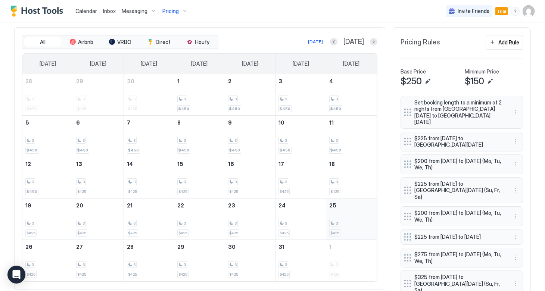
scroll to position [259, 0]
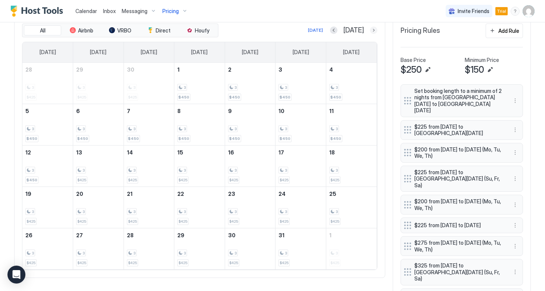
click at [375, 29] on button "Next month" at bounding box center [373, 30] width 7 height 7
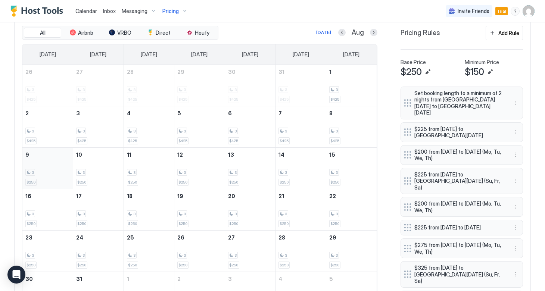
click at [55, 164] on div "3 $250" at bounding box center [47, 168] width 44 height 35
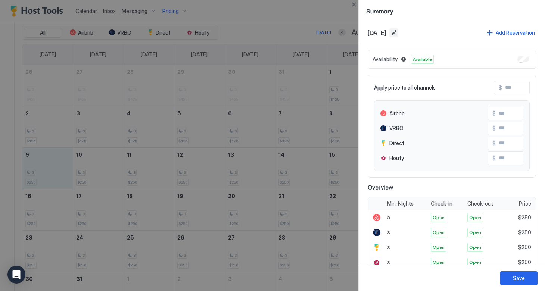
click at [398, 33] on button "Edit date range" at bounding box center [393, 32] width 9 height 9
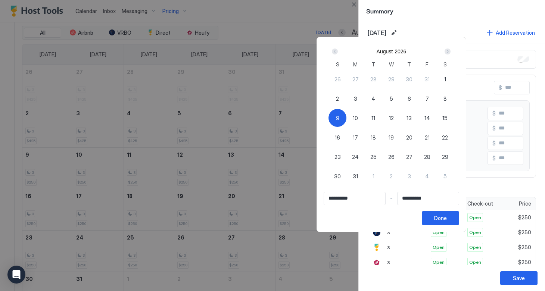
click at [347, 117] on div "9" at bounding box center [338, 118] width 18 height 18
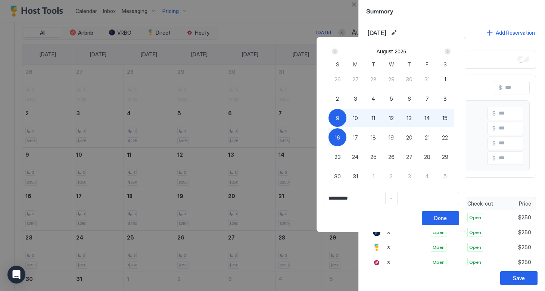
click at [347, 141] on div "16" at bounding box center [338, 137] width 18 height 18
click at [459, 215] on button "Done" at bounding box center [440, 218] width 37 height 14
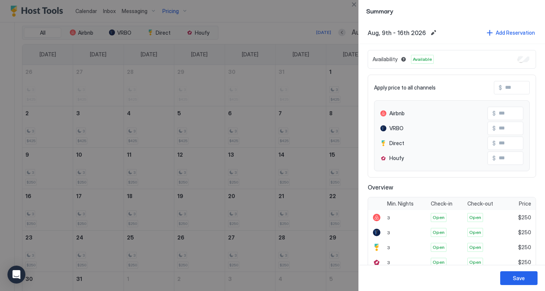
click at [505, 89] on input "Input Field" at bounding box center [532, 87] width 60 height 13
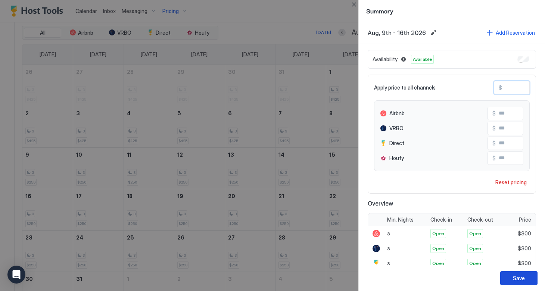
click at [518, 281] on div "Save" at bounding box center [519, 278] width 12 height 8
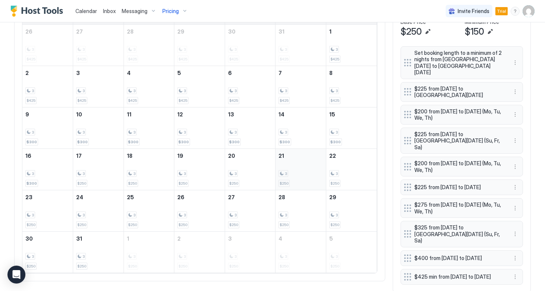
scroll to position [300, 0]
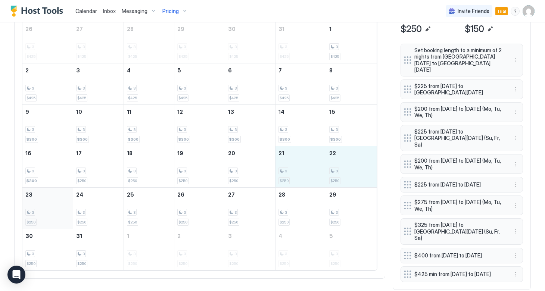
drag, startPoint x: 292, startPoint y: 180, endPoint x: 53, endPoint y: 208, distance: 240.2
click at [53, 208] on tbody "26 3 $425 27 3 $425 28 3 $425 29 3 $425 30 3 $425 31 3 $425 1 3 $425 2 3 $425 3…" at bounding box center [199, 146] width 354 height 248
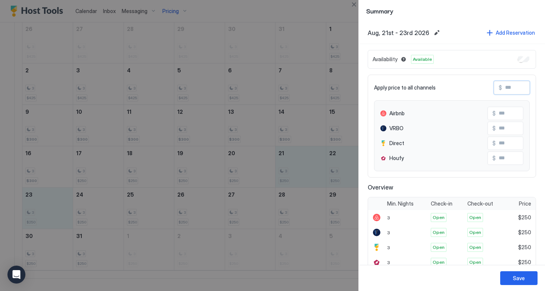
click at [502, 89] on input "Input Field" at bounding box center [532, 87] width 60 height 13
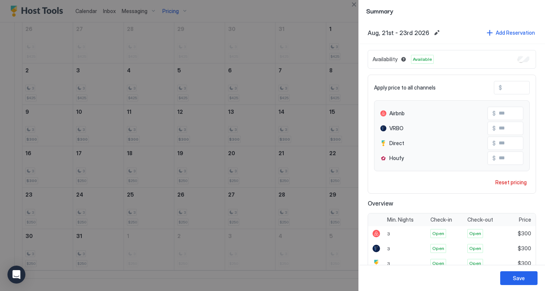
click at [512, 271] on div "Save" at bounding box center [452, 278] width 186 height 26
click at [515, 278] on div "Save" at bounding box center [519, 278] width 12 height 8
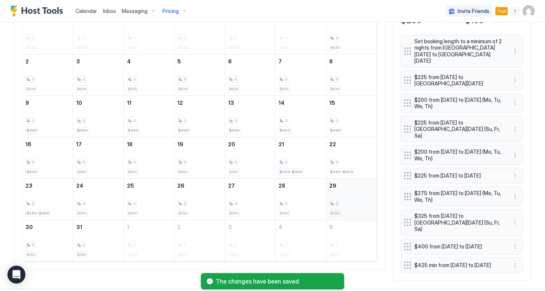
scroll to position [308, 0]
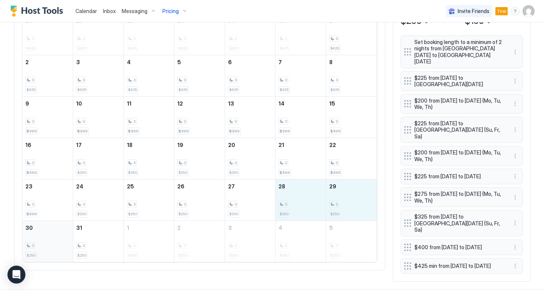
drag, startPoint x: 286, startPoint y: 200, endPoint x: 67, endPoint y: 242, distance: 223.1
click at [67, 242] on tbody "26 3 $425 27 3 $425 28 3 $425 29 3 $425 30 3 $425 31 3 $425 1 3 $425 2 3 $425 3…" at bounding box center [199, 138] width 354 height 248
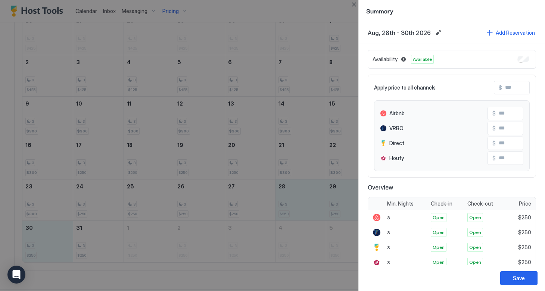
click at [501, 92] on div "$" at bounding box center [512, 87] width 36 height 13
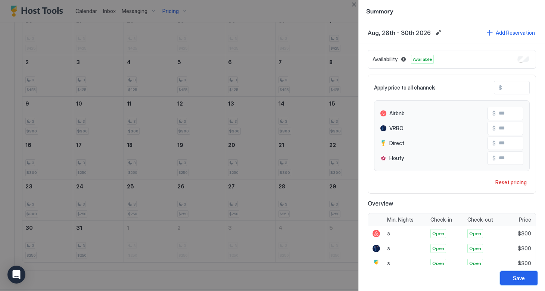
click at [513, 279] on button "Save" at bounding box center [518, 278] width 37 height 14
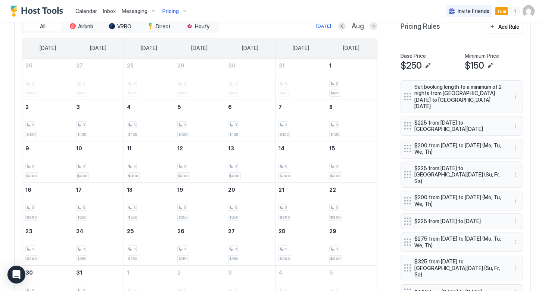
scroll to position [260, 0]
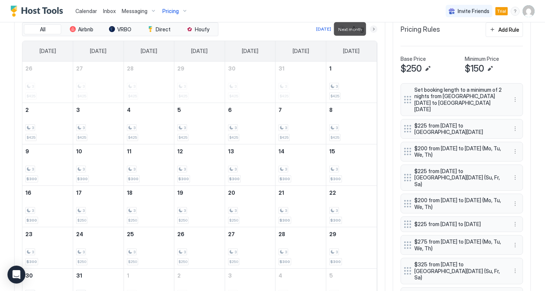
click at [374, 29] on button "Next month" at bounding box center [373, 28] width 7 height 7
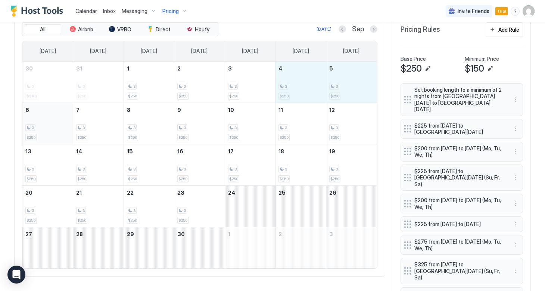
drag, startPoint x: 289, startPoint y: 88, endPoint x: 59, endPoint y: 126, distance: 232.4
click at [59, 126] on tbody "30 3 $300 31 3 $250 1 3 $250 2 3 $250 3 3 $250 4 3 $250 5 3 $250 6 3 $250 7 3 $…" at bounding box center [199, 165] width 354 height 207
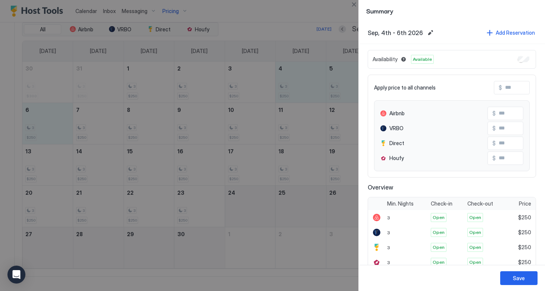
click at [504, 88] on input "Input Field" at bounding box center [532, 87] width 60 height 13
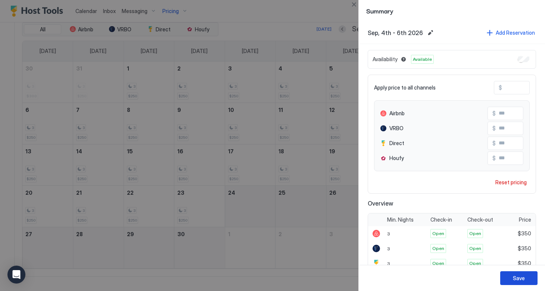
click at [520, 278] on div "Save" at bounding box center [519, 278] width 12 height 8
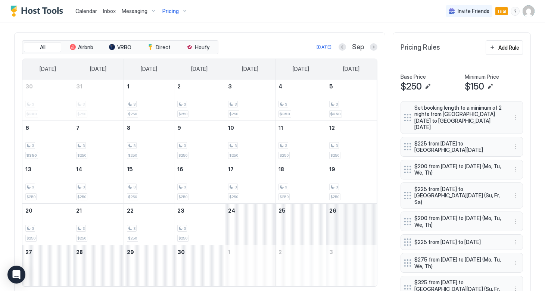
scroll to position [243, 0]
click at [499, 51] on button "Add Rule" at bounding box center [504, 47] width 37 height 15
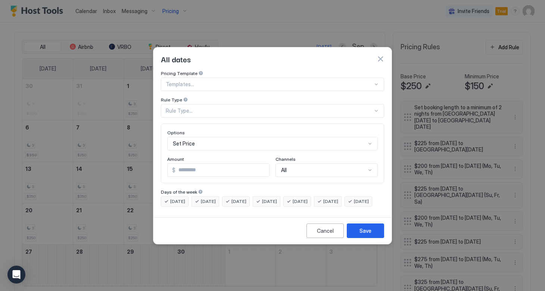
click at [282, 81] on div at bounding box center [269, 84] width 207 height 7
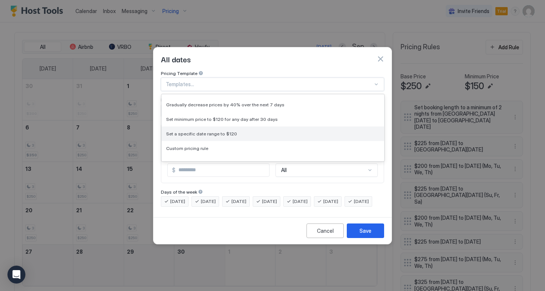
scroll to position [36, 0]
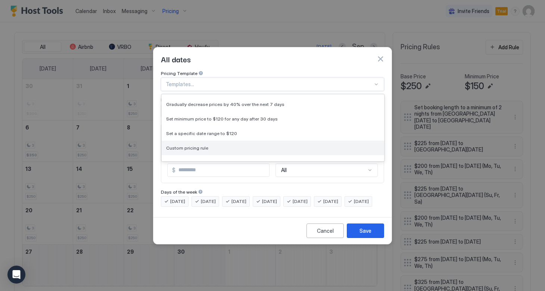
click at [197, 145] on span "Custom pricing rule" at bounding box center [187, 148] width 42 height 6
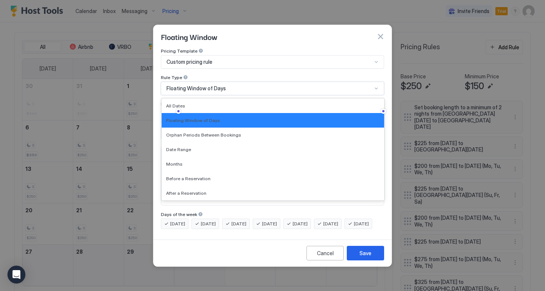
click at [241, 85] on div "Floating Window of Days" at bounding box center [270, 88] width 206 height 7
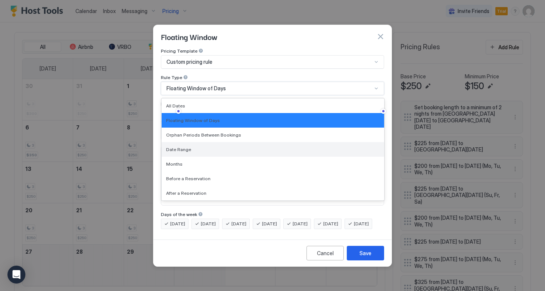
click at [188, 147] on span "Date Range" at bounding box center [178, 150] width 25 height 6
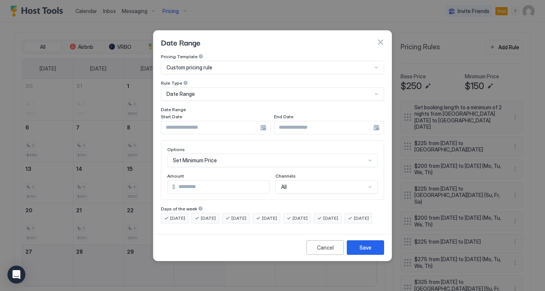
click at [265, 121] on div at bounding box center [216, 127] width 110 height 13
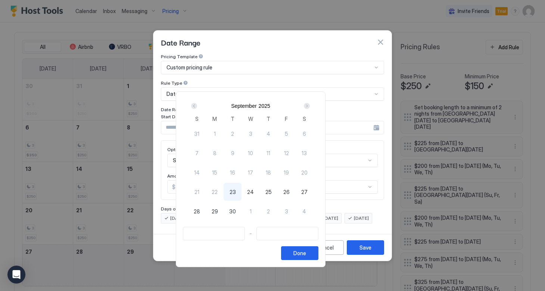
click at [310, 106] on div "Next" at bounding box center [307, 106] width 6 height 6
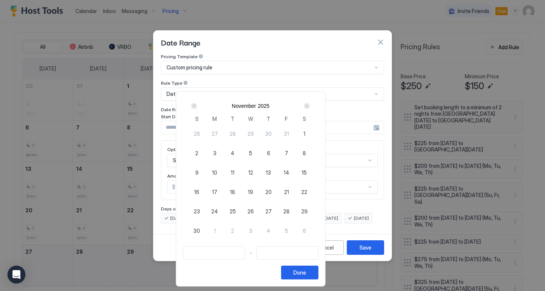
click at [310, 106] on div "Next" at bounding box center [307, 106] width 6 height 6
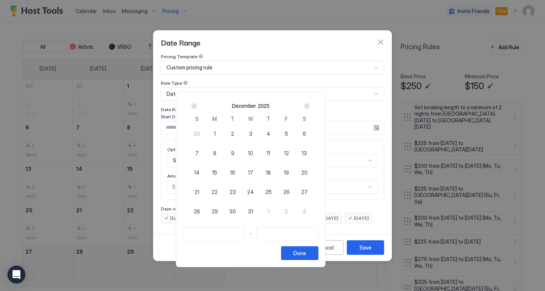
click at [310, 106] on div "Next" at bounding box center [307, 106] width 6 height 6
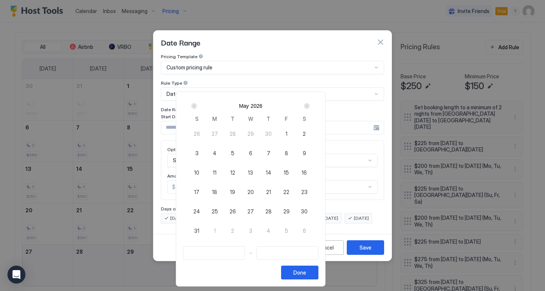
click at [310, 106] on div "Next" at bounding box center [307, 106] width 6 height 6
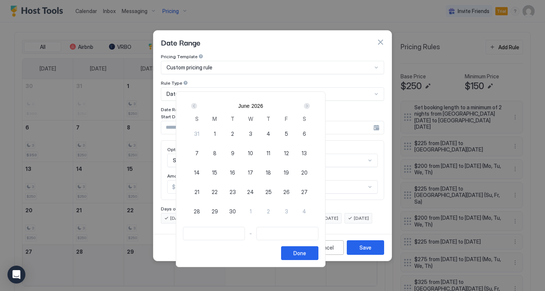
click at [310, 106] on div "Next" at bounding box center [307, 106] width 6 height 6
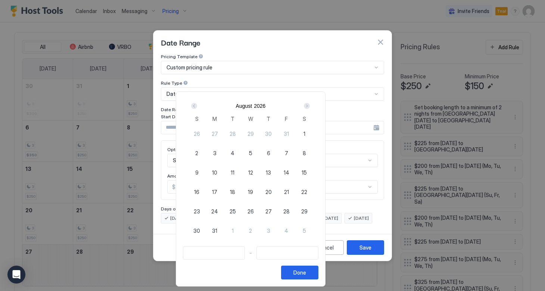
click at [310, 106] on div "Next" at bounding box center [307, 106] width 6 height 6
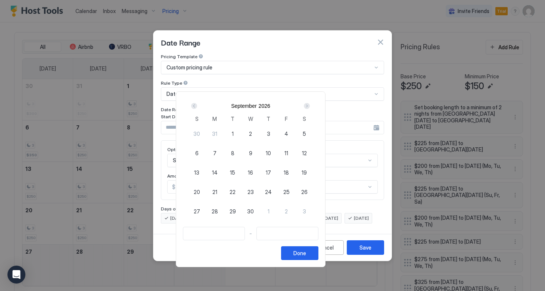
click at [310, 106] on div "Next" at bounding box center [307, 106] width 6 height 6
click at [197, 105] on div "Prev" at bounding box center [194, 106] width 6 height 6
click at [288, 154] on span "11" at bounding box center [287, 153] width 4 height 8
click at [310, 108] on div "Next" at bounding box center [307, 106] width 6 height 6
click at [310, 107] on div "Next" at bounding box center [307, 106] width 6 height 6
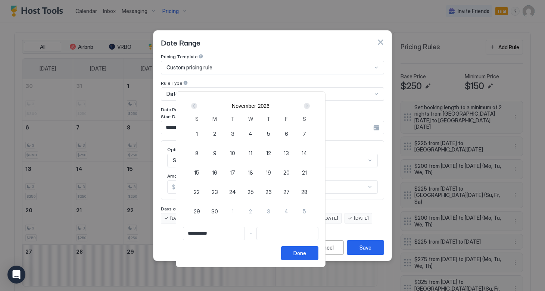
click at [310, 108] on div "Next" at bounding box center [307, 106] width 6 height 6
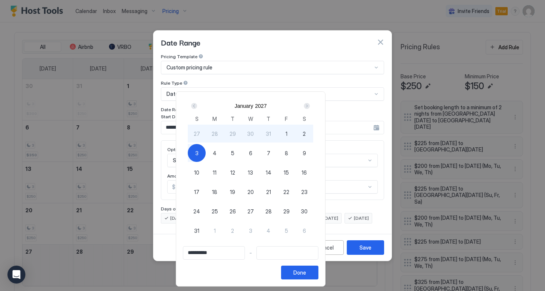
click at [199, 154] on span "3" at bounding box center [196, 153] width 3 height 8
click at [306, 274] on div "Done" at bounding box center [299, 273] width 13 height 8
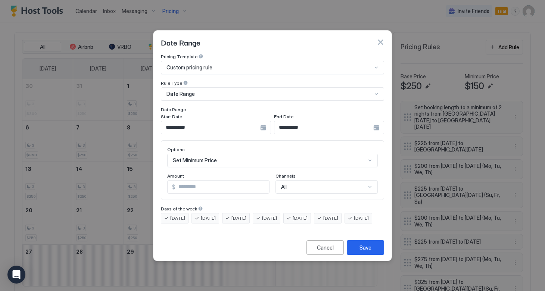
click at [277, 215] on span "[DATE]" at bounding box center [269, 218] width 15 height 7
click at [242, 215] on span "[DATE]" at bounding box center [239, 218] width 15 height 7
click at [211, 215] on span "[DATE]" at bounding box center [208, 218] width 15 height 7
click at [182, 215] on span "[DATE]" at bounding box center [177, 218] width 15 height 7
click at [205, 156] on div "Set Minimum Price" at bounding box center [272, 160] width 211 height 13
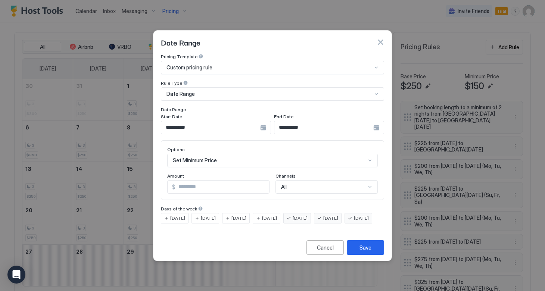
scroll to position [38, 0]
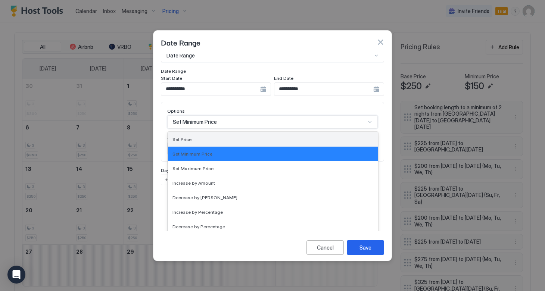
click at [191, 137] on div "Set Price" at bounding box center [273, 140] width 201 height 6
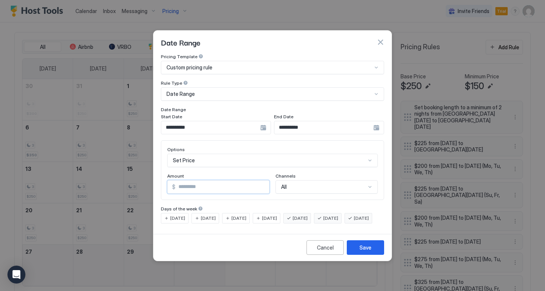
drag, startPoint x: 192, startPoint y: 178, endPoint x: 158, endPoint y: 178, distance: 34.0
click at [158, 178] on div "**********" at bounding box center [272, 142] width 238 height 177
click at [367, 252] on div "Save" at bounding box center [366, 248] width 12 height 8
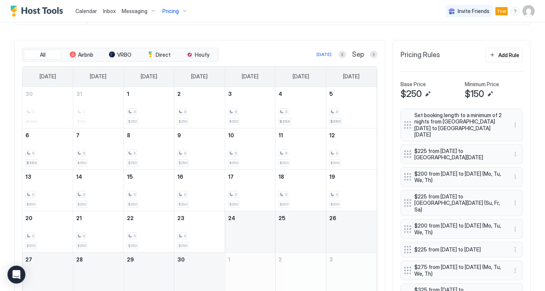
scroll to position [233, 0]
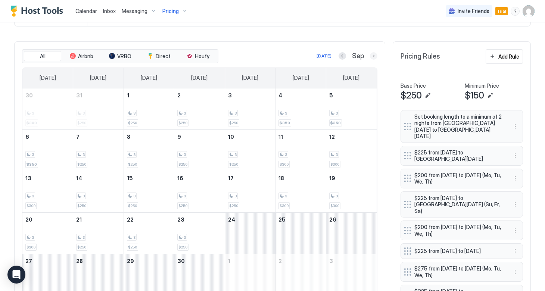
click at [371, 57] on button "Next month" at bounding box center [373, 55] width 7 height 7
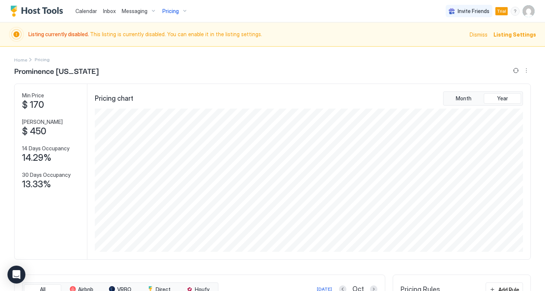
scroll to position [0, 0]
click at [183, 11] on div "Pricing" at bounding box center [174, 11] width 31 height 13
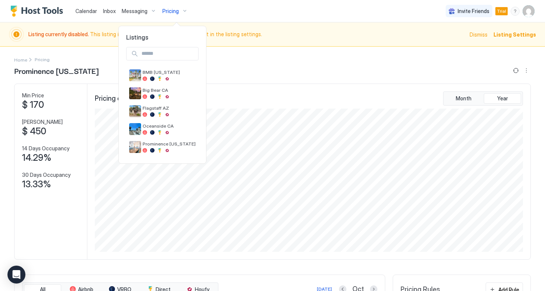
click at [383, 42] on div at bounding box center [272, 145] width 545 height 291
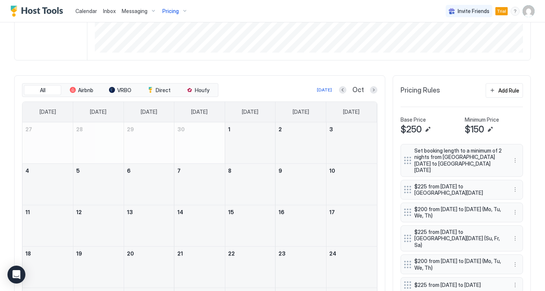
scroll to position [202, 0]
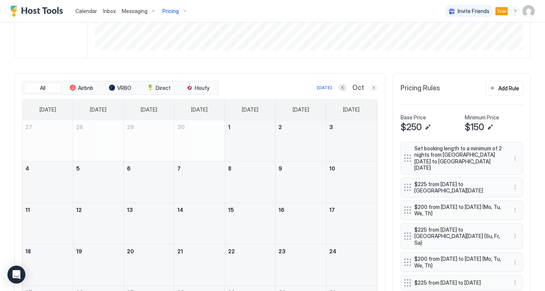
click at [371, 88] on button "Next month" at bounding box center [373, 87] width 7 height 7
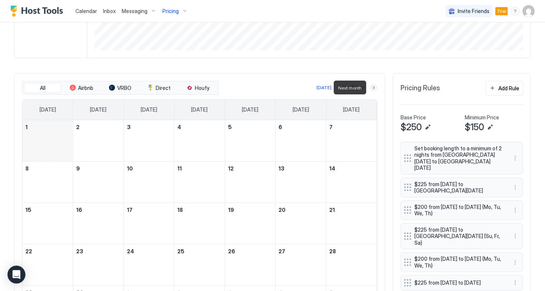
click at [371, 88] on button "Next month" at bounding box center [373, 87] width 7 height 7
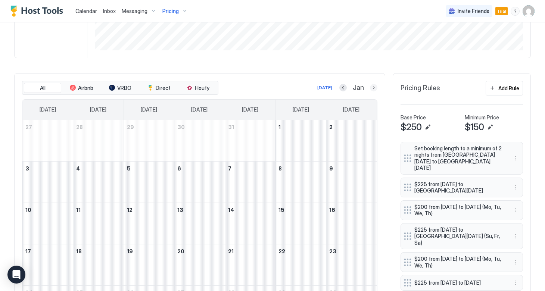
click at [372, 90] on button "Next month" at bounding box center [373, 87] width 7 height 7
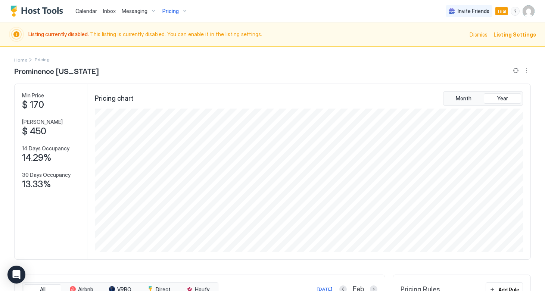
scroll to position [0, 0]
click at [519, 34] on span "Listing Settings" at bounding box center [515, 35] width 43 height 8
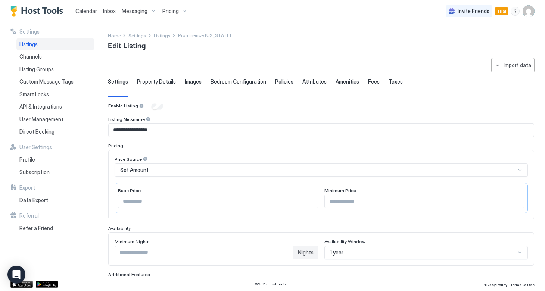
click at [369, 83] on span "Fees" at bounding box center [374, 81] width 12 height 7
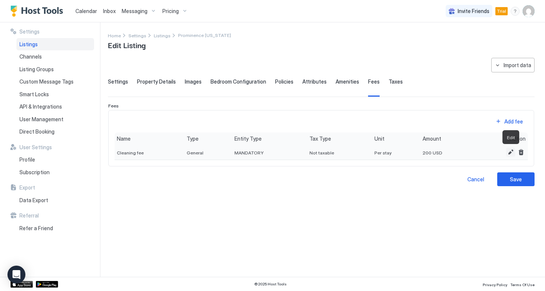
click at [513, 150] on button "Edit" at bounding box center [510, 152] width 9 height 9
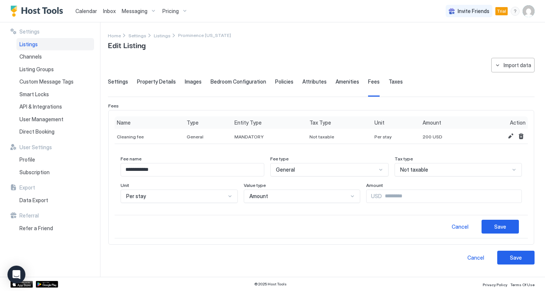
click at [418, 170] on span "Not taxable" at bounding box center [414, 170] width 28 height 7
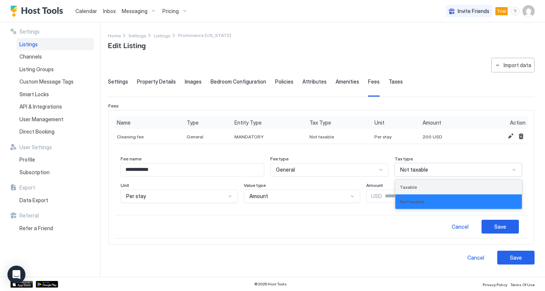
click at [415, 185] on span "Taxable" at bounding box center [408, 187] width 17 height 6
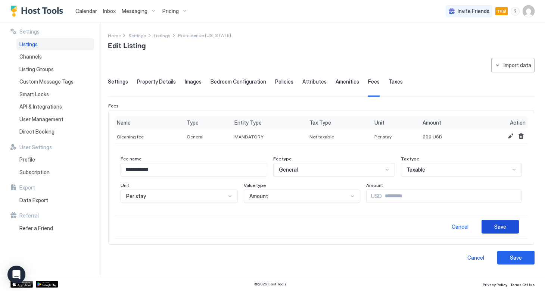
click at [497, 229] on div "Save" at bounding box center [500, 227] width 12 height 8
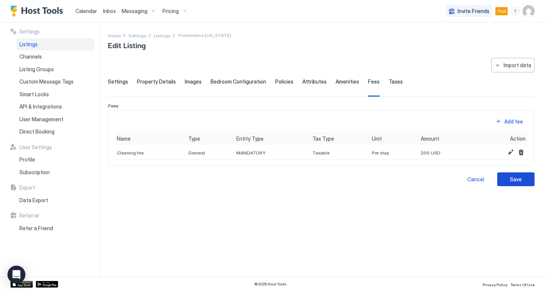
click at [509, 178] on button "Save" at bounding box center [515, 180] width 37 height 14
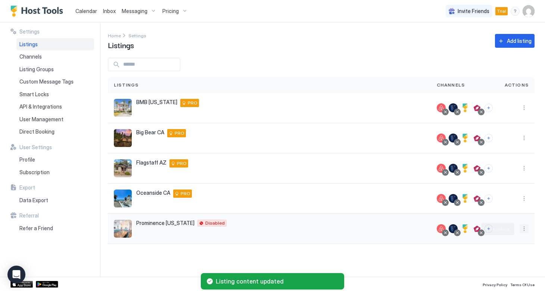
click at [524, 229] on button "More options" at bounding box center [524, 228] width 9 height 9
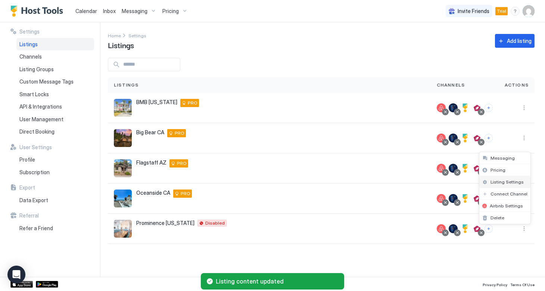
click at [515, 179] on span "Listing Settings" at bounding box center [507, 182] width 33 height 6
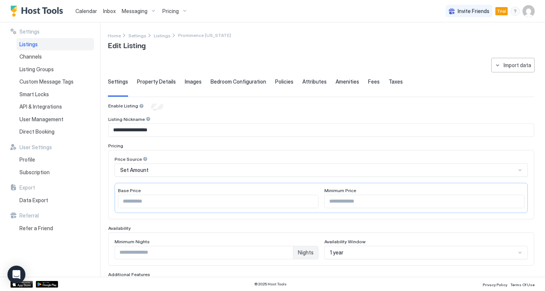
click at [389, 79] on span "Taxes" at bounding box center [396, 81] width 14 height 7
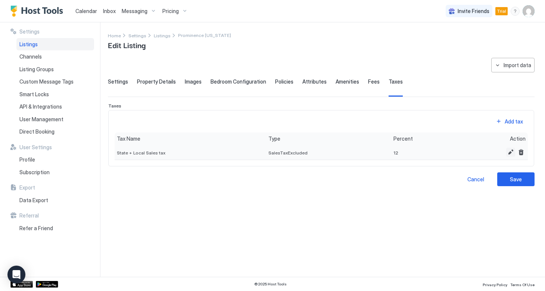
click at [508, 151] on button "Edit" at bounding box center [510, 152] width 9 height 9
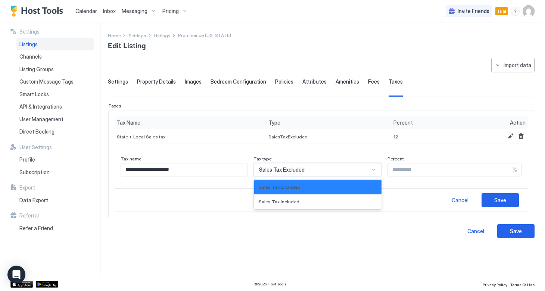
click at [369, 170] on div "Sales Tax Excluded" at bounding box center [318, 169] width 128 height 13
click at [308, 201] on div "Sales Tax Included" at bounding box center [318, 202] width 118 height 6
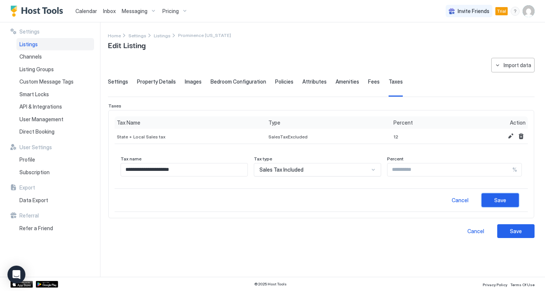
click at [498, 201] on div "Save" at bounding box center [500, 200] width 12 height 8
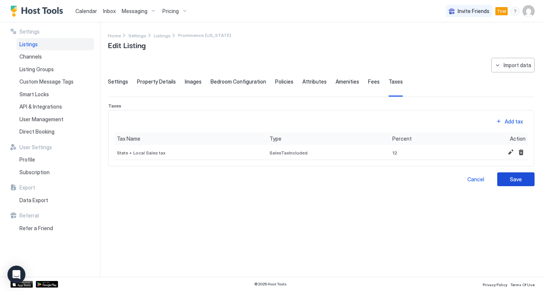
click at [510, 179] on button "Save" at bounding box center [515, 180] width 37 height 14
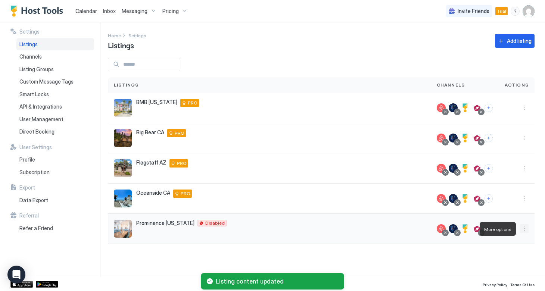
click at [522, 232] on button "More options" at bounding box center [524, 228] width 9 height 9
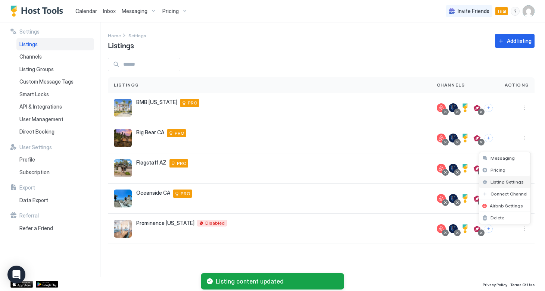
click at [506, 183] on span "Listing Settings" at bounding box center [507, 182] width 33 height 6
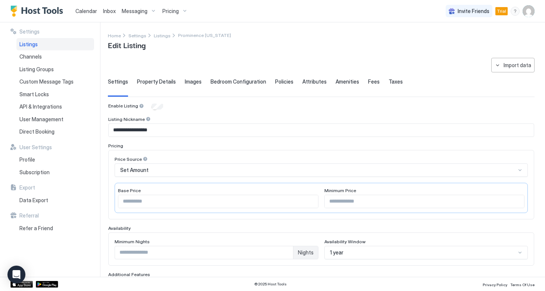
click at [342, 85] on div "Amenities" at bounding box center [348, 87] width 24 height 18
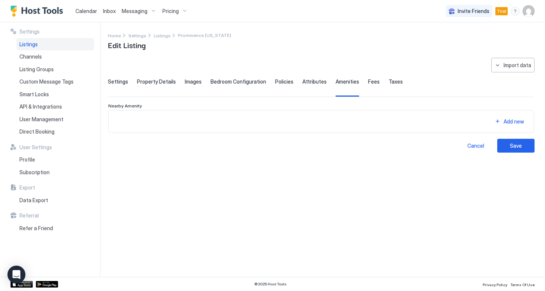
click at [305, 82] on span "Attributes" at bounding box center [314, 81] width 24 height 7
click at [281, 83] on span "Policies" at bounding box center [284, 81] width 18 height 7
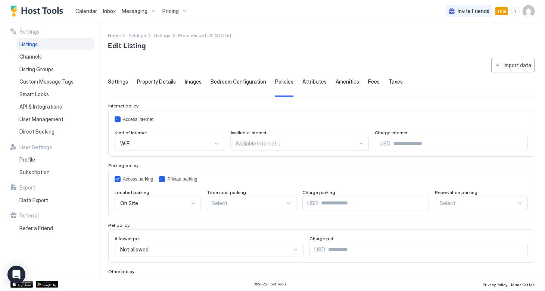
click at [246, 81] on span "Bedroom Configuration" at bounding box center [239, 81] width 56 height 7
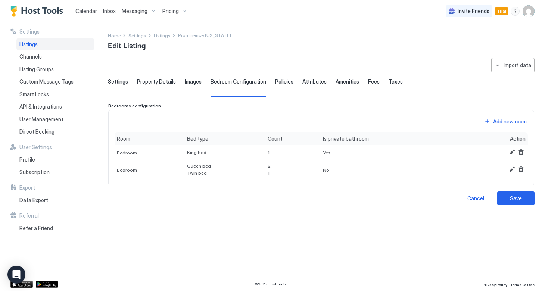
click at [186, 86] on div "Images" at bounding box center [193, 87] width 17 height 18
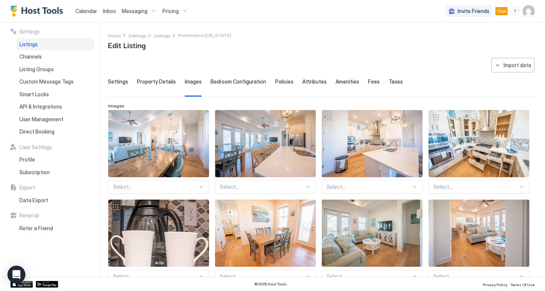
click at [150, 85] on div "Property Details" at bounding box center [156, 87] width 39 height 18
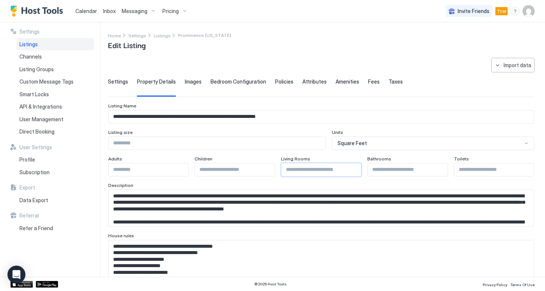
click at [358, 170] on input "**" at bounding box center [322, 170] width 80 height 13
click at [356, 169] on input "*" at bounding box center [322, 170] width 80 height 13
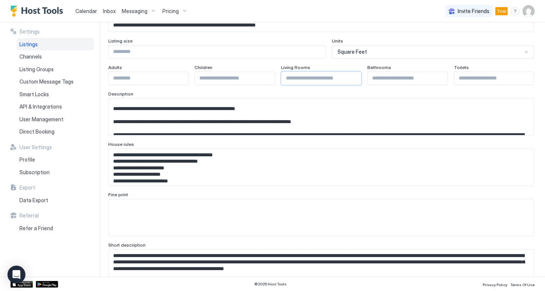
scroll to position [247, 0]
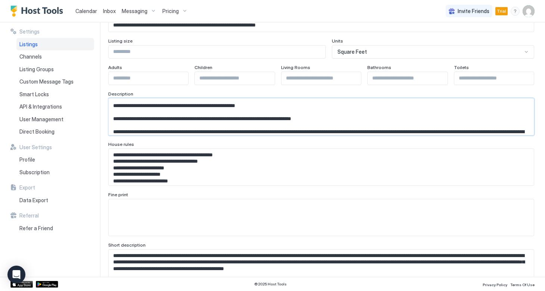
drag, startPoint x: 308, startPoint y: 105, endPoint x: 281, endPoint y: 105, distance: 27.6
click at [281, 106] on textarea "Input Field" at bounding box center [321, 117] width 425 height 37
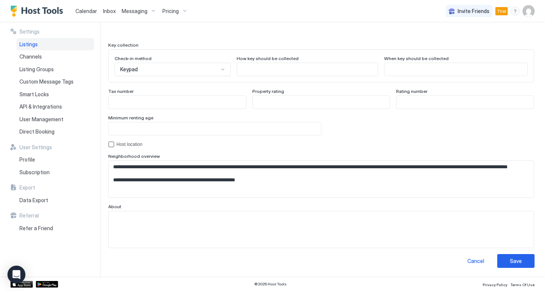
scroll to position [680, 0]
click at [512, 265] on button "Save" at bounding box center [515, 262] width 37 height 14
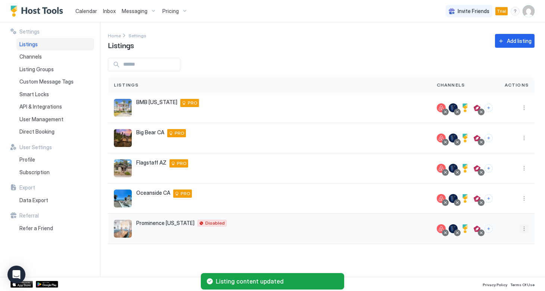
click at [524, 227] on button "More options" at bounding box center [524, 228] width 9 height 9
click at [503, 181] on span "Listing Settings" at bounding box center [507, 182] width 33 height 6
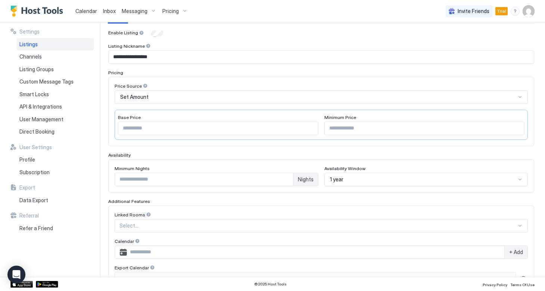
scroll to position [73, 0]
